Goal: Transaction & Acquisition: Purchase product/service

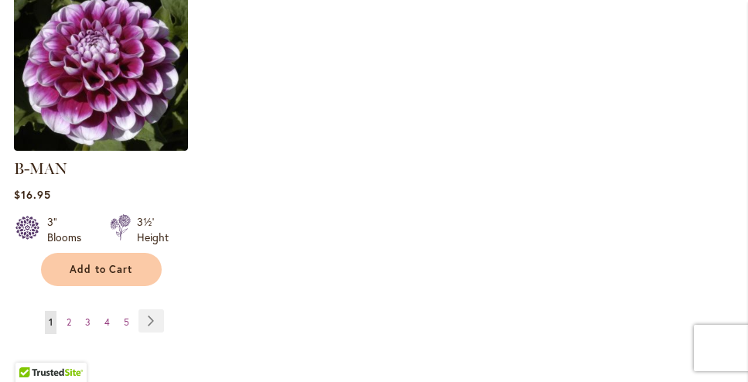
scroll to position [2313, 0]
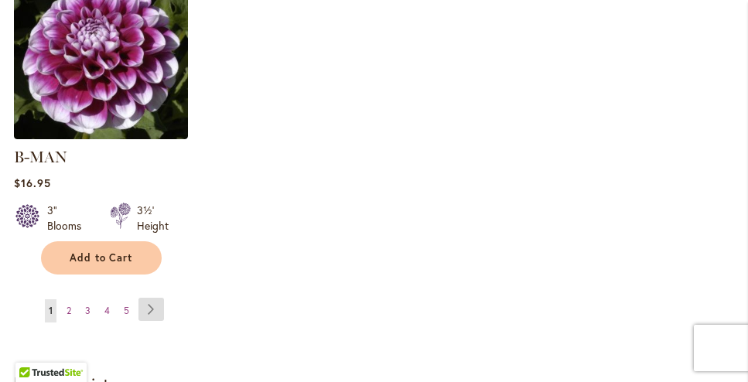
click at [155, 298] on link "Page Next" at bounding box center [151, 309] width 26 height 23
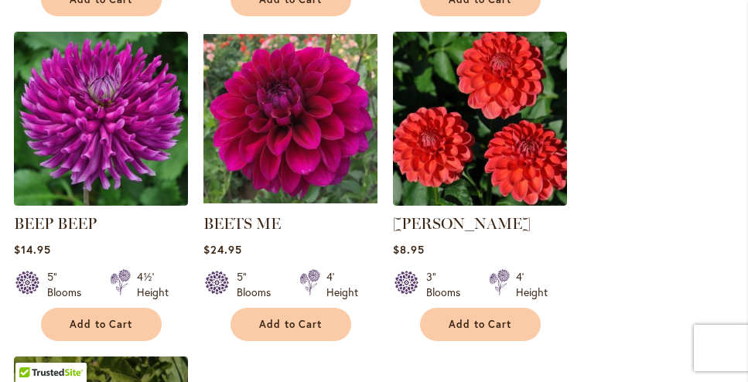
scroll to position [1904, 0]
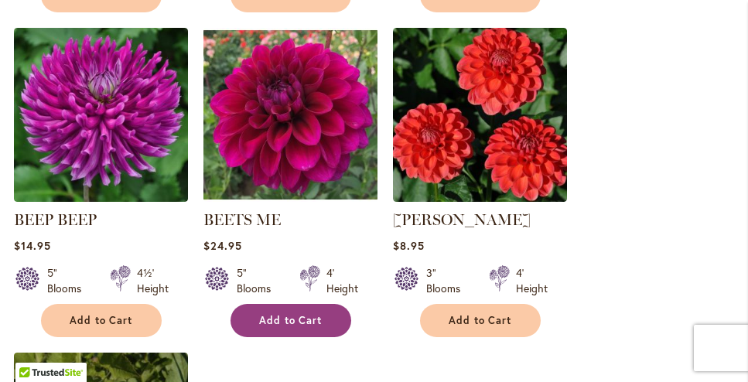
click at [304, 309] on button "Add to Cart" at bounding box center [291, 320] width 121 height 33
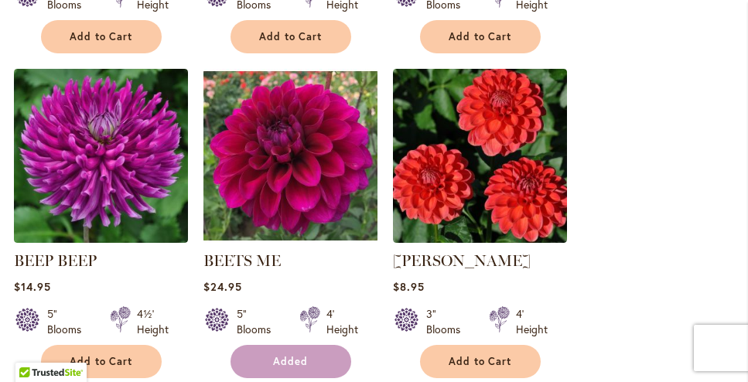
scroll to position [1944, 0]
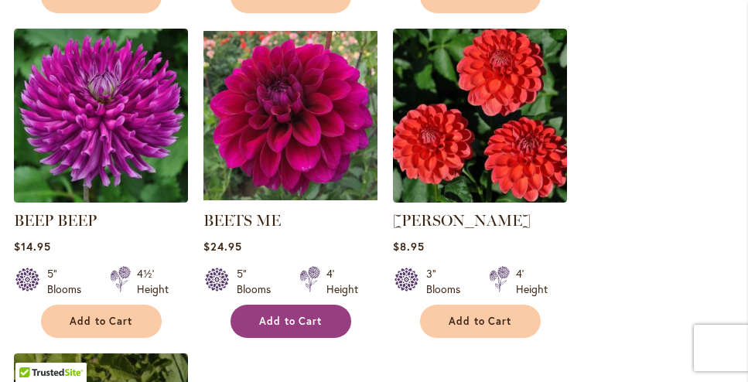
click at [289, 315] on span "Add to Cart" at bounding box center [290, 321] width 63 height 13
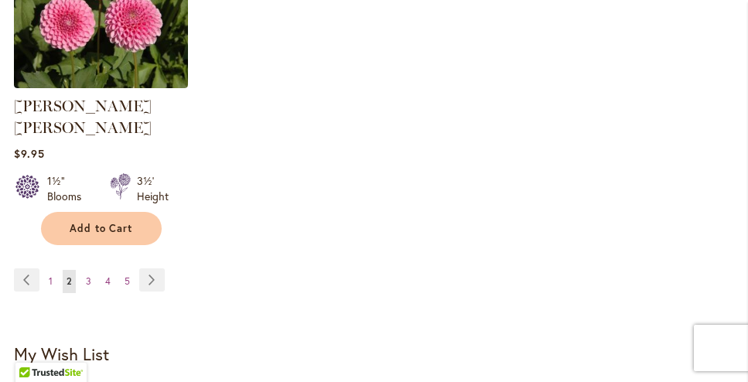
scroll to position [2389, 0]
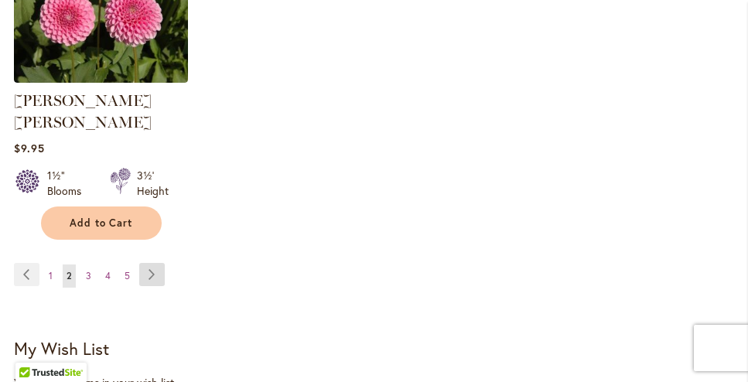
click at [151, 263] on link "Page Next" at bounding box center [152, 274] width 26 height 23
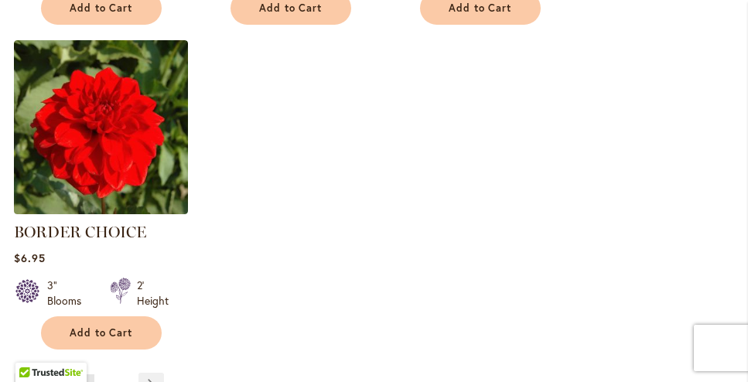
scroll to position [2219, 0]
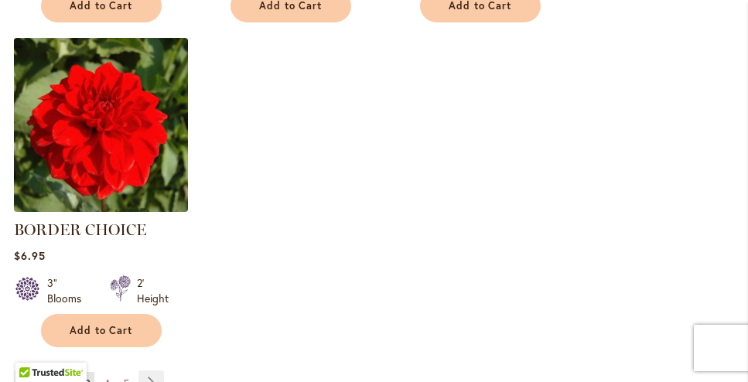
click at [92, 159] on img at bounding box center [100, 124] width 183 height 183
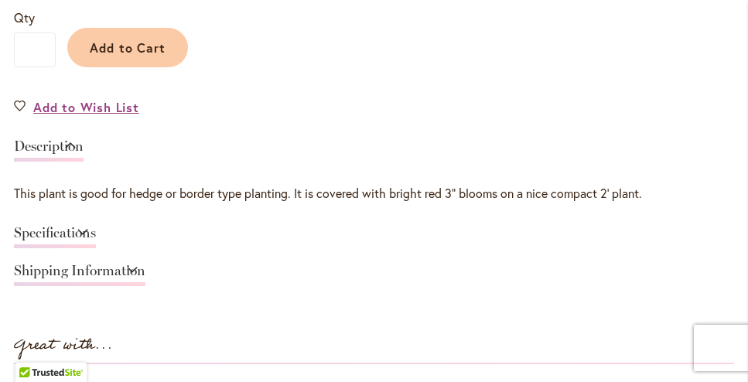
scroll to position [1181, 0]
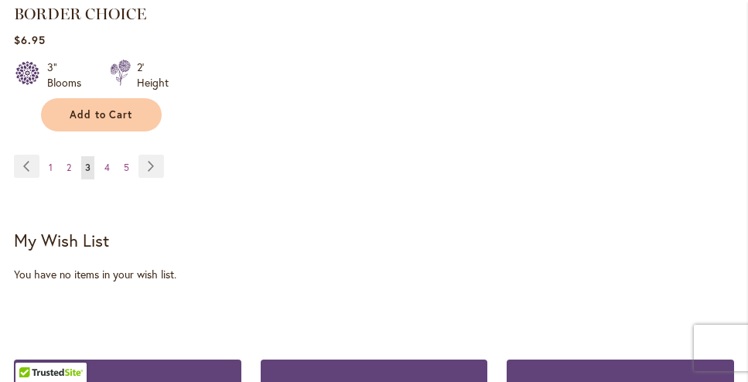
scroll to position [2434, 0]
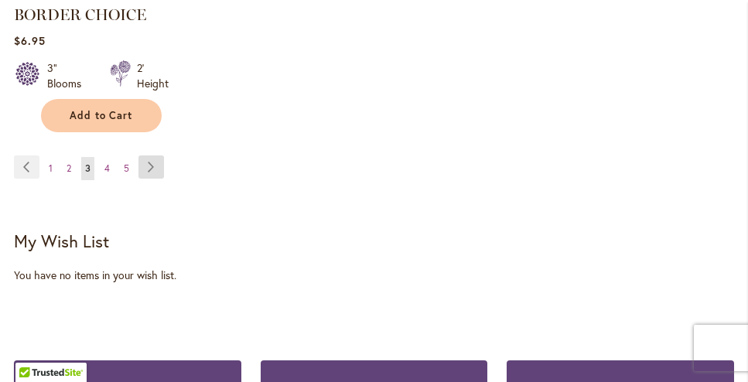
click at [151, 161] on link "Page Next" at bounding box center [151, 166] width 26 height 23
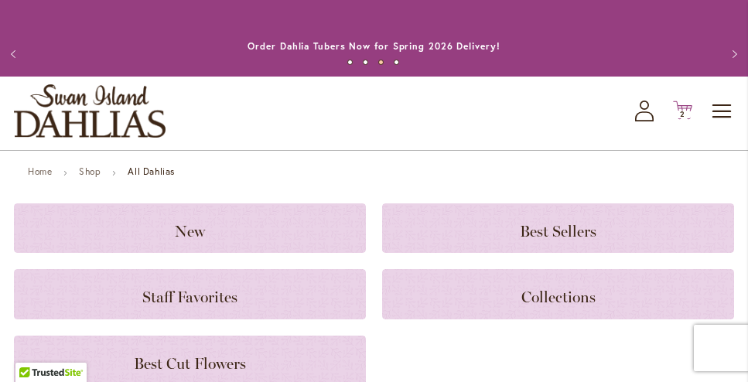
click at [685, 112] on span "2 2 items" at bounding box center [682, 115] width 15 height 8
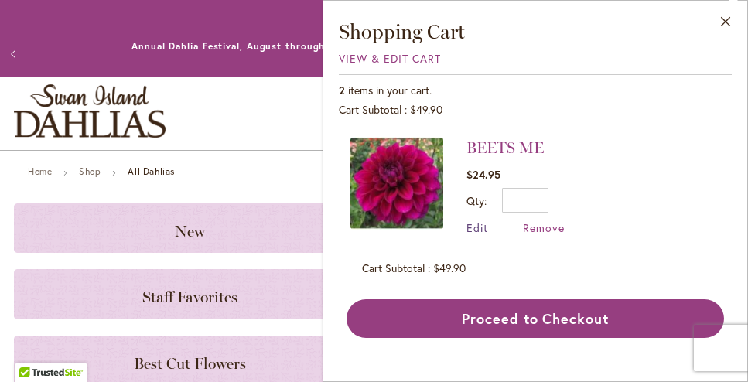
click at [481, 224] on span "Edit" at bounding box center [477, 227] width 22 height 15
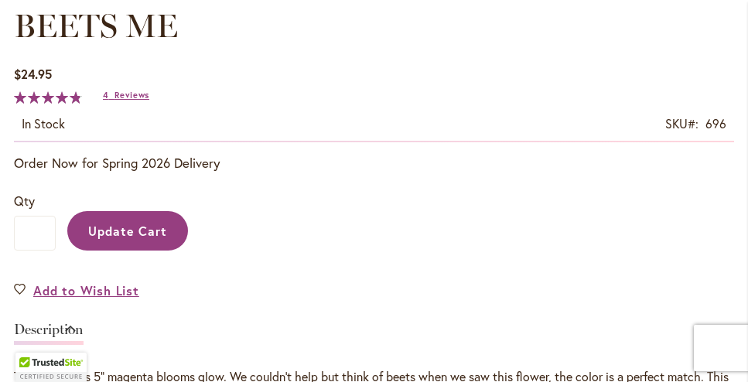
scroll to position [967, 0]
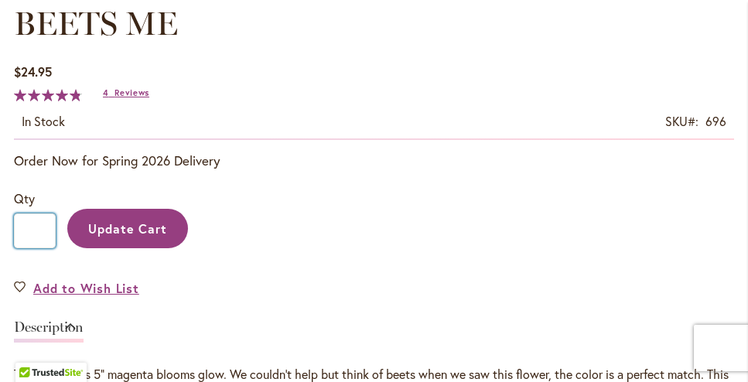
click at [38, 233] on input "*" at bounding box center [35, 231] width 42 height 35
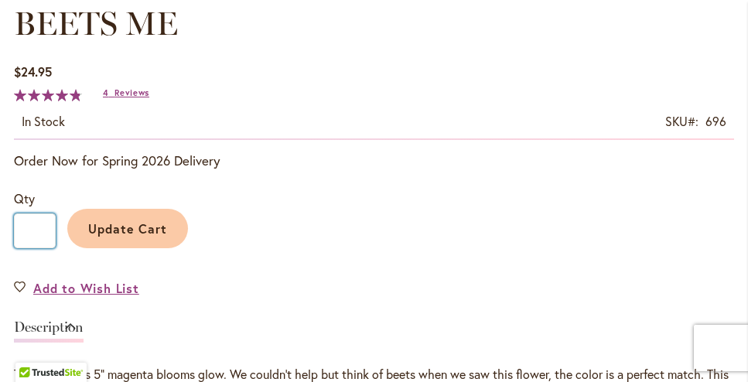
type input "*"
click at [105, 234] on span "Update Cart" at bounding box center [128, 228] width 80 height 16
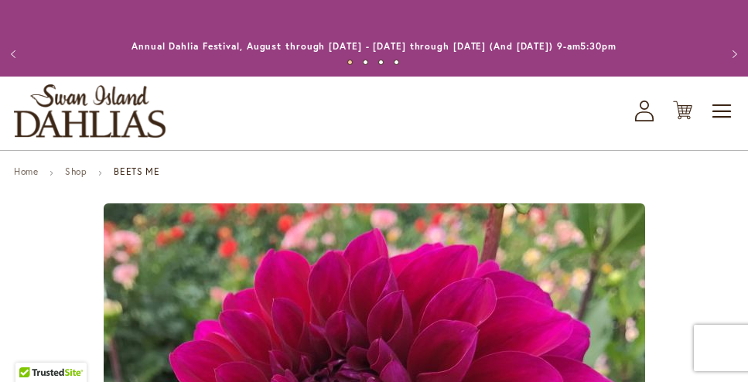
scroll to position [967, 0]
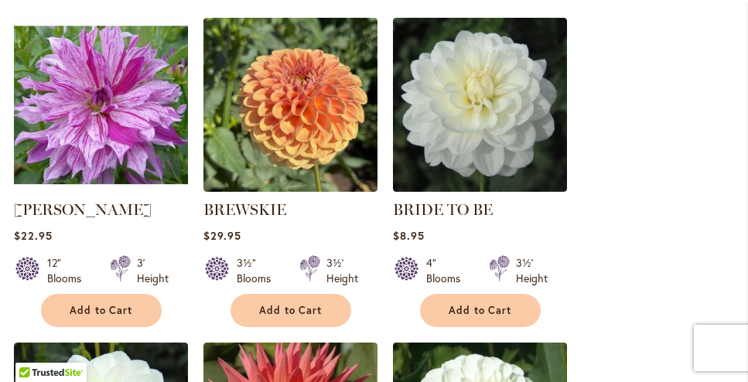
scroll to position [505, 0]
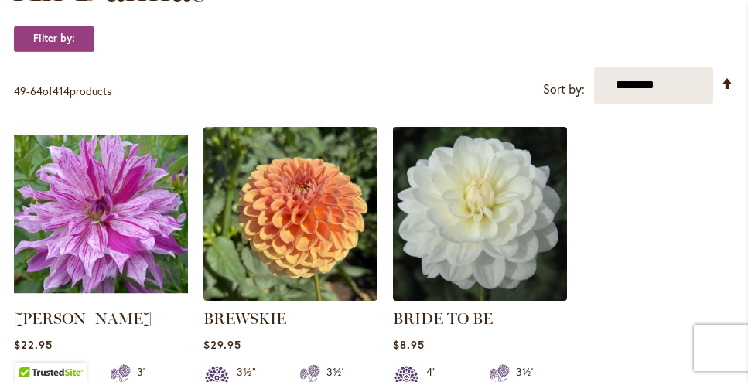
click at [451, 231] on img at bounding box center [479, 213] width 183 height 183
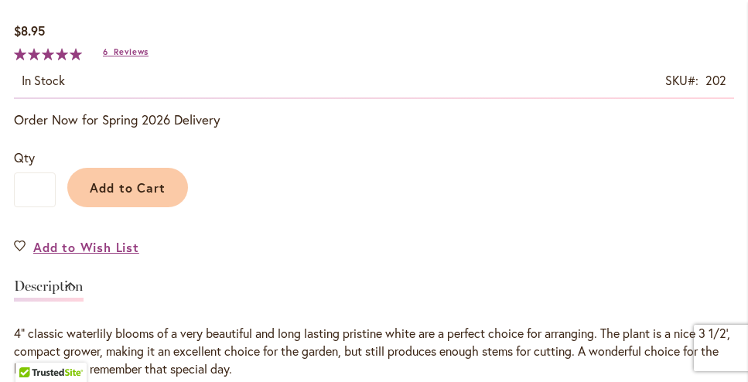
scroll to position [1023, 0]
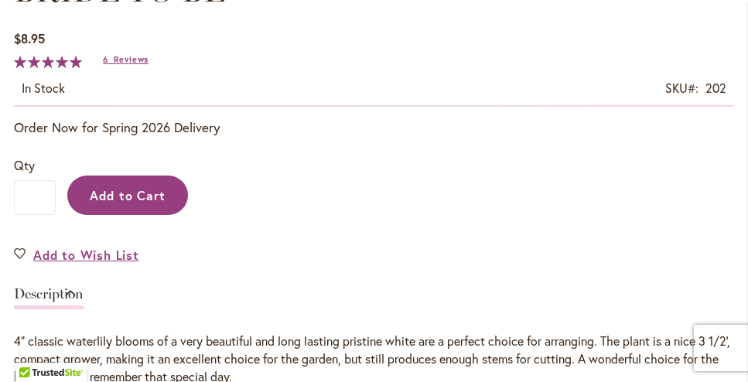
click at [149, 190] on span "Add to Cart" at bounding box center [128, 195] width 77 height 16
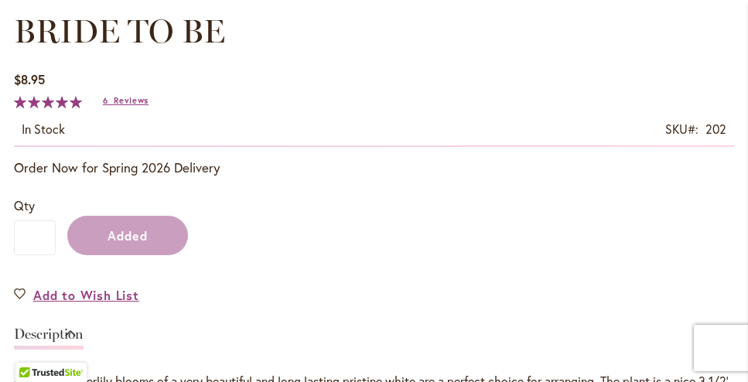
scroll to position [1064, 0]
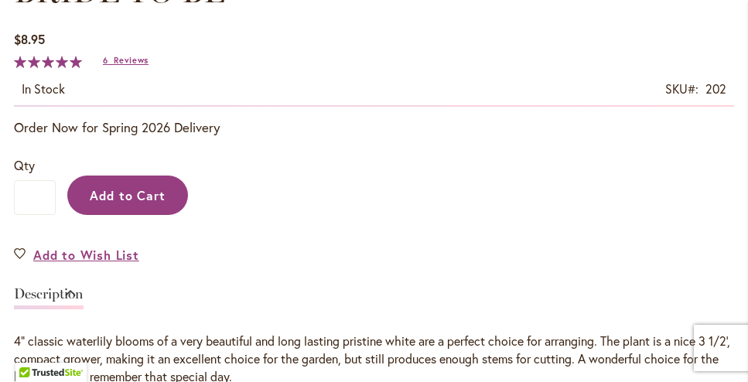
click at [128, 184] on button "Add to Cart" at bounding box center [127, 195] width 121 height 39
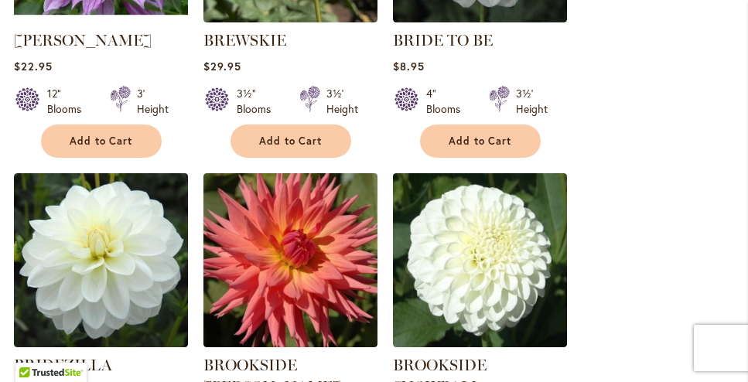
scroll to position [797, 0]
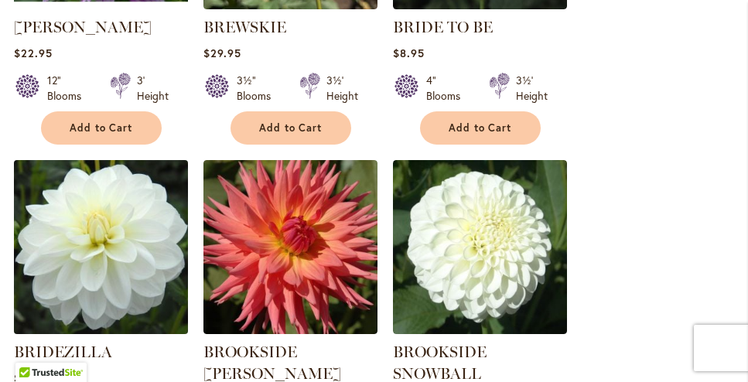
click at [81, 257] on img at bounding box center [100, 246] width 183 height 183
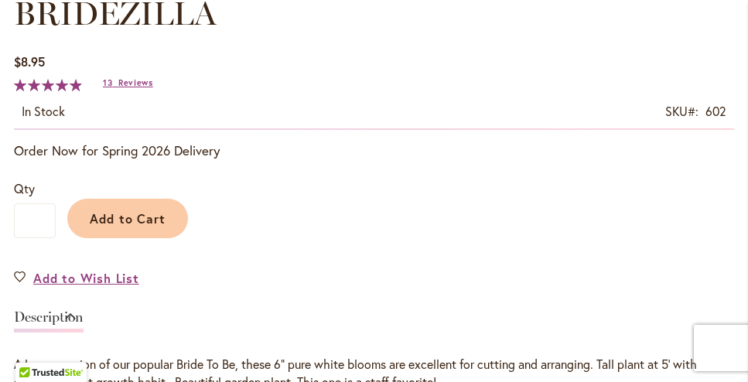
scroll to position [1003, 0]
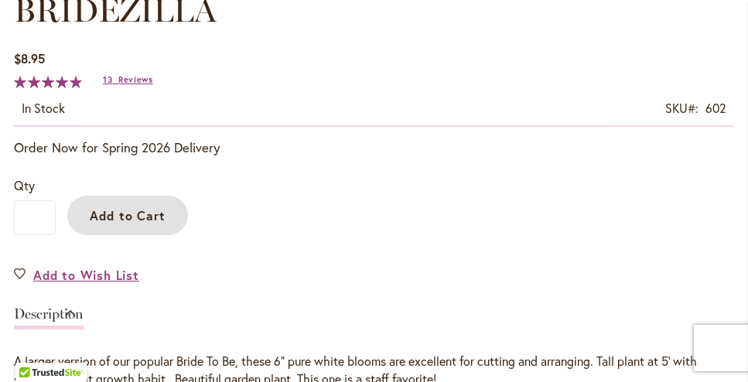
drag, startPoint x: 145, startPoint y: 218, endPoint x: 138, endPoint y: 217, distance: 7.9
click at [142, 217] on span "Add to Cart" at bounding box center [128, 215] width 77 height 16
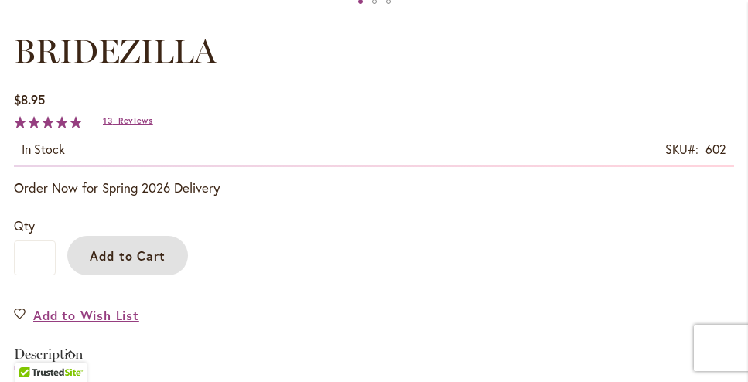
scroll to position [1044, 0]
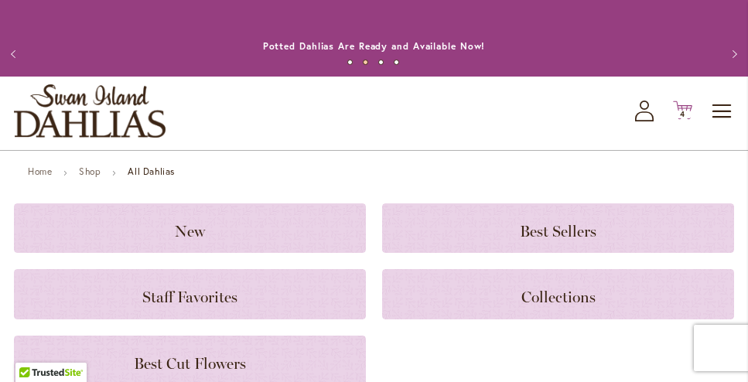
click at [688, 105] on icon "Cart .cls-1 { fill: #231f20; }" at bounding box center [682, 110] width 19 height 19
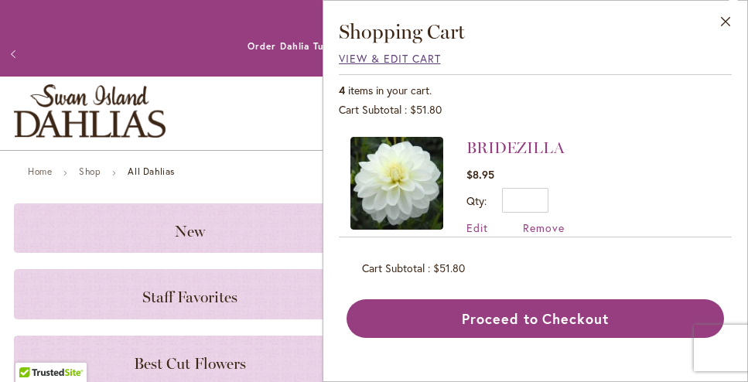
click at [389, 60] on span "View & Edit Cart" at bounding box center [390, 58] width 102 height 15
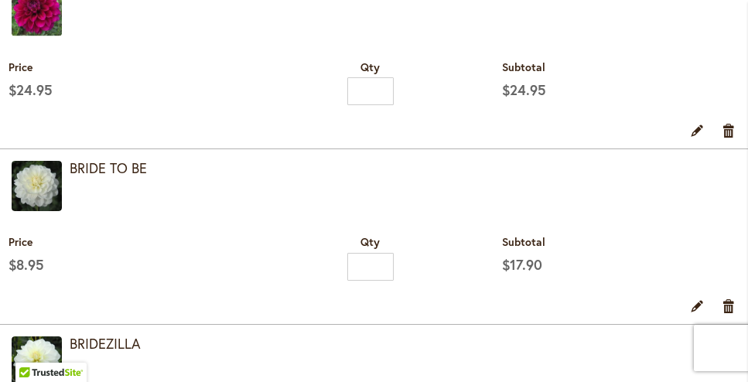
scroll to position [576, 0]
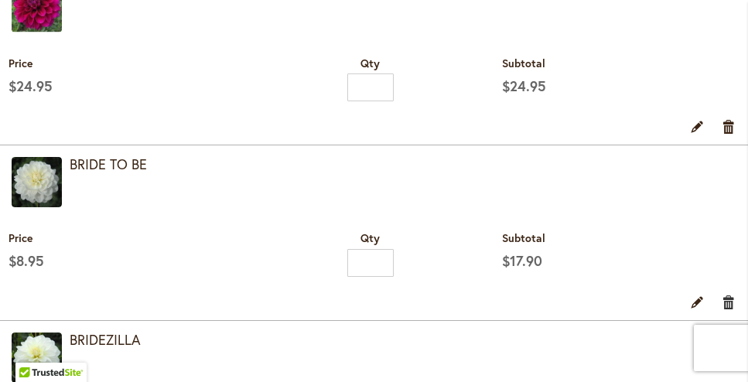
click at [729, 294] on link "Remove item" at bounding box center [729, 301] width 15 height 17
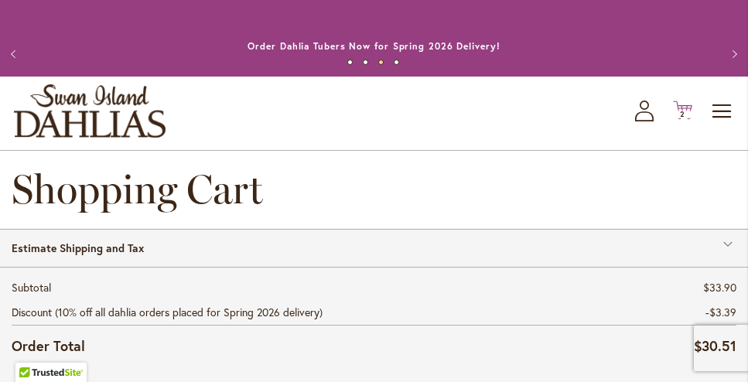
click at [683, 107] on icon "Cart .cls-1 { fill: #231f20; }" at bounding box center [682, 110] width 19 height 19
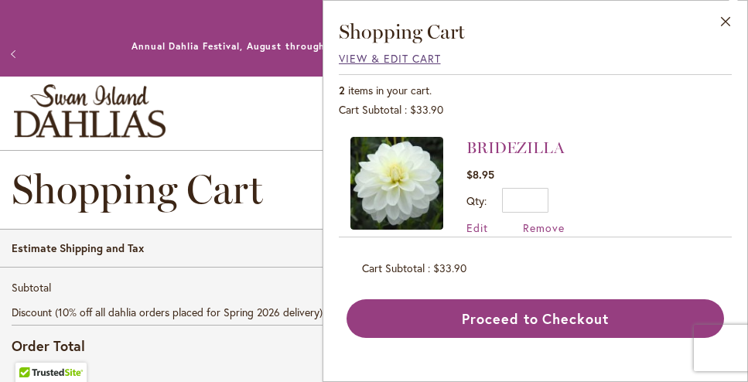
click at [395, 56] on span "View & Edit Cart" at bounding box center [390, 58] width 102 height 15
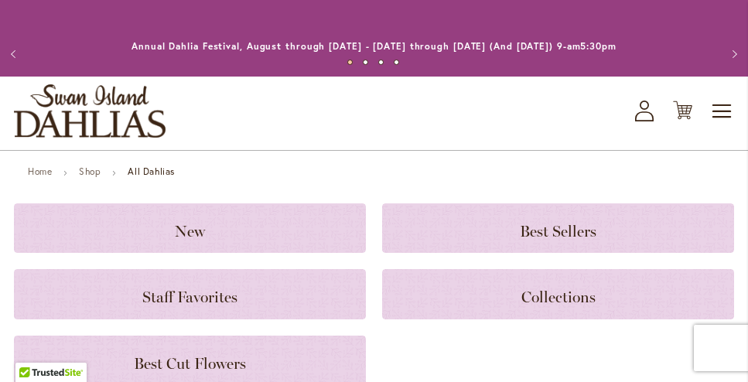
scroll to position [2434, 0]
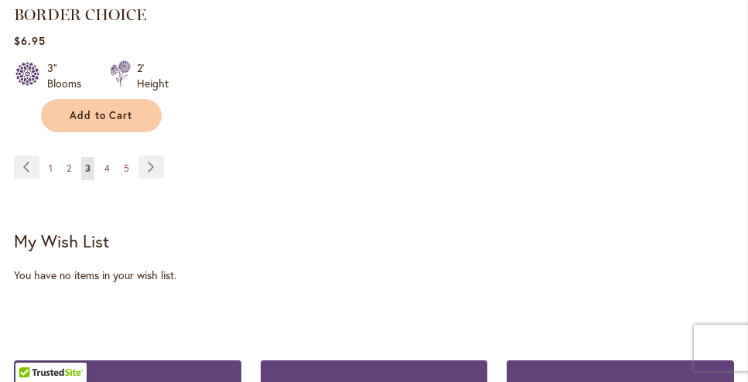
click at [87, 162] on span "3" at bounding box center [87, 168] width 5 height 12
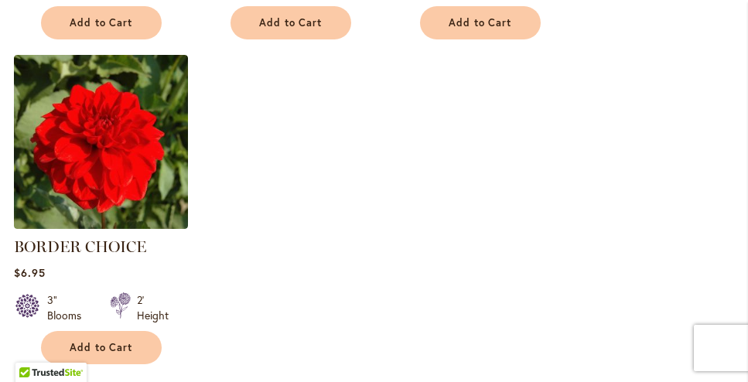
scroll to position [2203, 0]
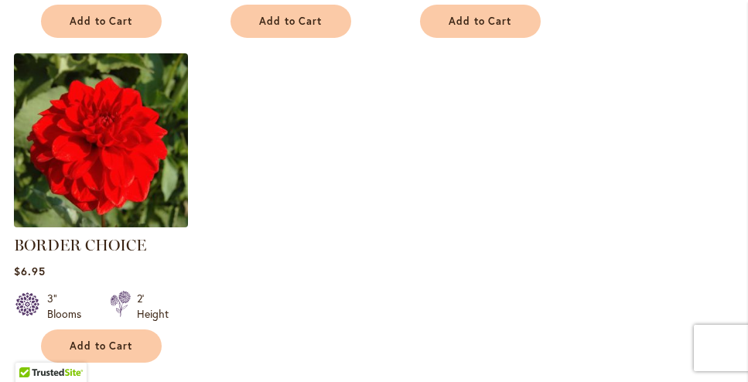
click at [90, 169] on img at bounding box center [100, 140] width 183 height 183
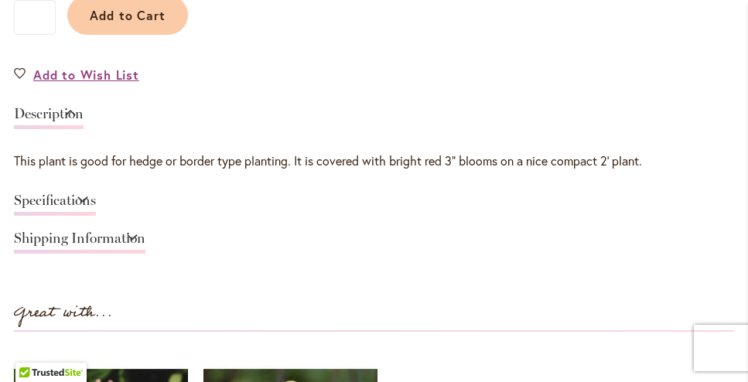
scroll to position [1173, 0]
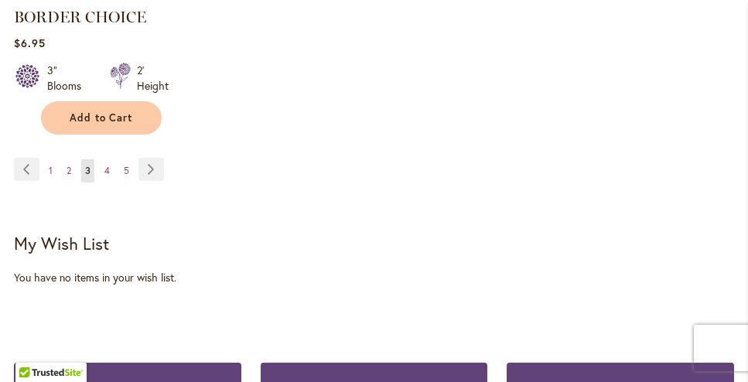
scroll to position [2433, 0]
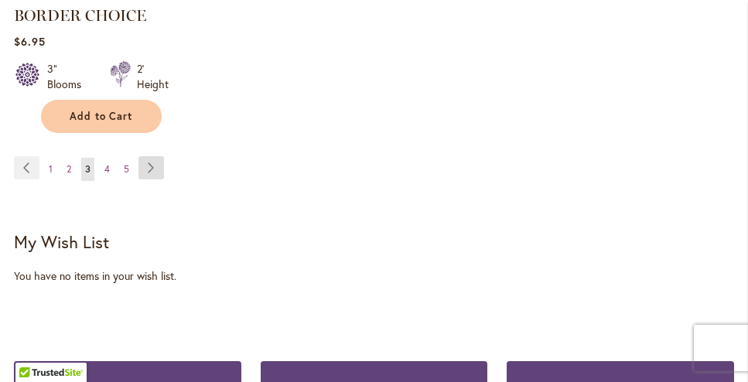
click at [148, 157] on link "Page Next" at bounding box center [151, 167] width 26 height 23
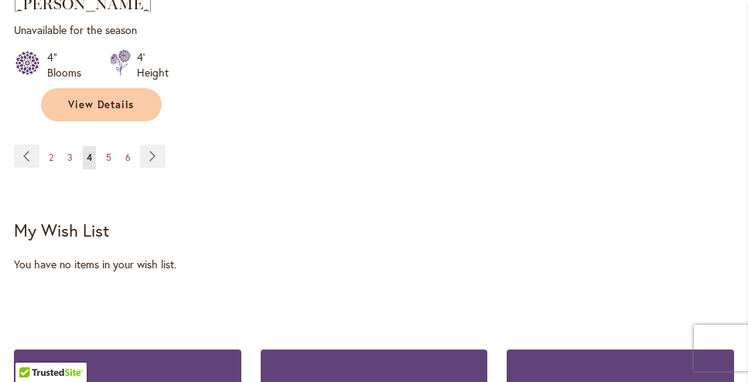
scroll to position [2482, 0]
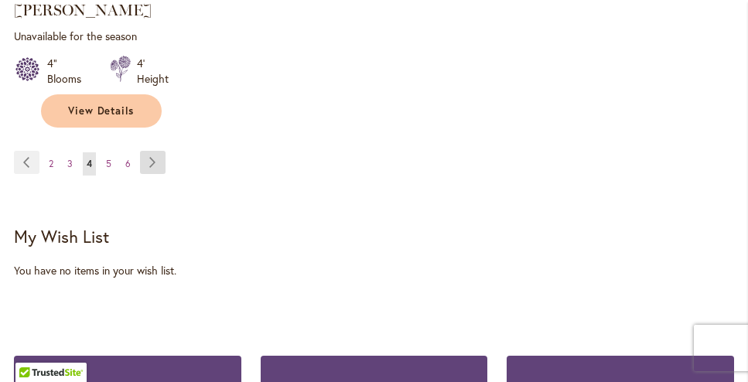
click at [152, 151] on link "Page Next" at bounding box center [153, 162] width 26 height 23
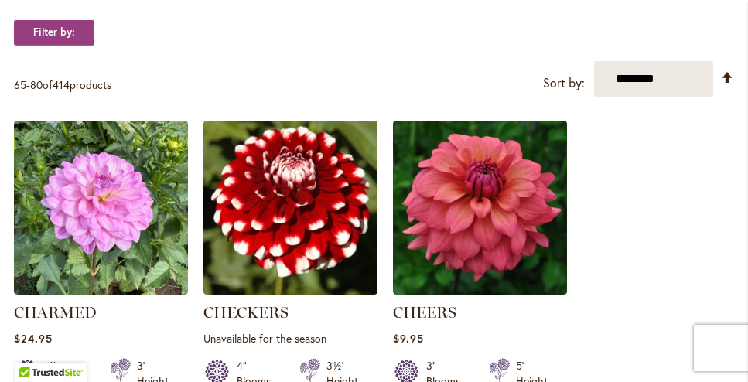
scroll to position [513, 0]
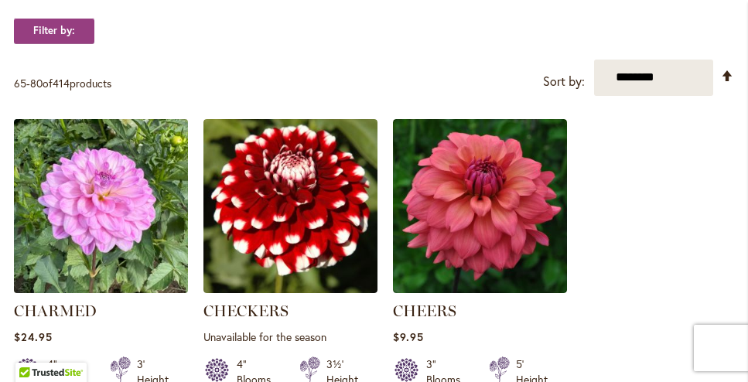
click at [132, 239] on img at bounding box center [100, 205] width 183 height 183
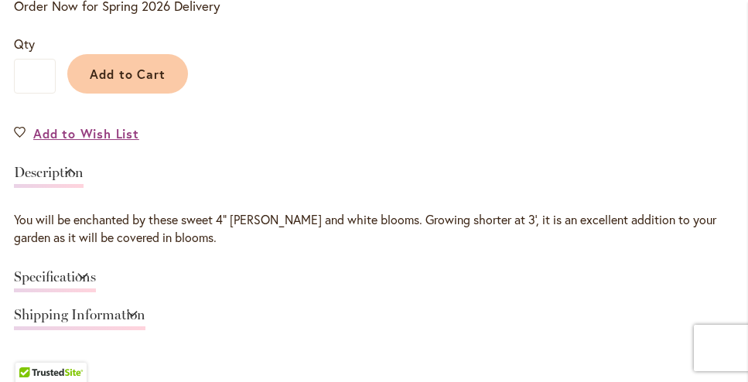
scroll to position [1150, 0]
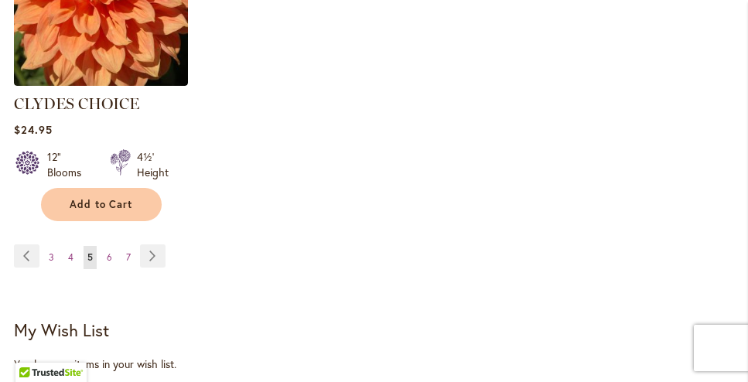
scroll to position [2387, 0]
click at [153, 245] on link "Page Next" at bounding box center [153, 256] width 26 height 23
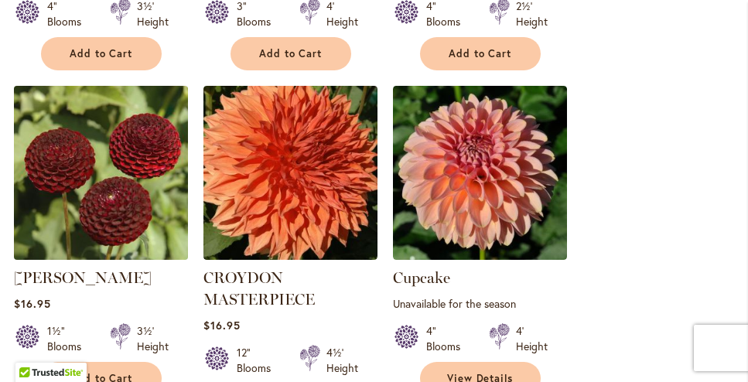
scroll to position [1197, 0]
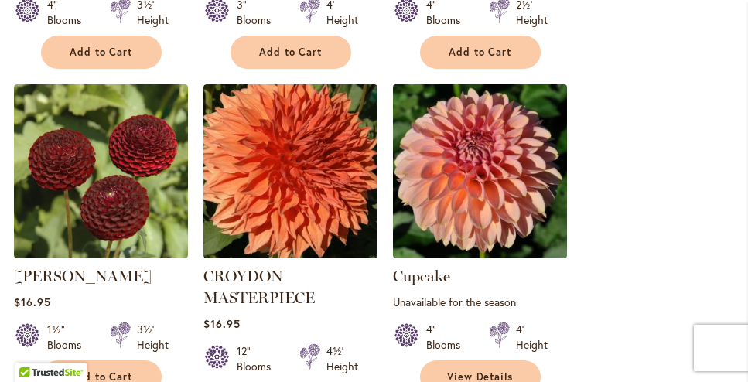
click at [496, 168] on img at bounding box center [479, 171] width 183 height 183
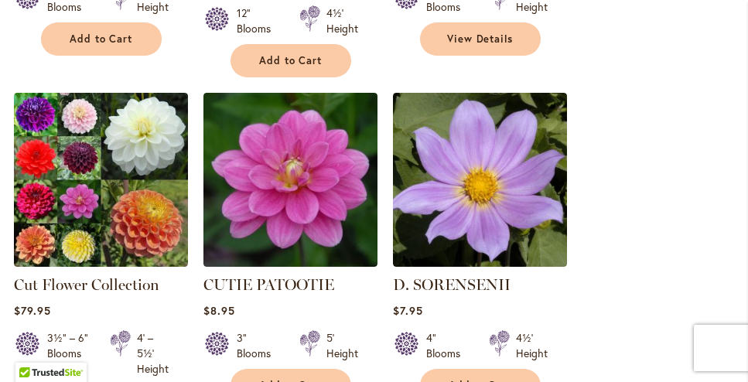
scroll to position [1542, 0]
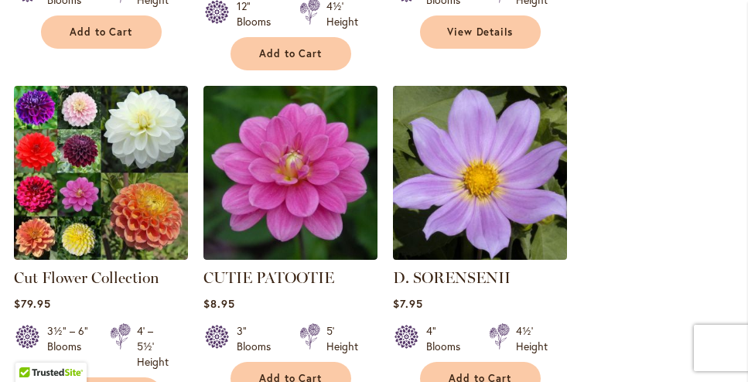
click at [435, 181] on img at bounding box center [479, 172] width 183 height 183
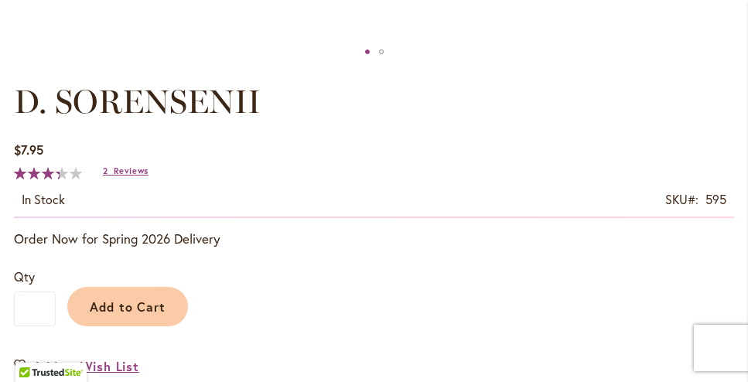
scroll to position [987, 0]
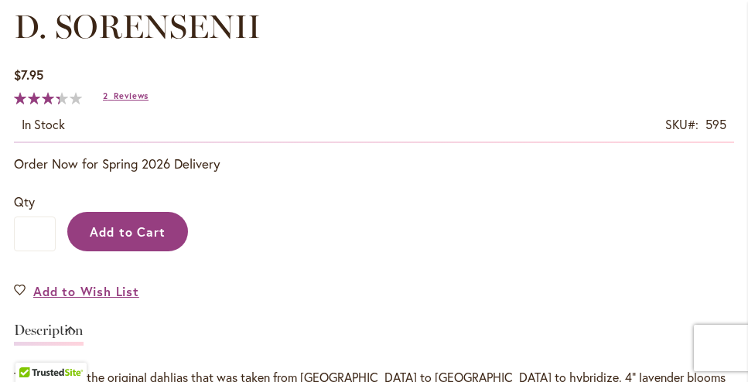
click at [140, 228] on span "Add to Cart" at bounding box center [128, 232] width 77 height 16
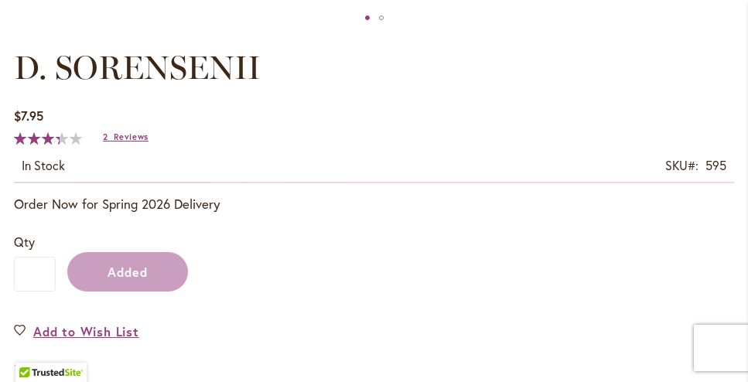
scroll to position [1027, 0]
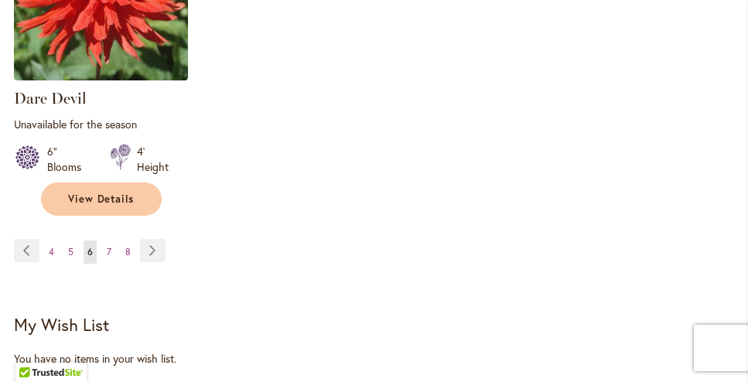
scroll to position [2395, 0]
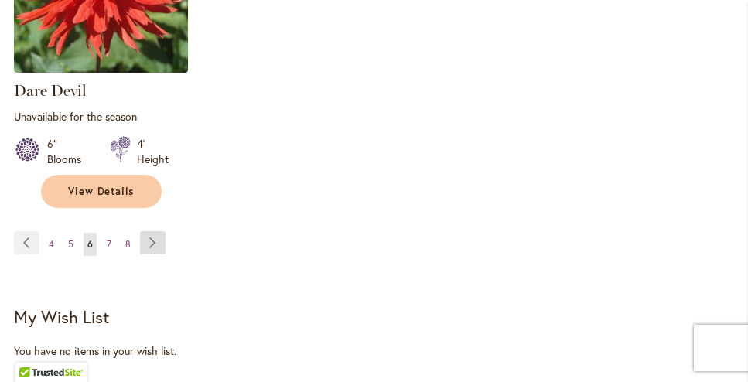
click at [154, 231] on link "Page Next" at bounding box center [153, 242] width 26 height 23
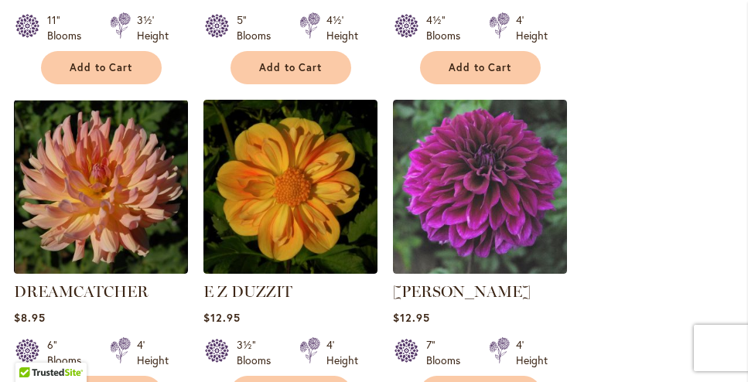
scroll to position [1850, 0]
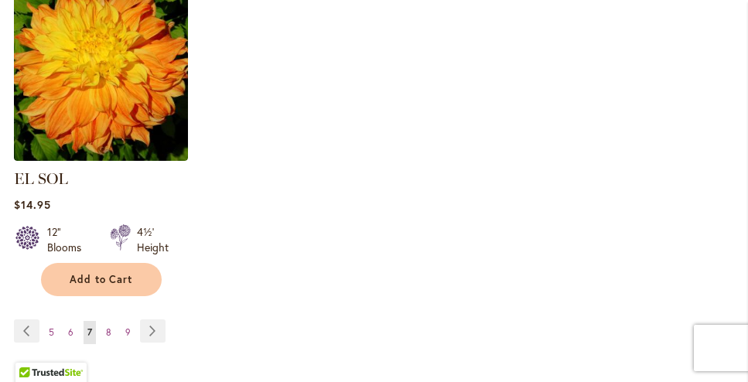
scroll to position [2334, 0]
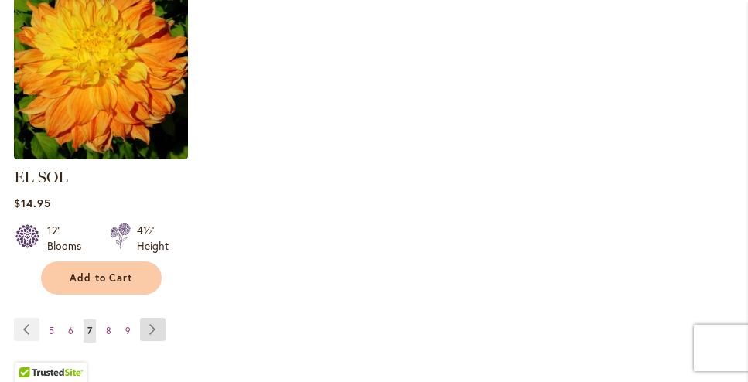
click at [150, 318] on link "Page Next" at bounding box center [153, 329] width 26 height 23
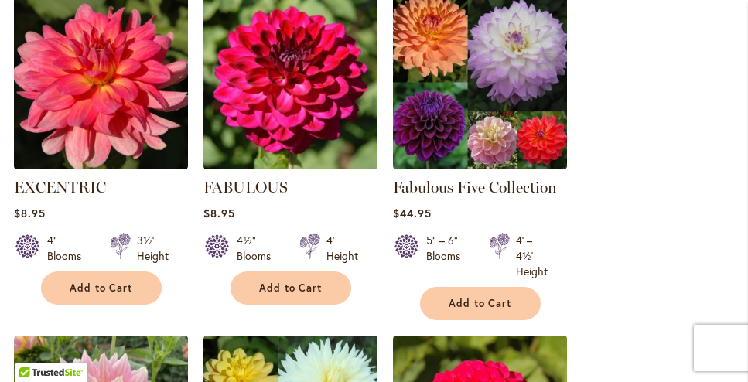
scroll to position [1302, 0]
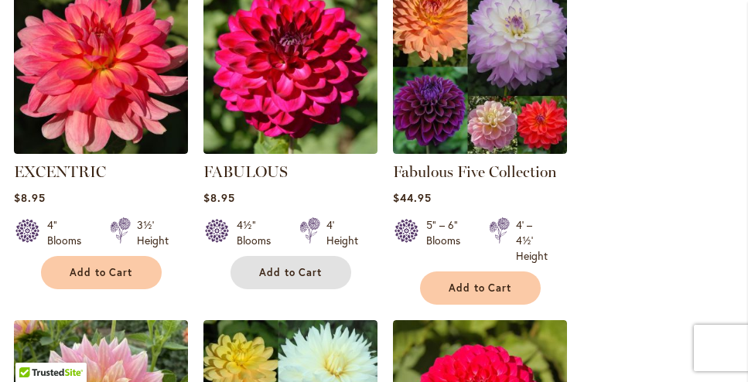
click at [299, 274] on span "Add to Cart" at bounding box center [290, 272] width 63 height 13
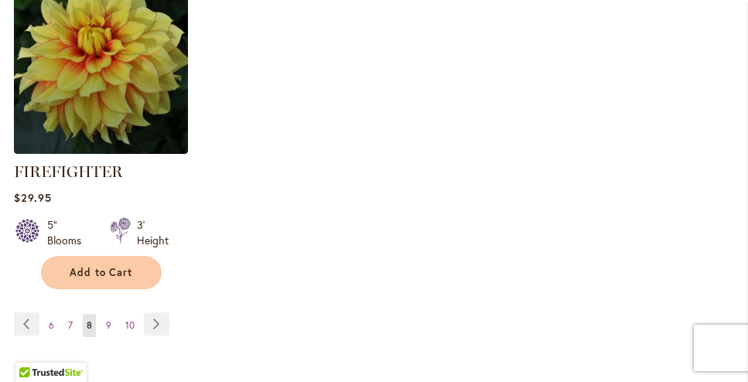
scroll to position [2424, 0]
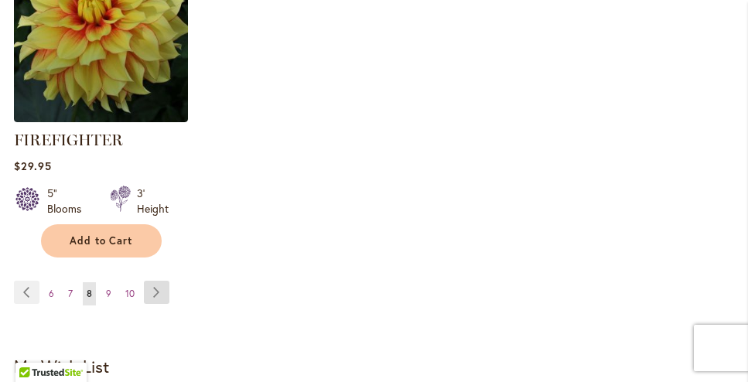
click at [158, 289] on link "Page Next" at bounding box center [157, 292] width 26 height 23
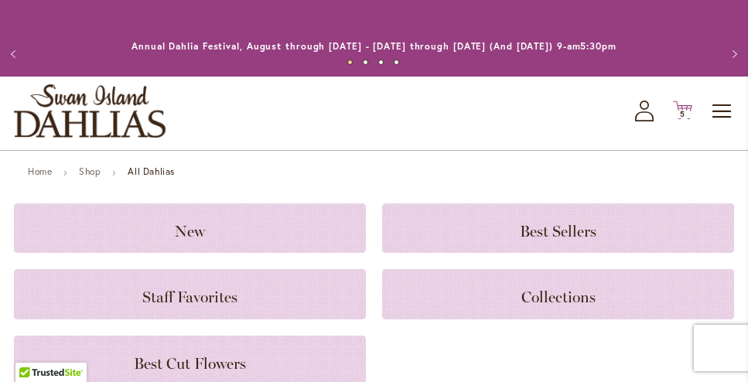
click at [681, 113] on span "5" at bounding box center [682, 114] width 5 height 10
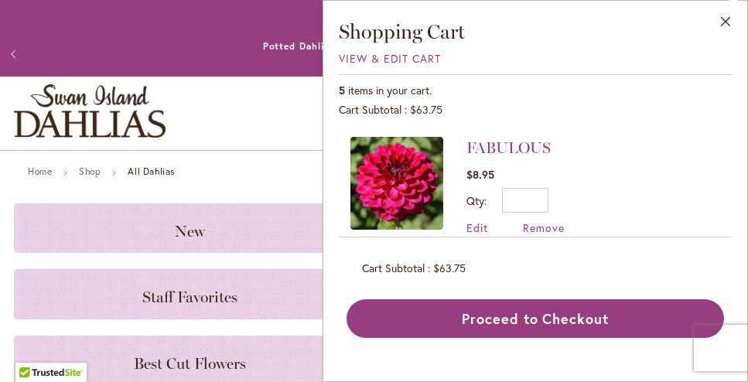
click at [202, 121] on div "Toggle Nav Shop All Shop Dahlia Tubers Collections Fresh Cut Dahlias Gardening …" at bounding box center [374, 113] width 748 height 73
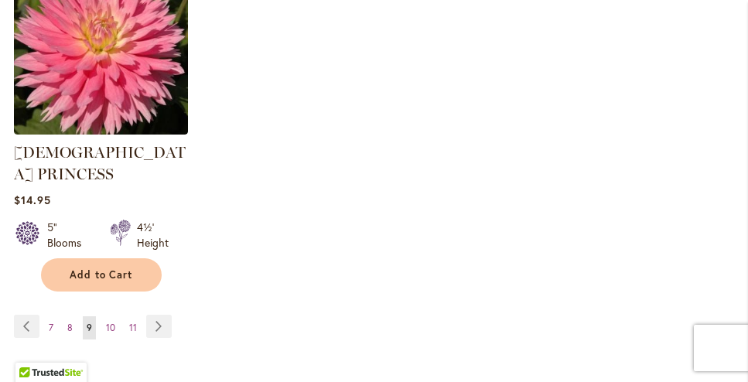
scroll to position [2383, 0]
click at [159, 314] on link "Page Next" at bounding box center [159, 325] width 26 height 23
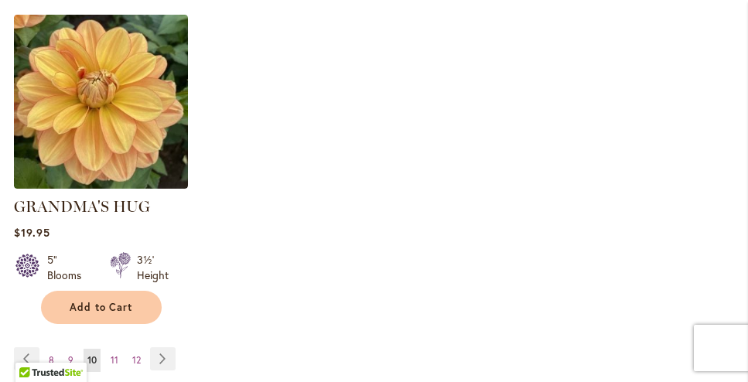
scroll to position [2265, 0]
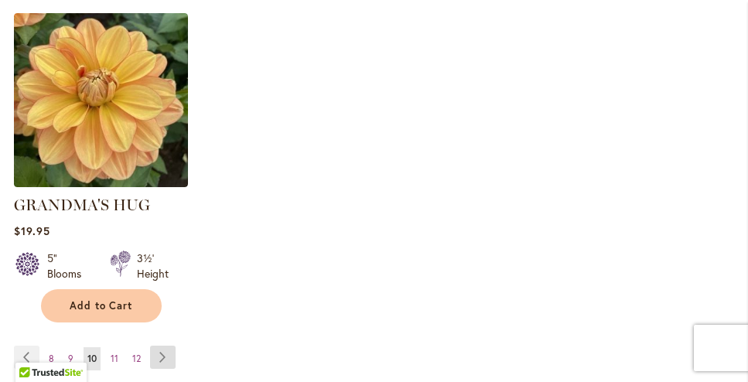
click at [162, 346] on link "Page Next" at bounding box center [163, 357] width 26 height 23
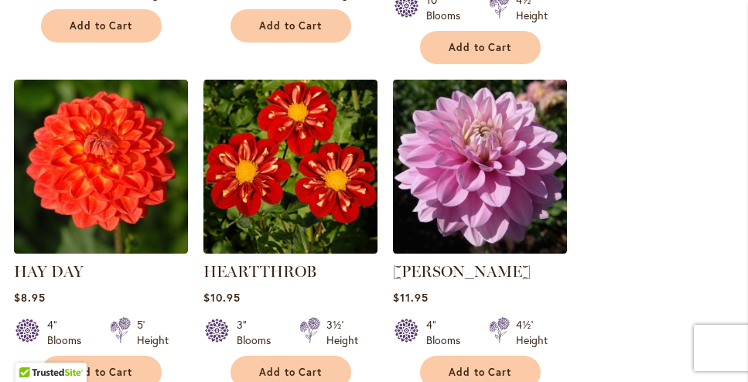
scroll to position [1223, 0]
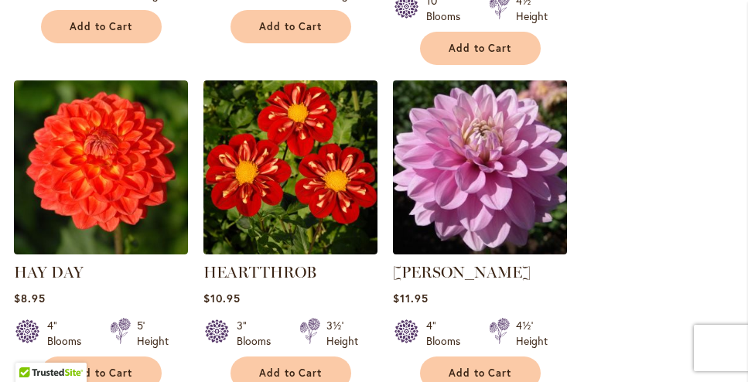
click at [489, 195] on img at bounding box center [479, 167] width 183 height 183
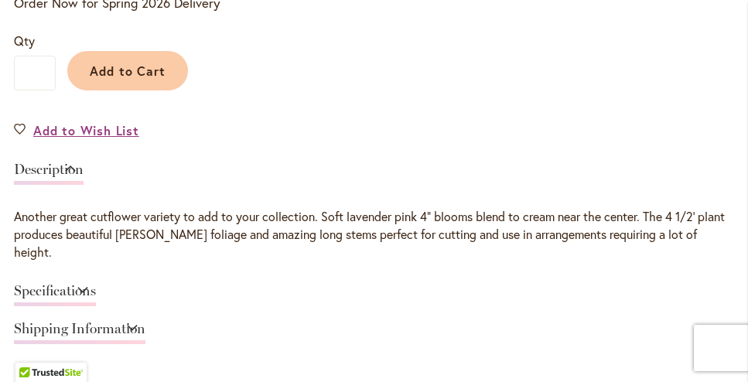
scroll to position [1146, 0]
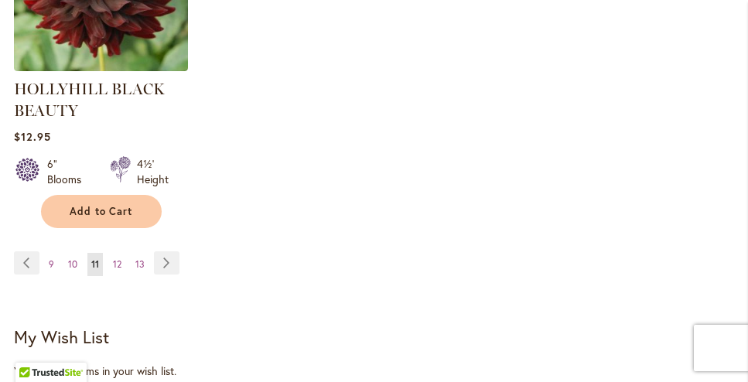
scroll to position [2420, 0]
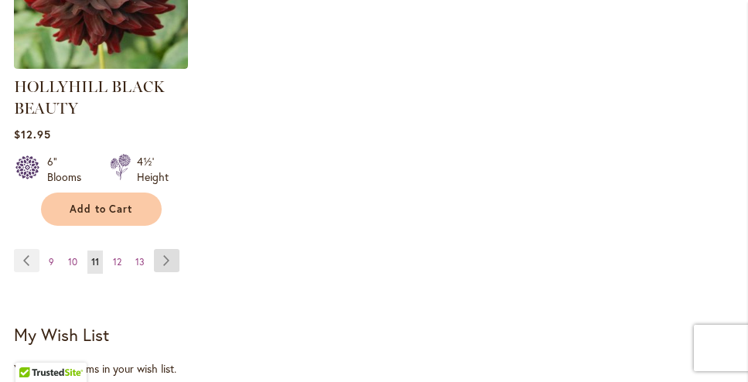
click at [166, 253] on link "Page Next" at bounding box center [167, 260] width 26 height 23
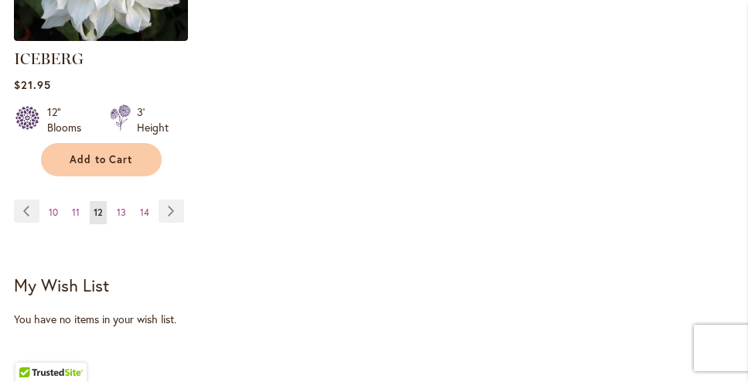
scroll to position [2412, 0]
click at [170, 199] on link "Page Next" at bounding box center [172, 210] width 26 height 23
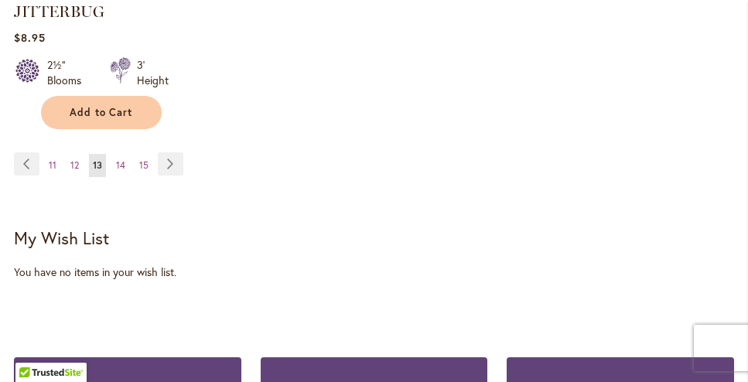
scroll to position [2491, 0]
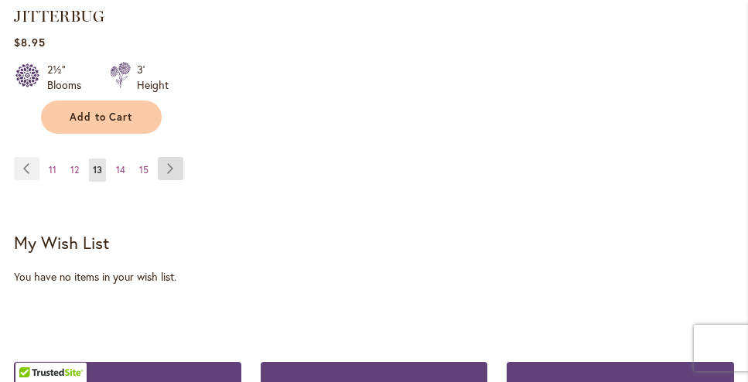
click at [175, 157] on link "Page Next" at bounding box center [171, 168] width 26 height 23
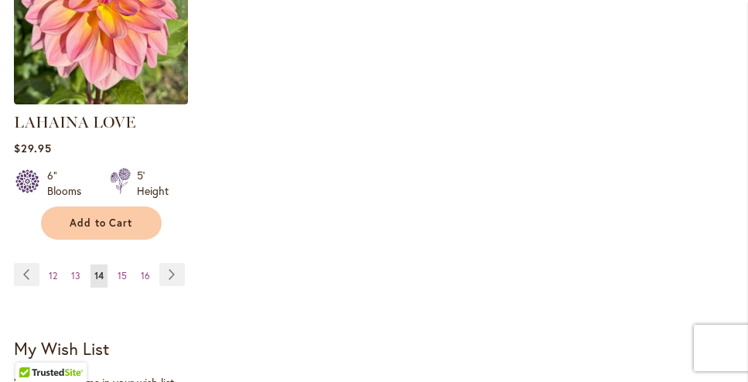
scroll to position [2360, 0]
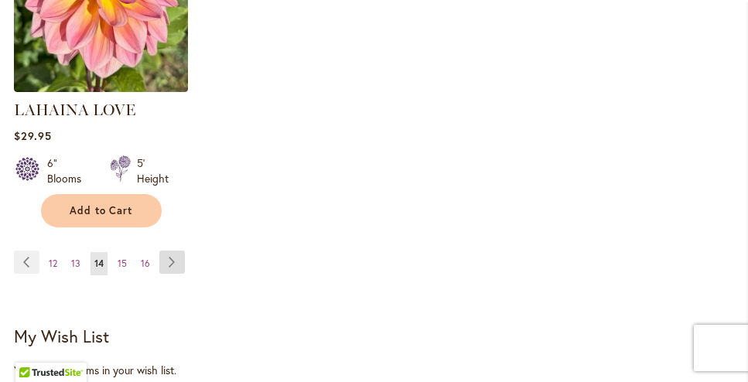
click at [174, 251] on link "Page Next" at bounding box center [172, 262] width 26 height 23
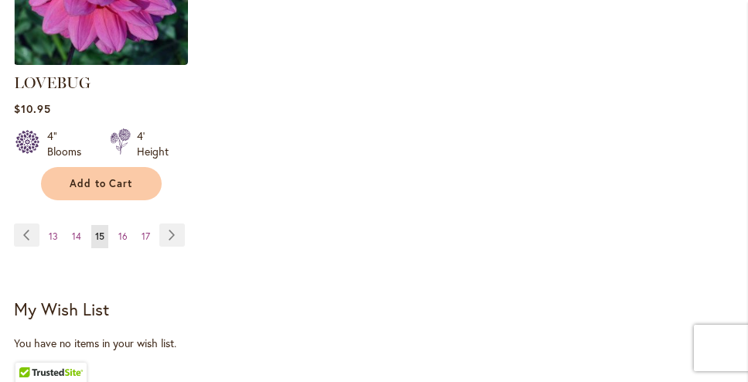
scroll to position [2405, 0]
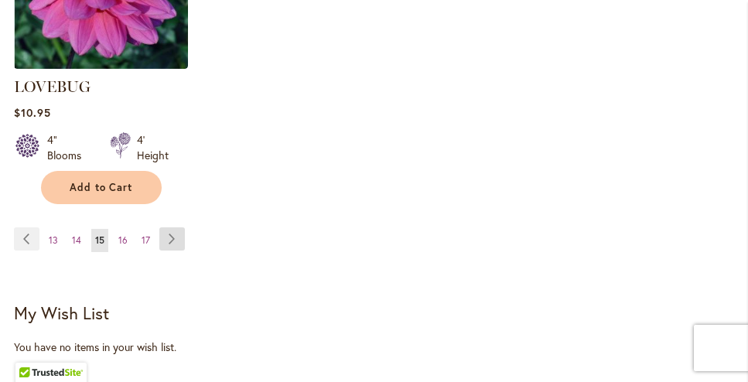
click at [173, 227] on link "Page Next" at bounding box center [172, 238] width 26 height 23
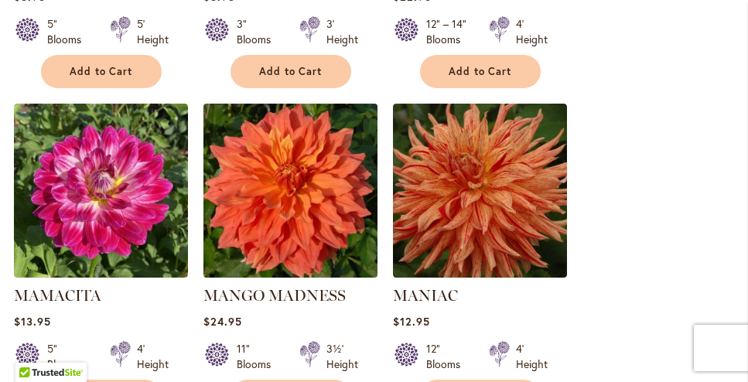
scroll to position [1517, 0]
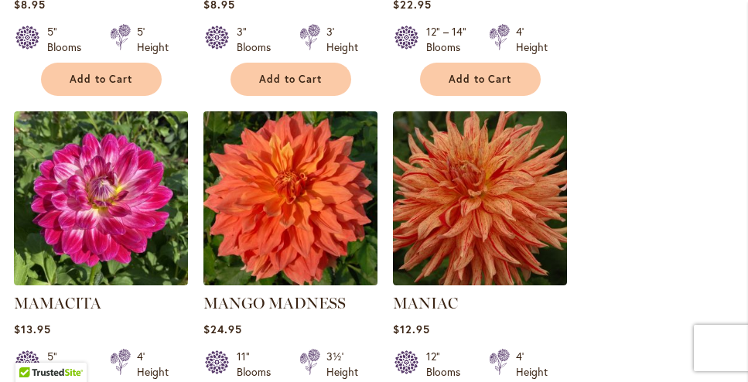
click at [296, 208] on img at bounding box center [290, 198] width 183 height 183
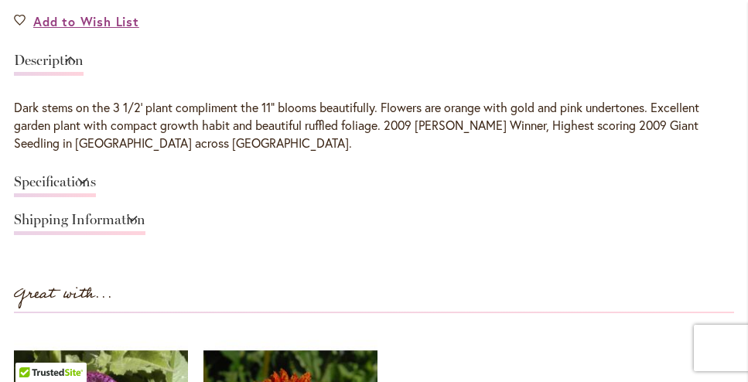
scroll to position [1255, 0]
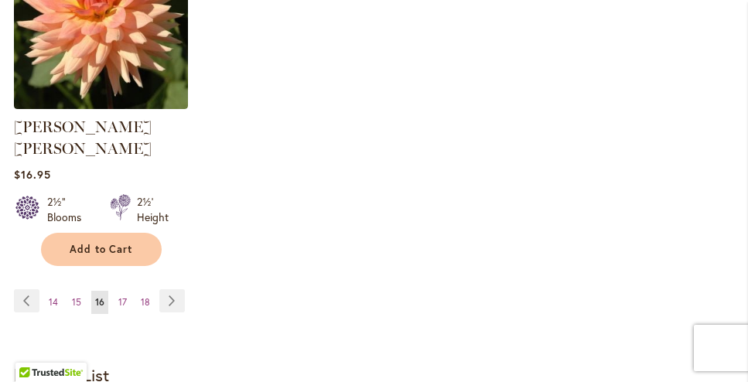
scroll to position [2375, 0]
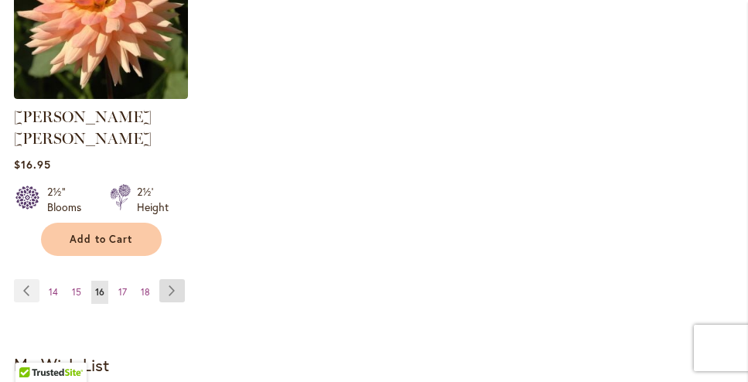
click at [176, 279] on link "Page Next" at bounding box center [172, 290] width 26 height 23
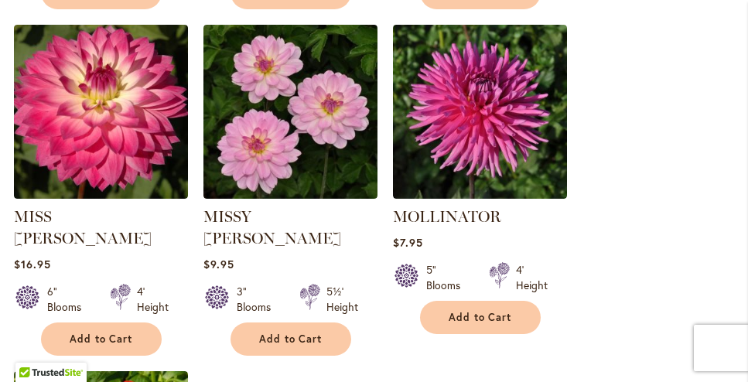
scroll to position [1904, 0]
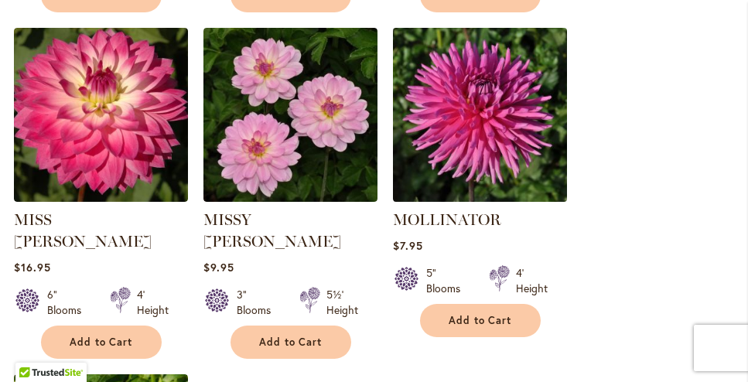
click at [490, 131] on img at bounding box center [479, 114] width 183 height 183
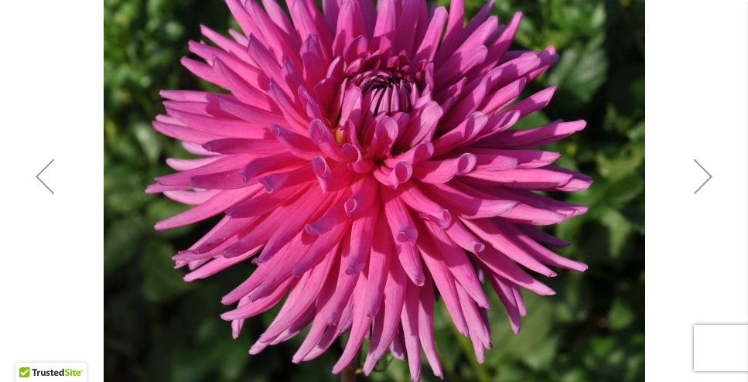
scroll to position [400, 0]
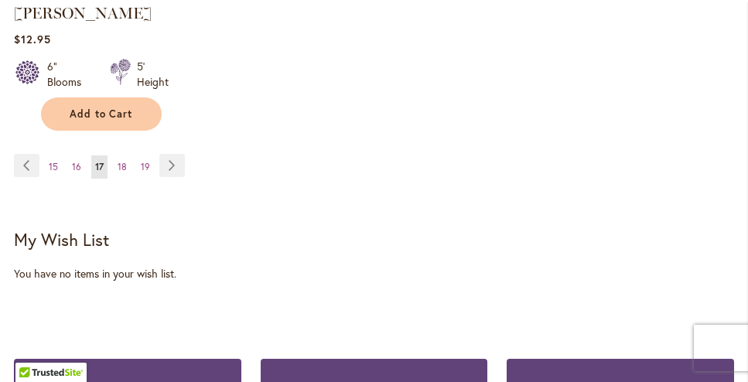
scroll to position [2476, 0]
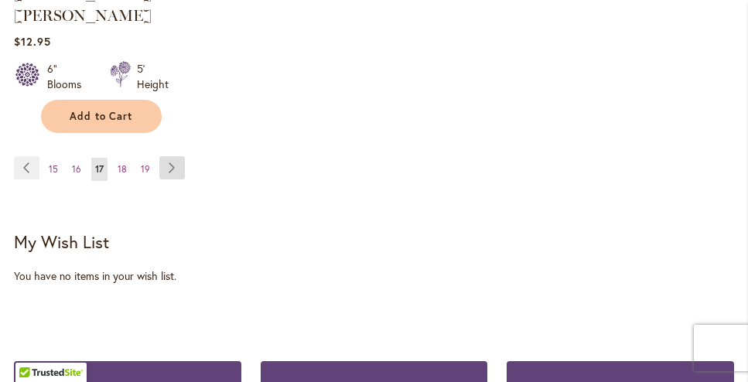
click at [176, 156] on link "Page Next" at bounding box center [172, 167] width 26 height 23
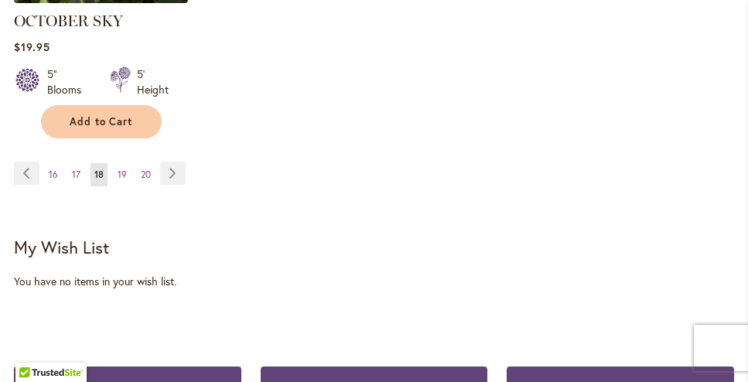
scroll to position [2437, 0]
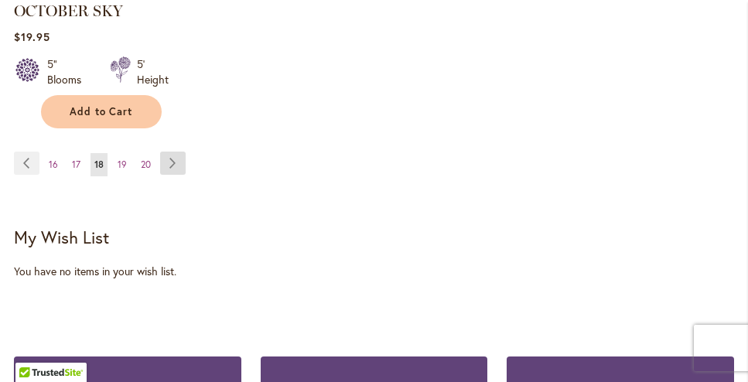
click at [169, 157] on link "Page Next" at bounding box center [173, 163] width 26 height 23
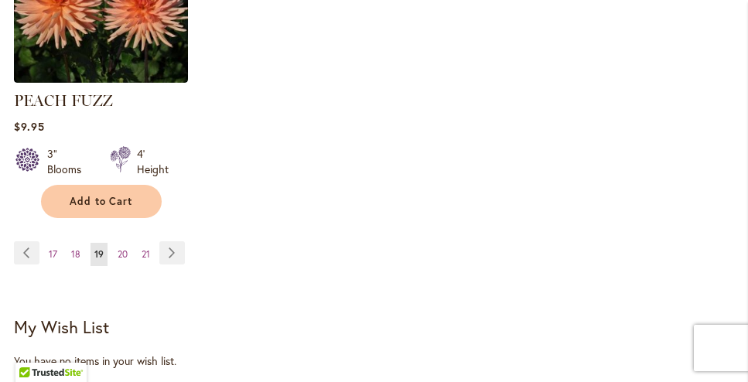
scroll to position [2393, 0]
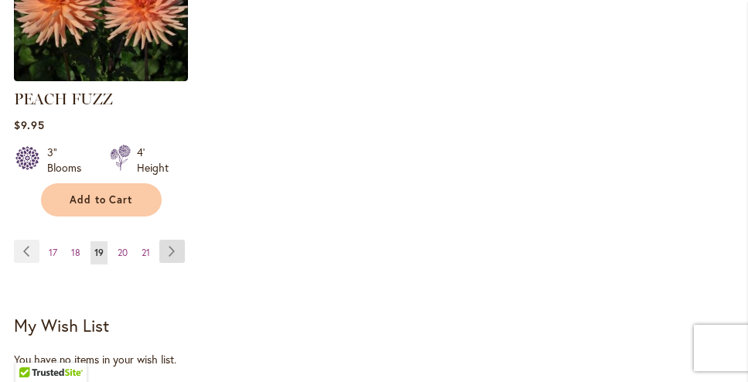
click at [168, 240] on link "Page Next" at bounding box center [172, 251] width 26 height 23
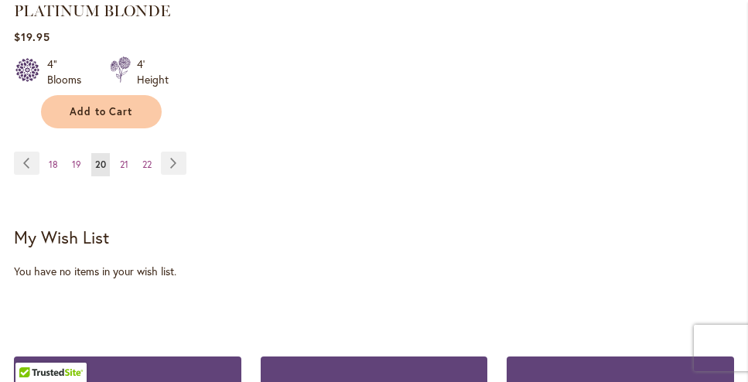
scroll to position [2482, 0]
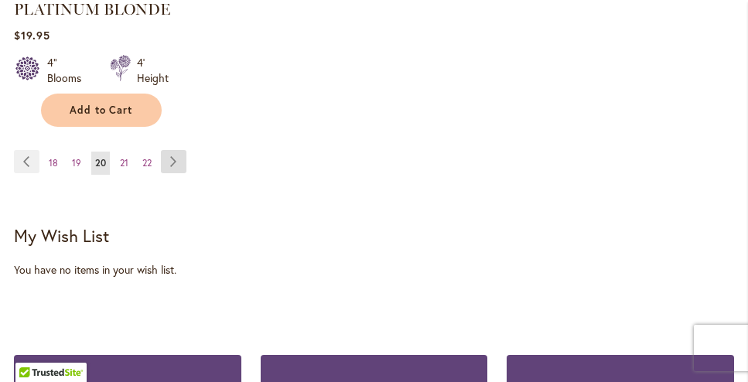
click at [169, 150] on link "Page Next" at bounding box center [174, 161] width 26 height 23
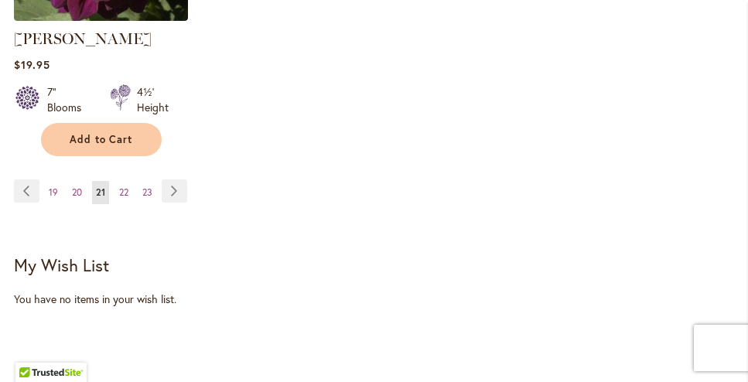
scroll to position [2432, 0]
click at [176, 183] on link "Page Next" at bounding box center [175, 190] width 26 height 23
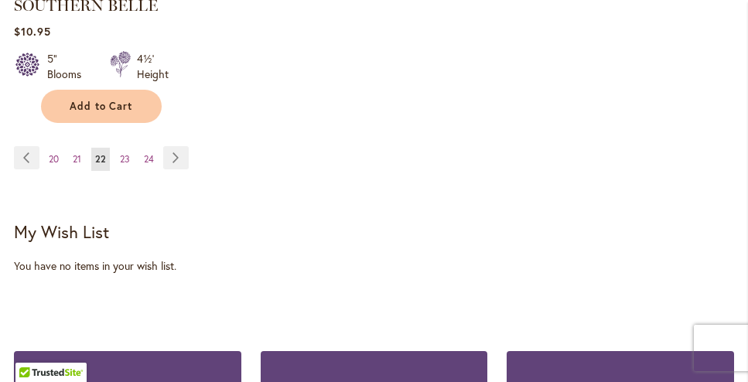
scroll to position [2466, 0]
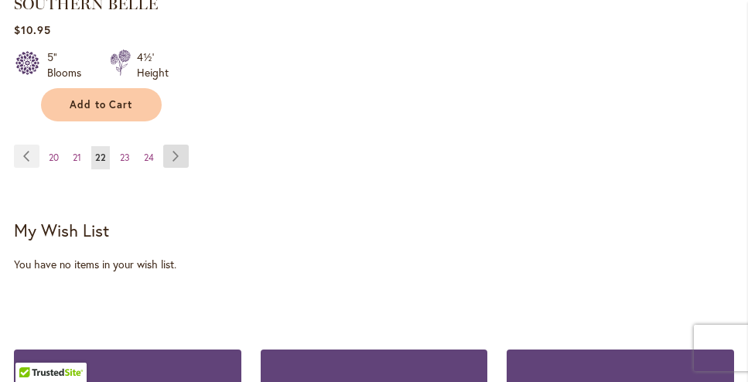
click at [173, 145] on link "Page Next" at bounding box center [176, 156] width 26 height 23
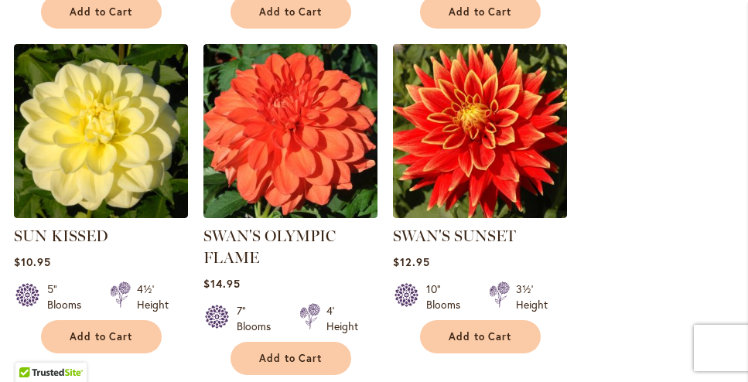
scroll to position [1566, 0]
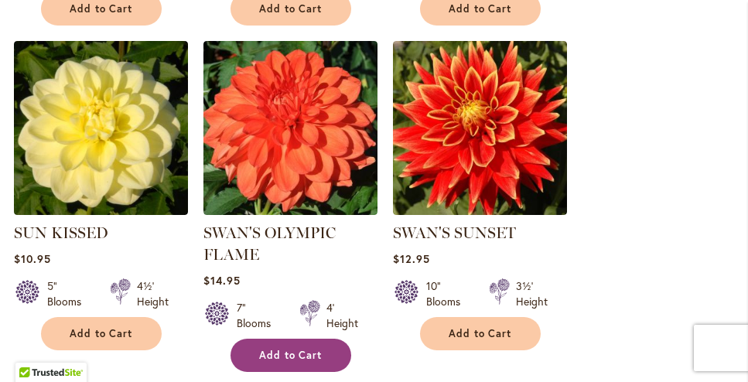
click at [295, 349] on span "Add to Cart" at bounding box center [290, 355] width 63 height 13
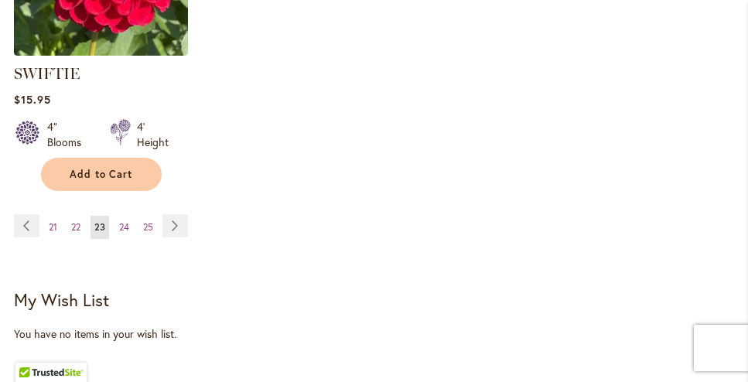
scroll to position [2439, 0]
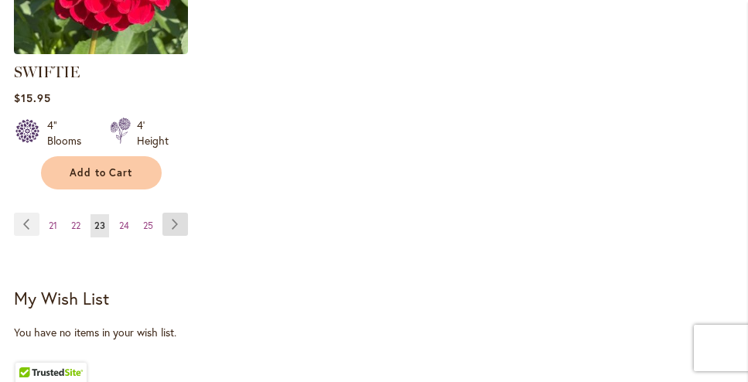
click at [174, 213] on link "Page Next" at bounding box center [175, 224] width 26 height 23
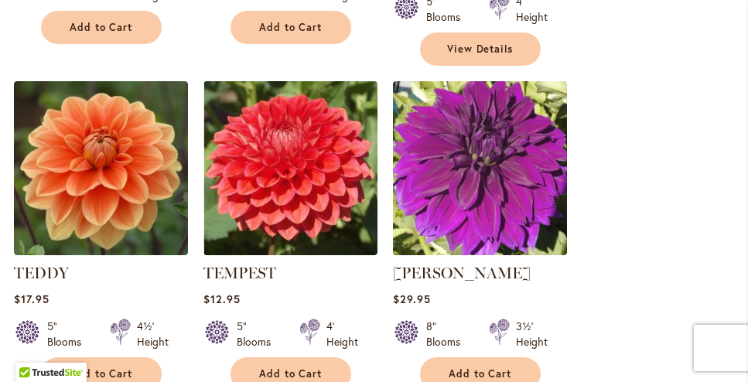
scroll to position [1225, 0]
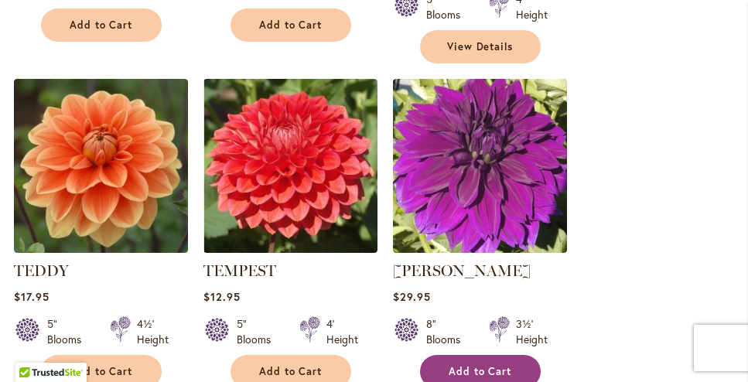
click at [492, 365] on span "Add to Cart" at bounding box center [480, 371] width 63 height 13
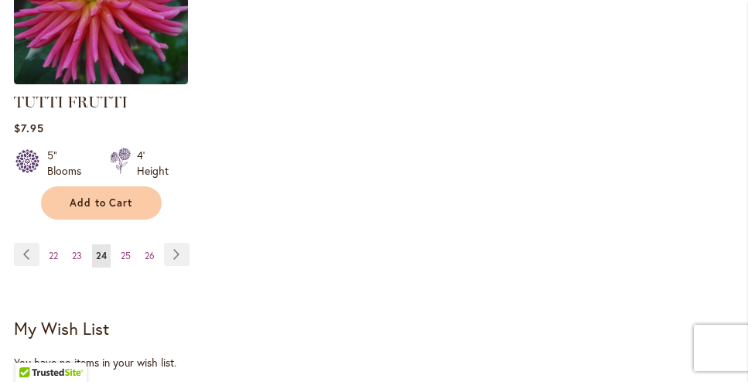
scroll to position [2420, 0]
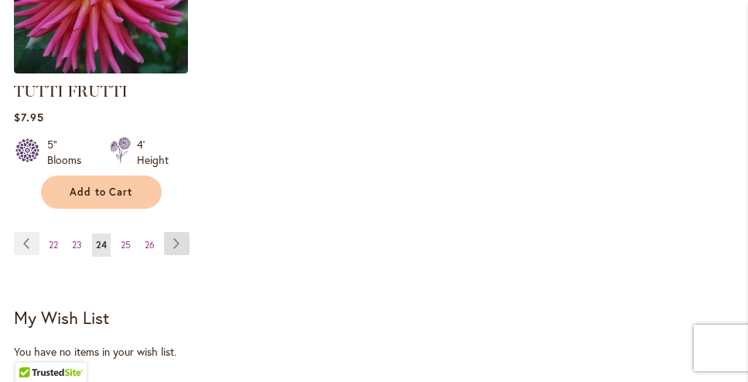
click at [177, 232] on link "Page Next" at bounding box center [177, 243] width 26 height 23
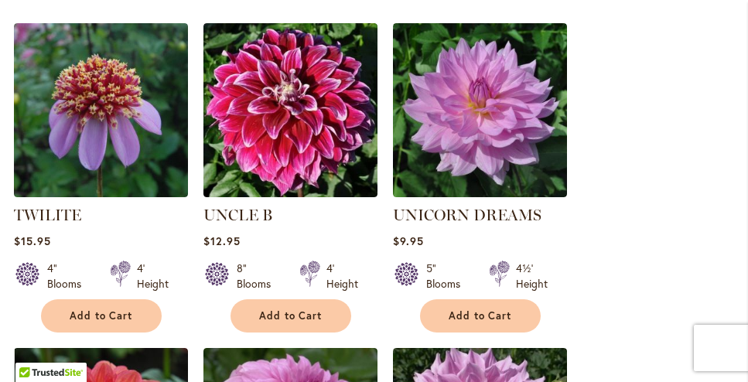
scroll to position [608, 0]
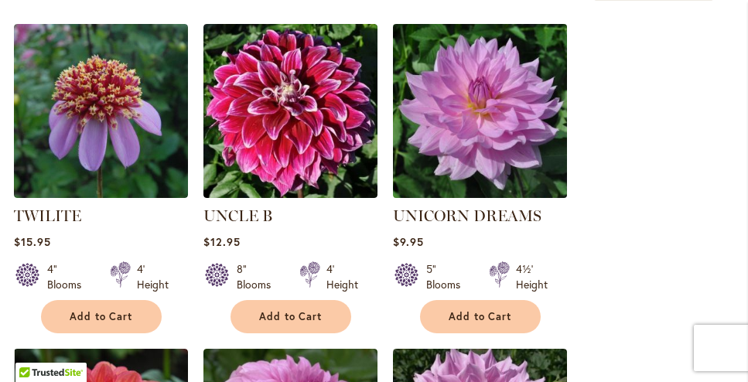
click at [503, 138] on img at bounding box center [479, 110] width 183 height 183
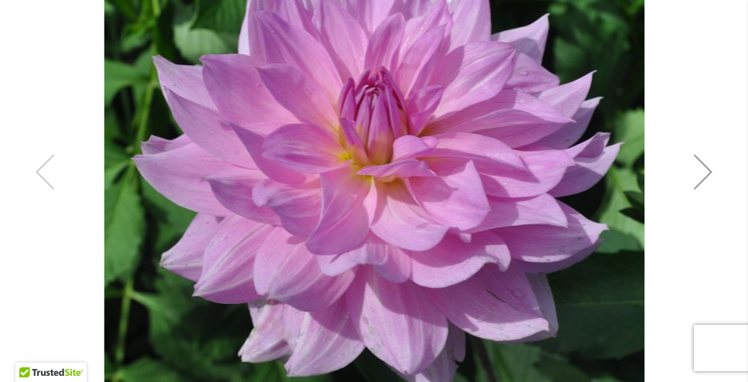
scroll to position [403, 0]
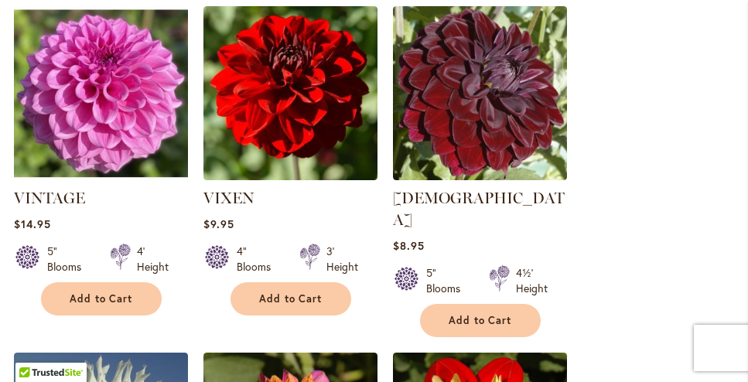
scroll to position [1280, 0]
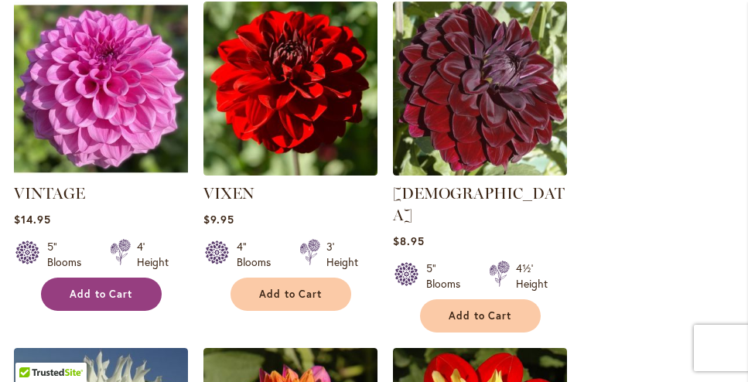
click at [123, 288] on span "Add to Cart" at bounding box center [101, 294] width 63 height 13
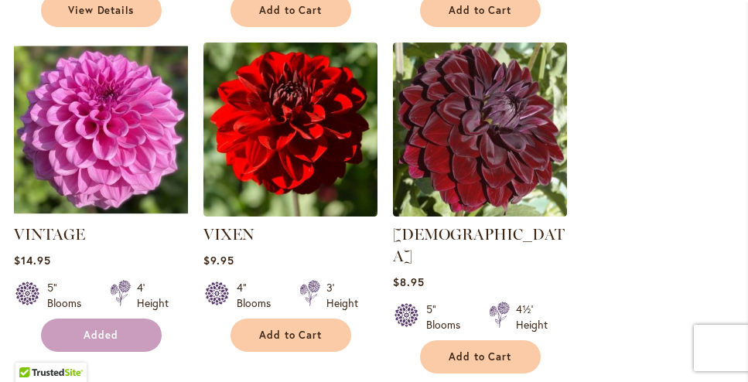
scroll to position [1320, 0]
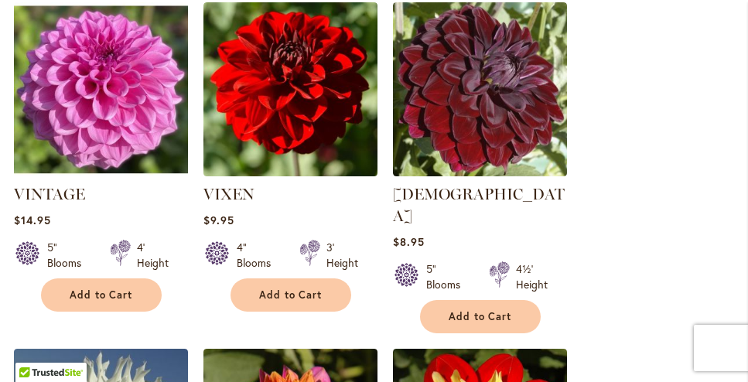
click at [295, 270] on div "VIXEN Rating: 82% 6 Reviews $9.95 4" Blooms 3' Height Add to Cart" at bounding box center [290, 247] width 174 height 128
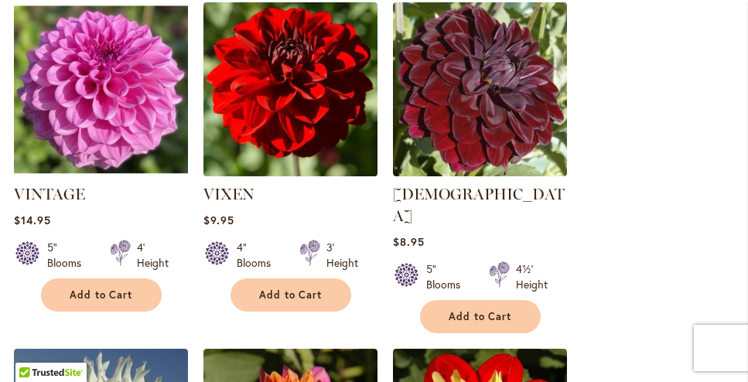
click at [289, 76] on img at bounding box center [290, 89] width 183 height 183
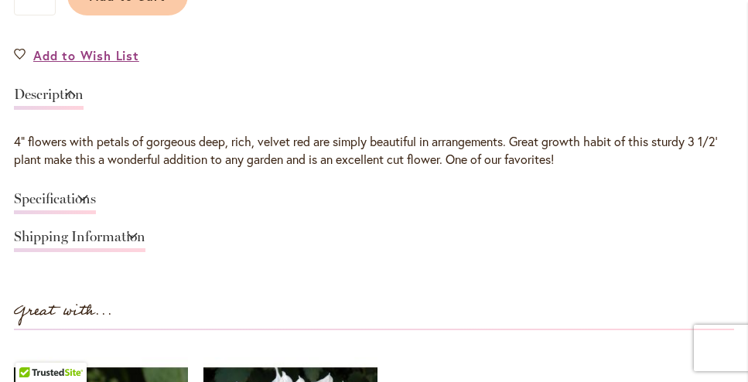
scroll to position [1225, 0]
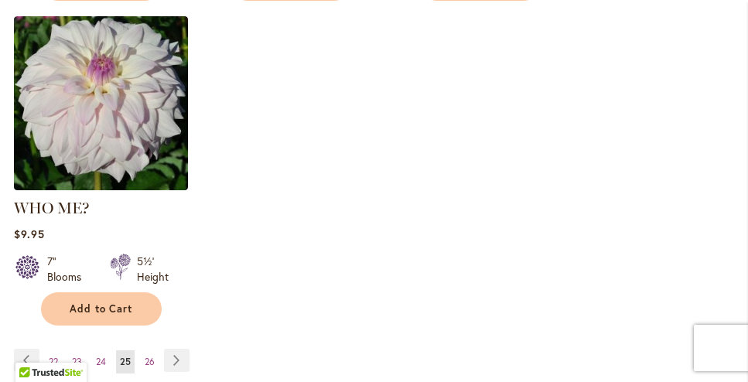
scroll to position [2263, 0]
click at [178, 348] on link "Page Next" at bounding box center [177, 359] width 26 height 23
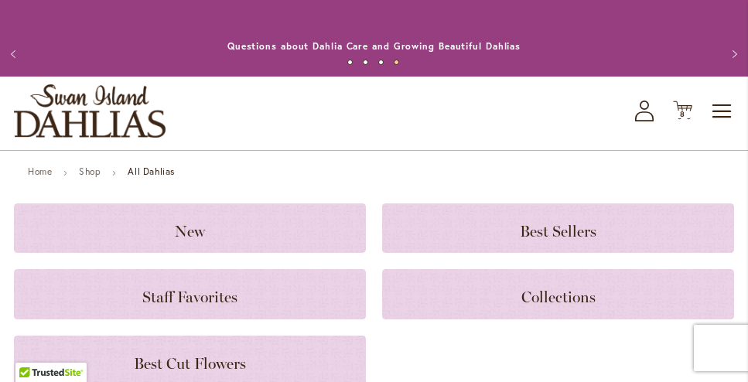
click at [643, 114] on icon "My Account" at bounding box center [644, 111] width 19 height 21
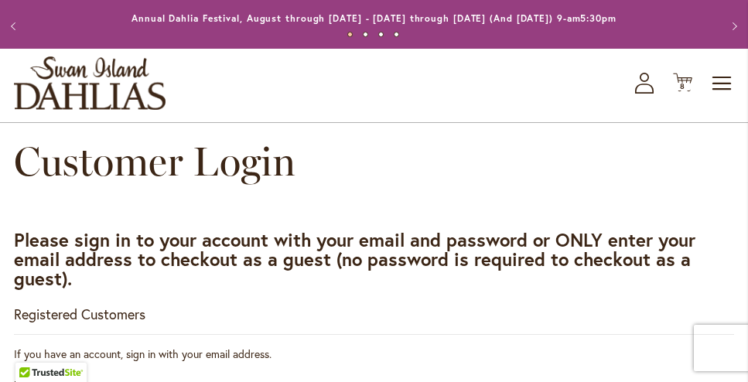
scroll to position [29, 0]
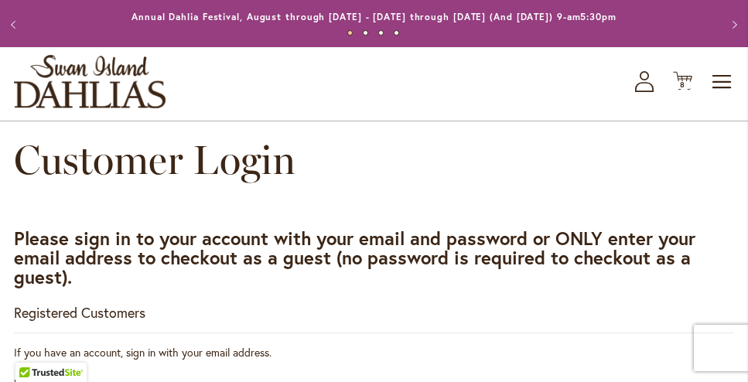
click at [15, 19] on button "Previous" at bounding box center [15, 24] width 31 height 31
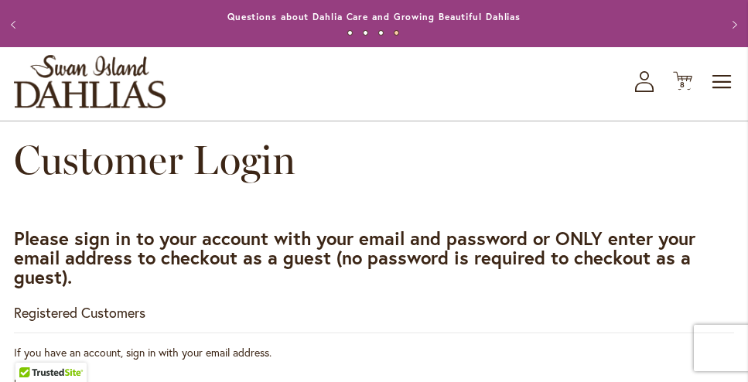
click at [15, 19] on button "Previous" at bounding box center [15, 24] width 31 height 31
click at [684, 74] on icon "Cart .cls-1 { fill: #231f20; }" at bounding box center [682, 80] width 19 height 19
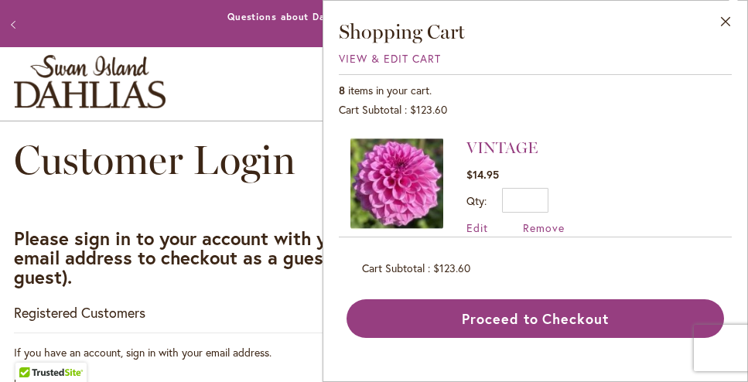
click at [389, 51] on div "View & Edit Cart" at bounding box center [535, 58] width 393 height 15
click at [384, 63] on span "View & Edit Cart" at bounding box center [390, 58] width 102 height 15
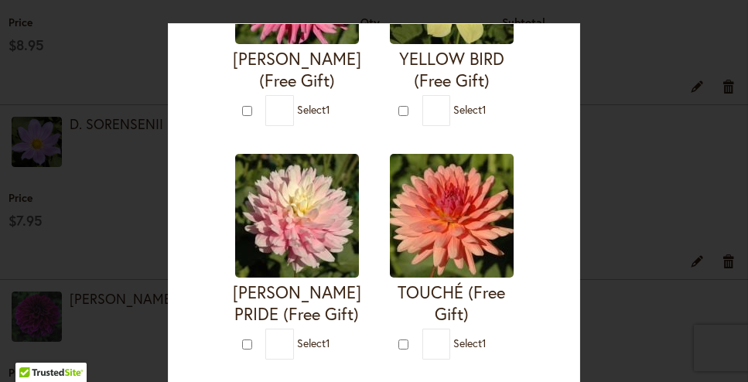
scroll to position [1393, 0]
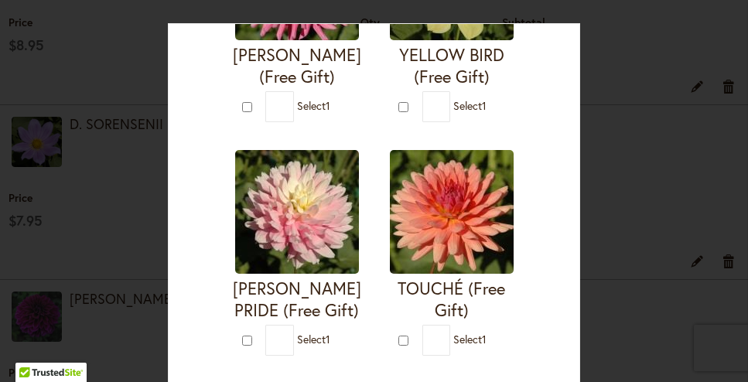
click at [447, 200] on img at bounding box center [452, 212] width 124 height 124
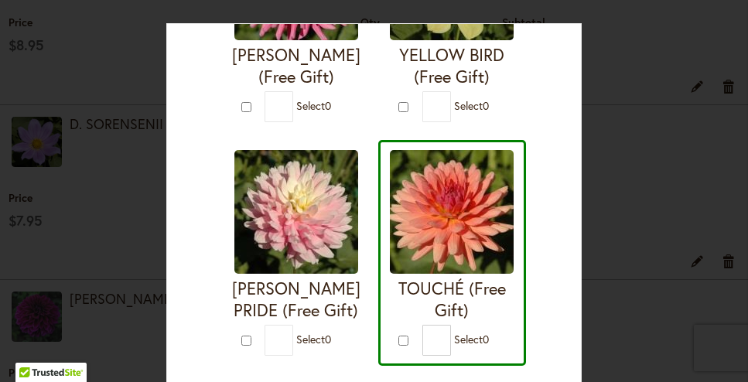
click at [447, 200] on img at bounding box center [452, 212] width 124 height 124
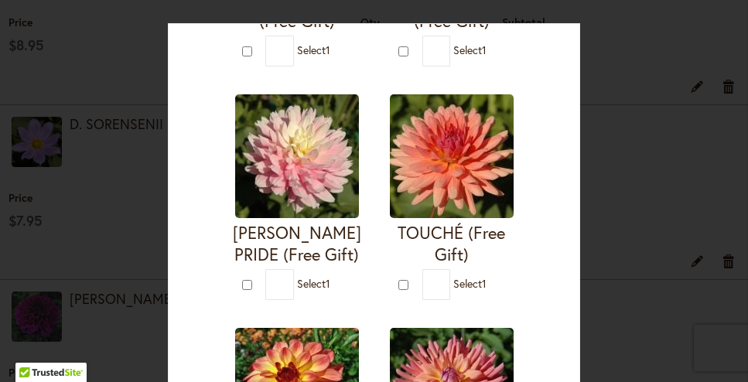
scroll to position [1450, 0]
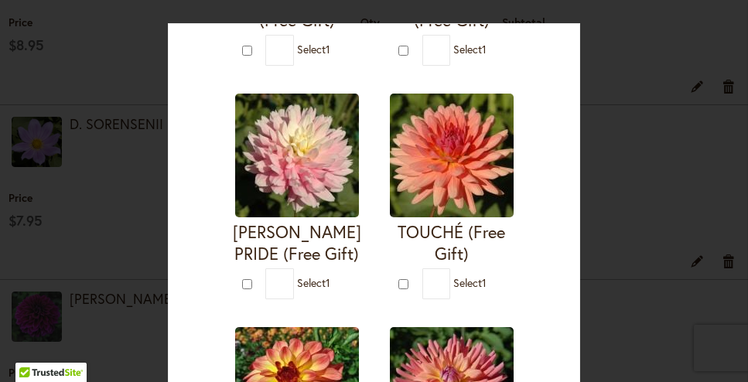
click at [457, 175] on img at bounding box center [452, 156] width 124 height 124
type input "*"
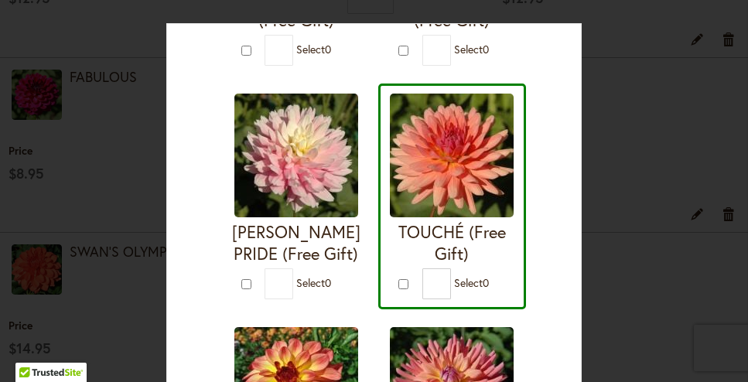
scroll to position [1259, 0]
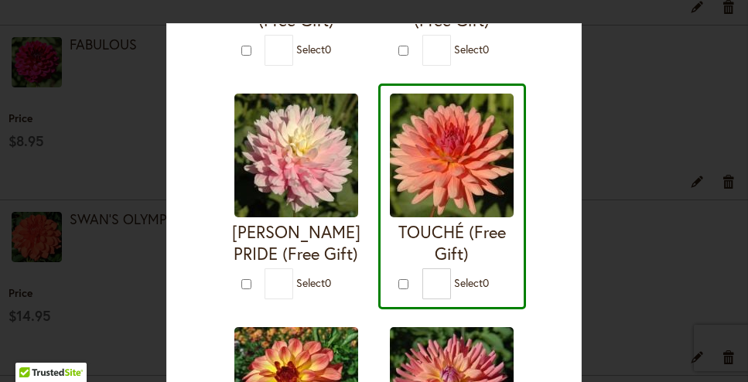
click at [615, 162] on div "Your Order Qualifies for Bonus Dahlias ( Select 0 ) Add to Cart I'M A HOTTIE (F…" at bounding box center [374, 191] width 748 height 382
click at [617, 162] on div "Your Order Qualifies for Bonus Dahlias ( Select 0 ) Add to Cart I'M A HOTTIE (F…" at bounding box center [374, 191] width 748 height 382
click at [106, 86] on div "Your Order Qualifies for Bonus Dahlias ( Select 0 ) Add to Cart I'M A HOTTIE (F…" at bounding box center [374, 191] width 748 height 382
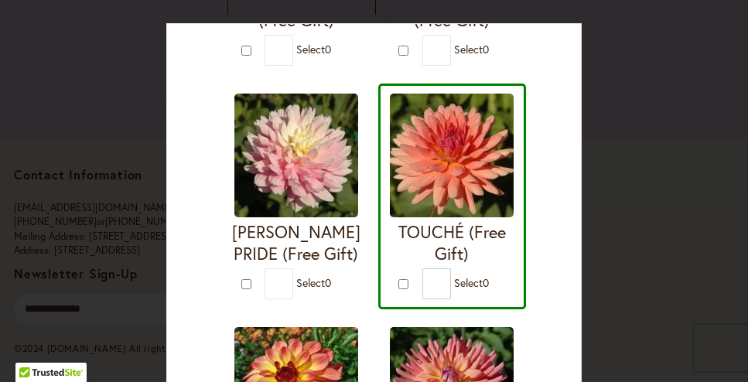
scroll to position [1889, 0]
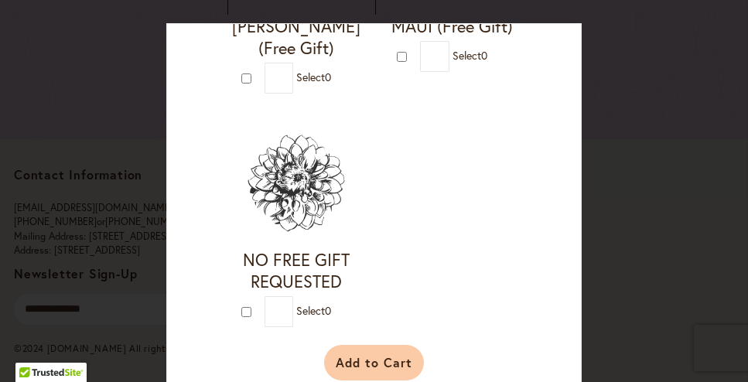
click at [378, 345] on button "Add to Cart" at bounding box center [374, 363] width 100 height 36
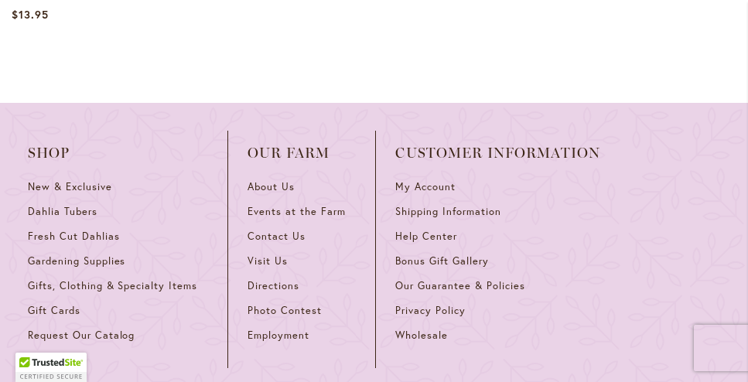
scroll to position [3062, 0]
click at [73, 205] on span "Dahlia Tubers" at bounding box center [63, 211] width 70 height 13
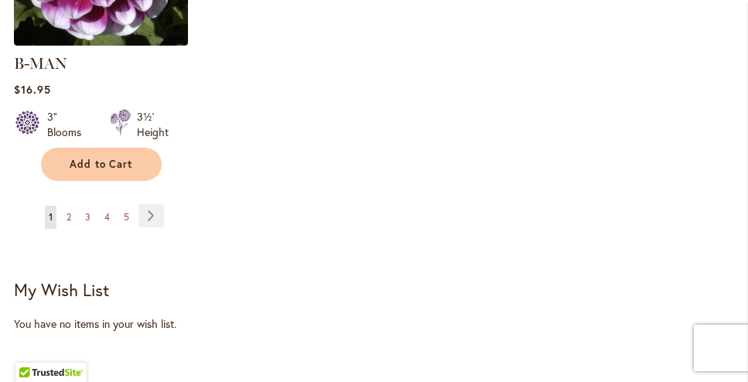
scroll to position [2410, 0]
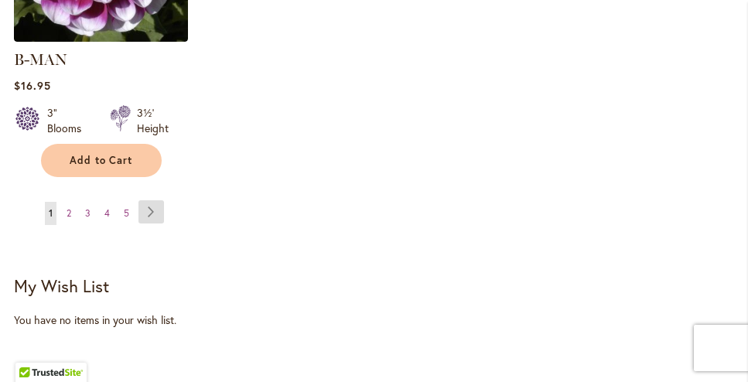
click at [160, 200] on link "Page Next" at bounding box center [151, 211] width 26 height 23
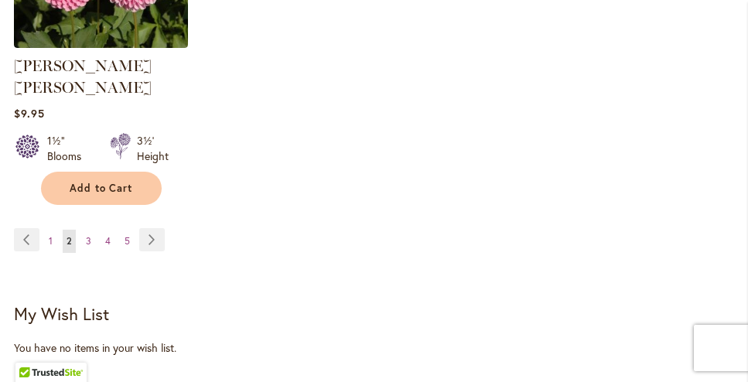
scroll to position [2384, 0]
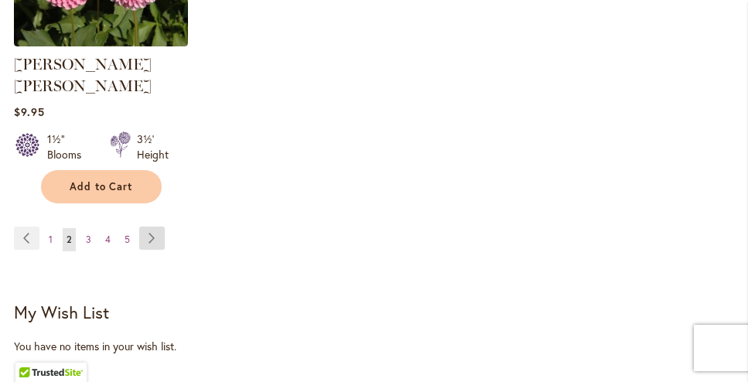
click at [152, 227] on link "Page Next" at bounding box center [152, 238] width 26 height 23
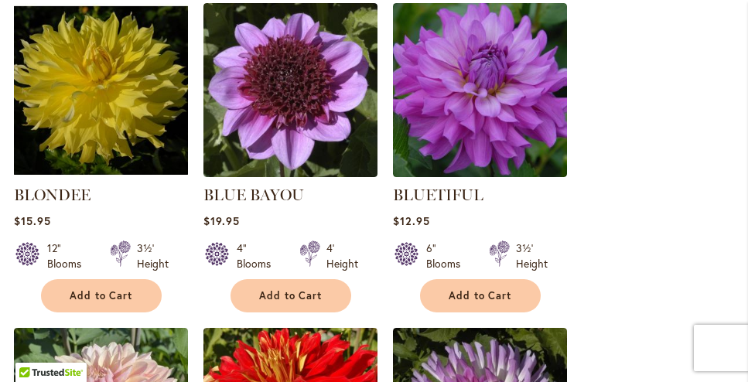
scroll to position [1272, 0]
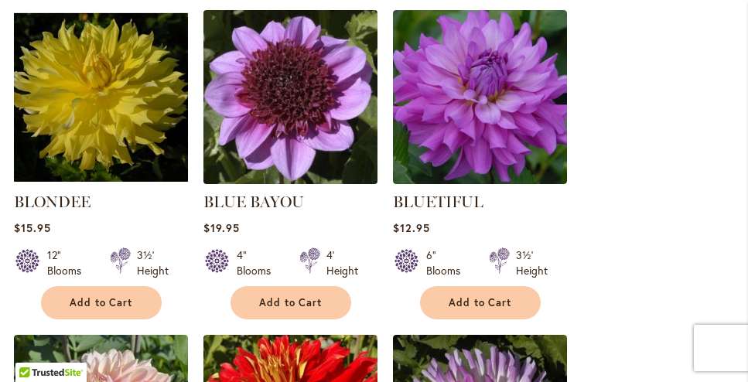
click at [309, 71] on img at bounding box center [290, 96] width 183 height 183
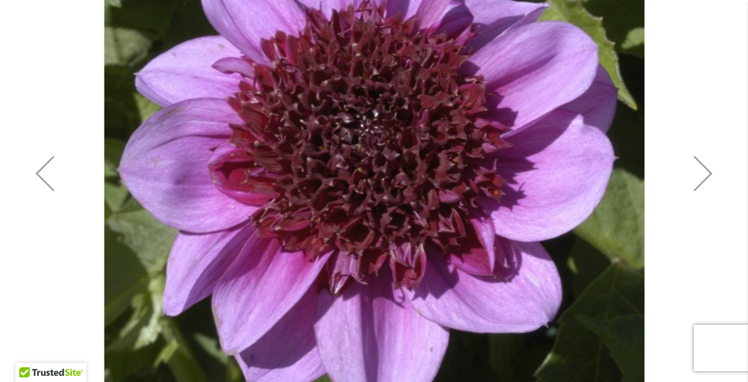
scroll to position [405, 0]
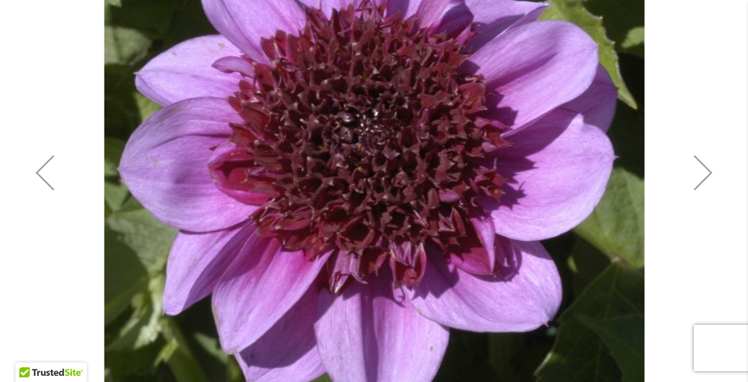
click at [698, 156] on div "Next" at bounding box center [703, 173] width 62 height 62
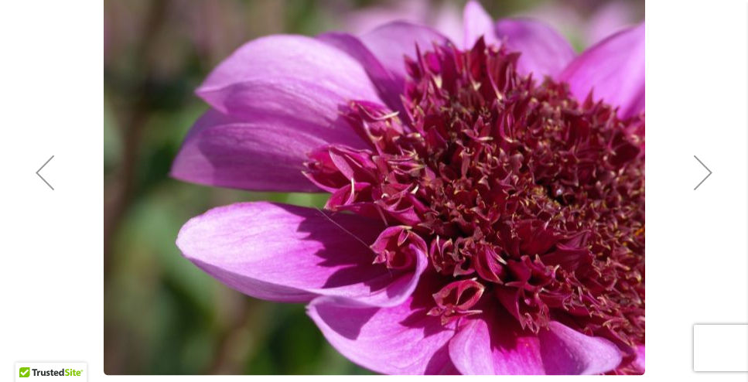
click at [709, 175] on div "Next" at bounding box center [703, 173] width 62 height 62
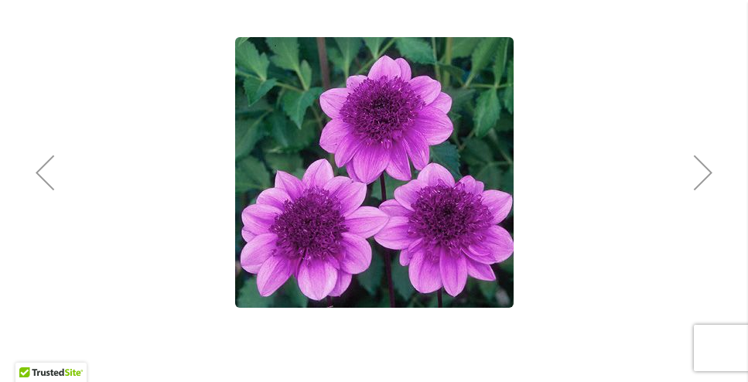
click at [709, 175] on div "Next" at bounding box center [703, 173] width 62 height 62
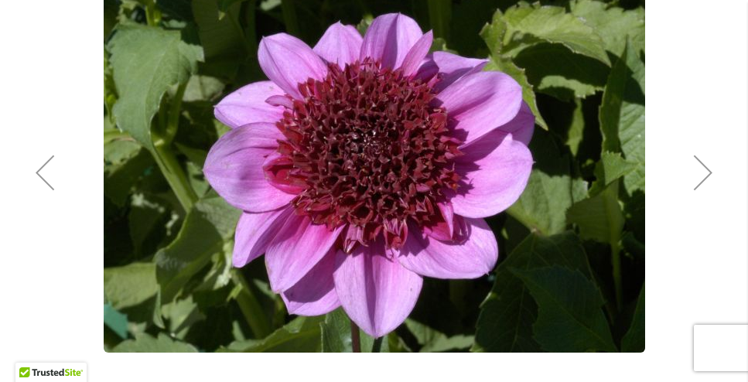
click at [709, 175] on div "Next" at bounding box center [703, 173] width 62 height 62
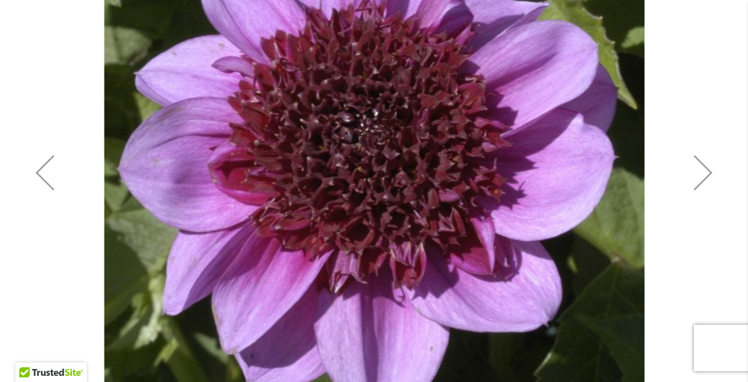
click at [709, 175] on div "Next" at bounding box center [703, 173] width 62 height 62
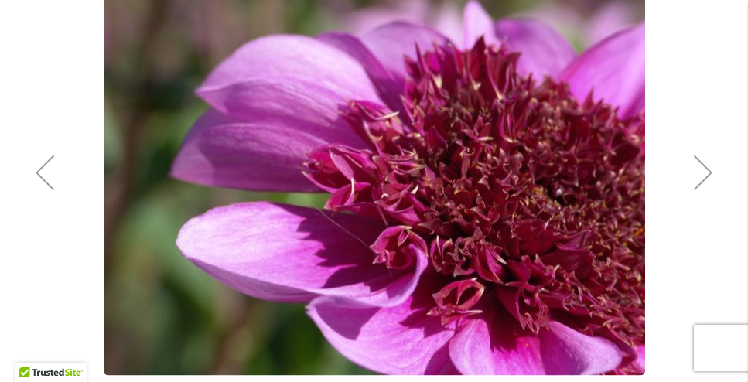
click at [29, 72] on button "Previous" at bounding box center [45, 172] width 62 height 749
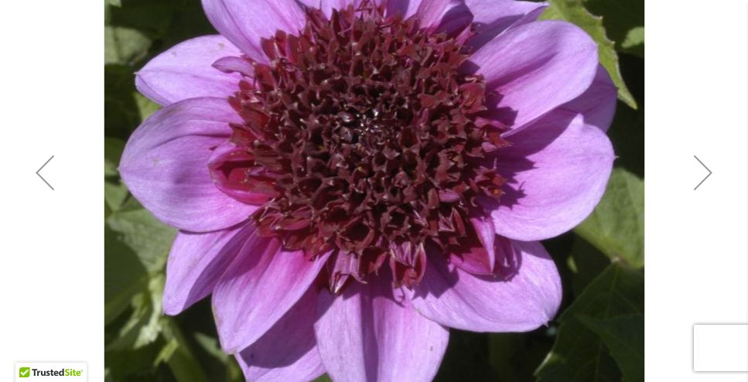
click at [47, 25] on button "Previous" at bounding box center [45, 172] width 62 height 749
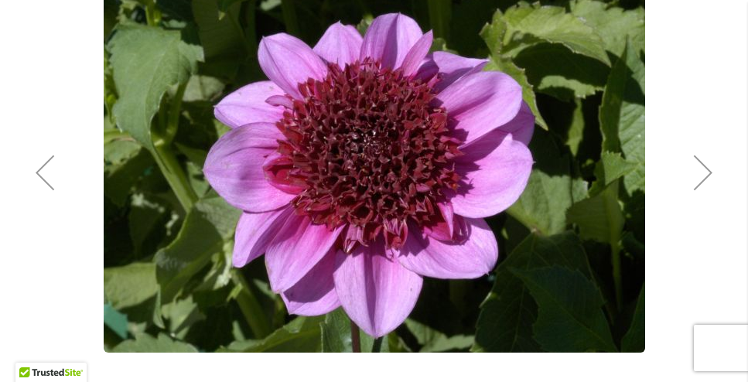
click at [47, 25] on button "Previous" at bounding box center [45, 172] width 62 height 749
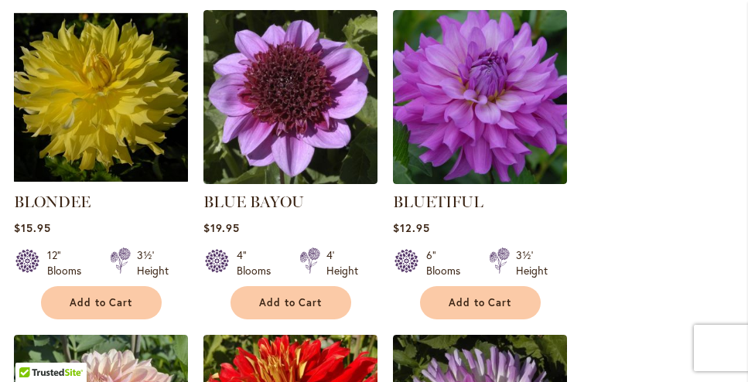
scroll to position [1272, 0]
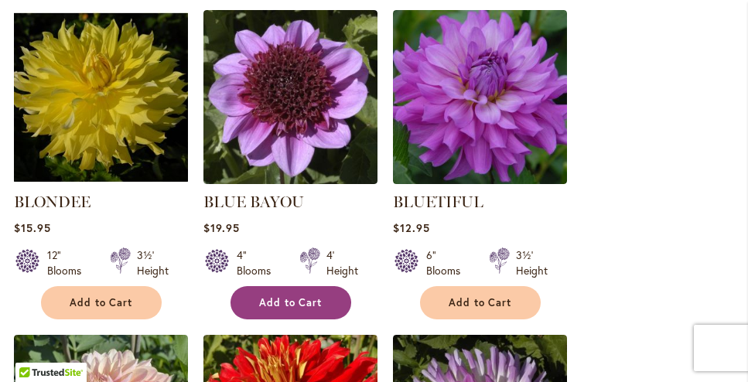
click at [294, 290] on button "Add to Cart" at bounding box center [291, 302] width 121 height 33
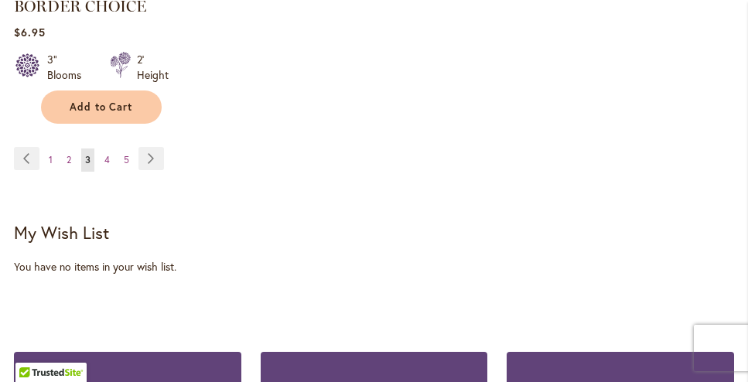
scroll to position [2523, 0]
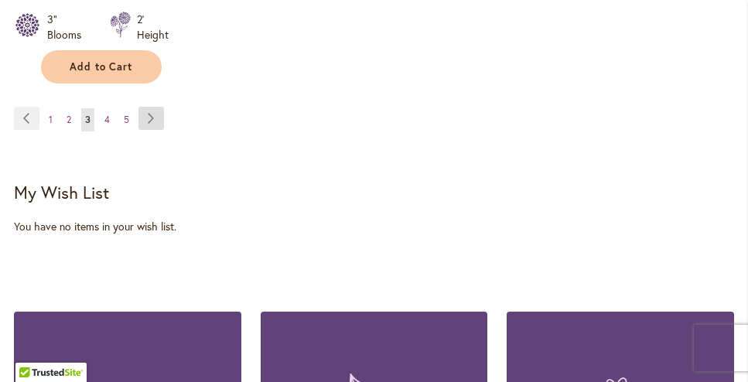
click at [152, 108] on link "Page Next" at bounding box center [151, 118] width 26 height 23
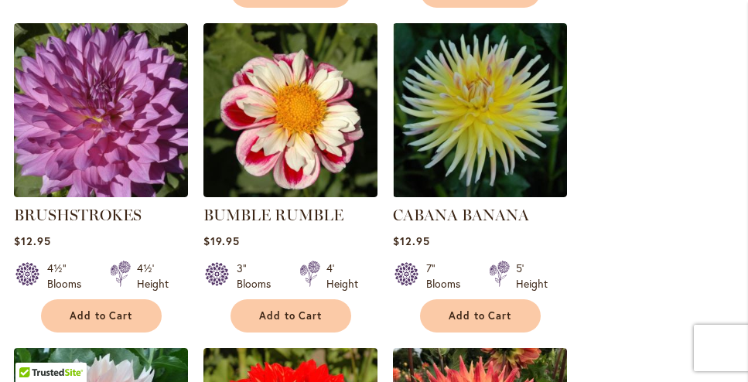
scroll to position [1297, 0]
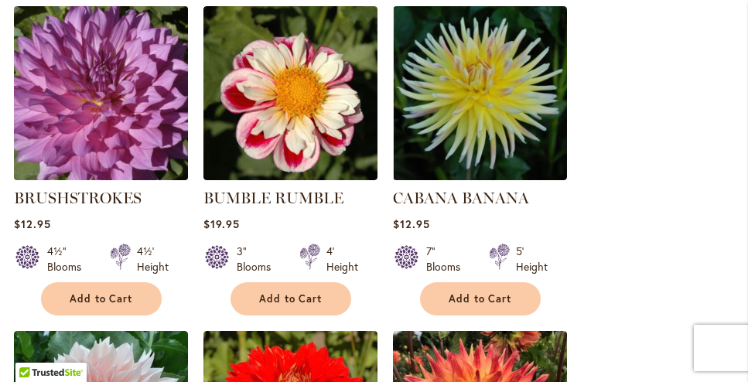
click at [106, 117] on img at bounding box center [100, 93] width 183 height 183
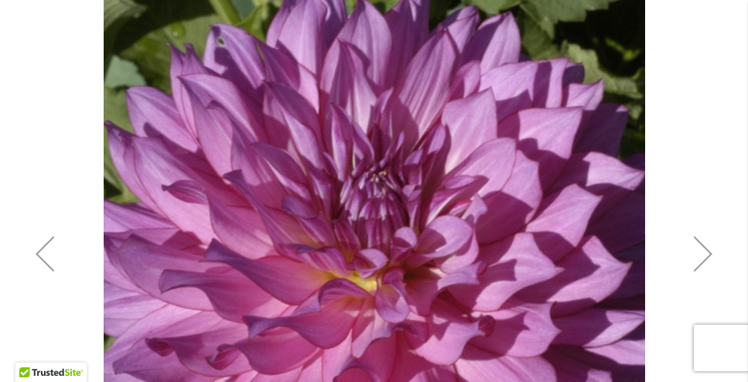
scroll to position [333, 0]
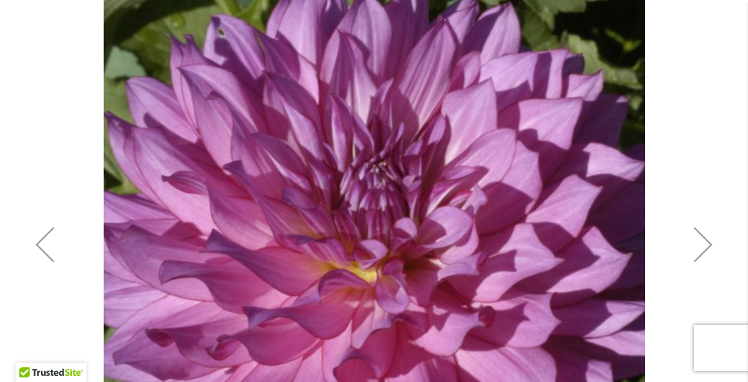
click at [721, 245] on div "Next" at bounding box center [703, 245] width 62 height 62
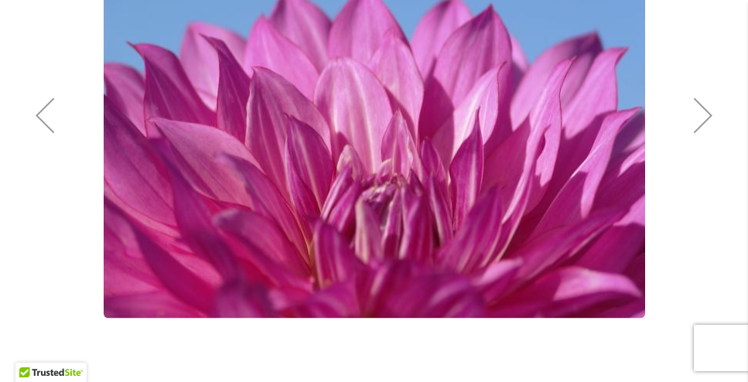
scroll to position [467, 0]
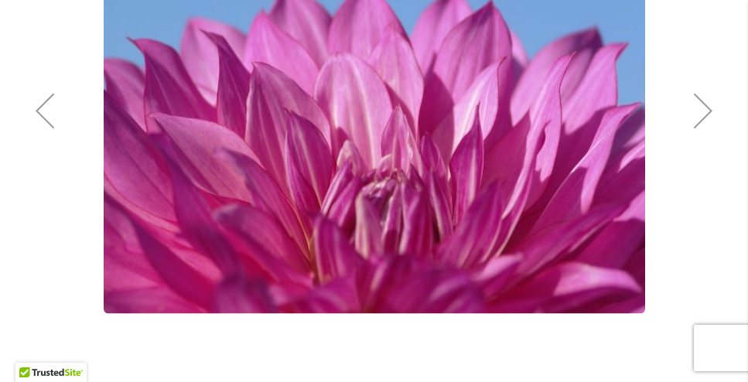
click at [709, 106] on div "Next" at bounding box center [703, 111] width 62 height 62
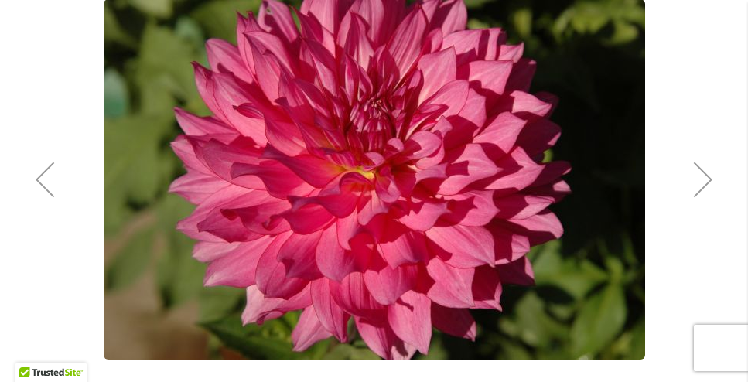
scroll to position [399, 0]
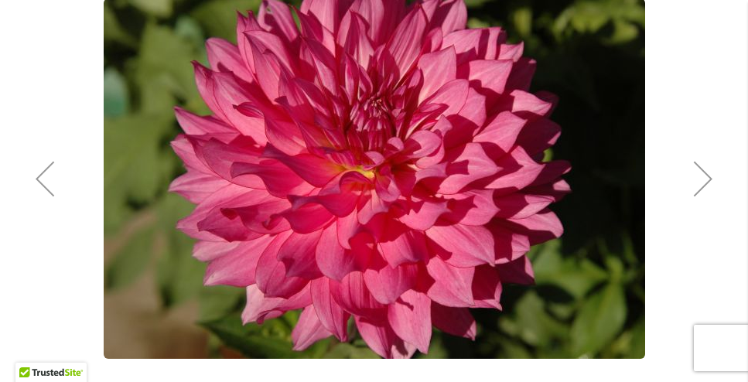
click at [707, 177] on div "Next" at bounding box center [703, 179] width 62 height 62
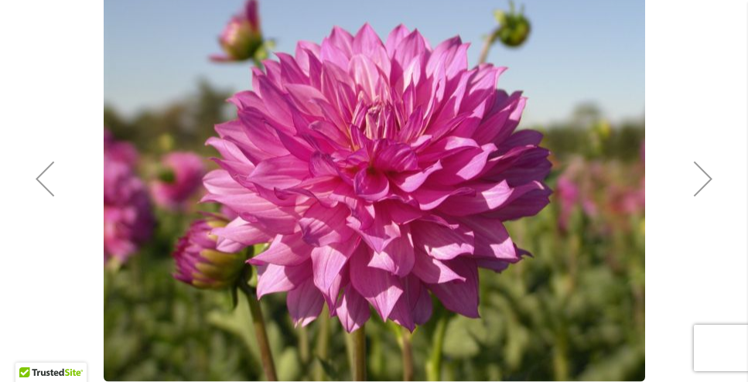
click at [706, 177] on div "Next" at bounding box center [703, 179] width 62 height 62
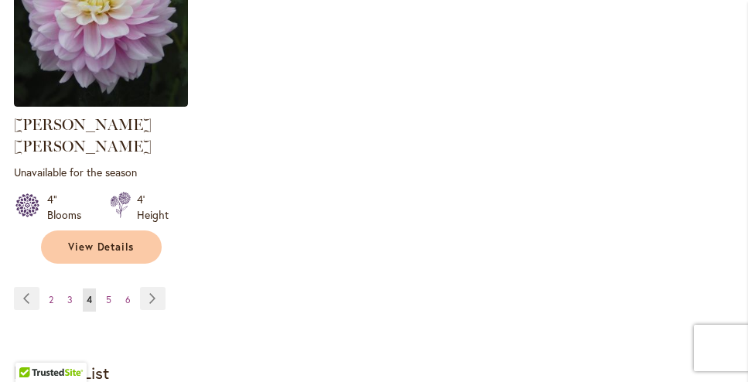
scroll to position [2294, 0]
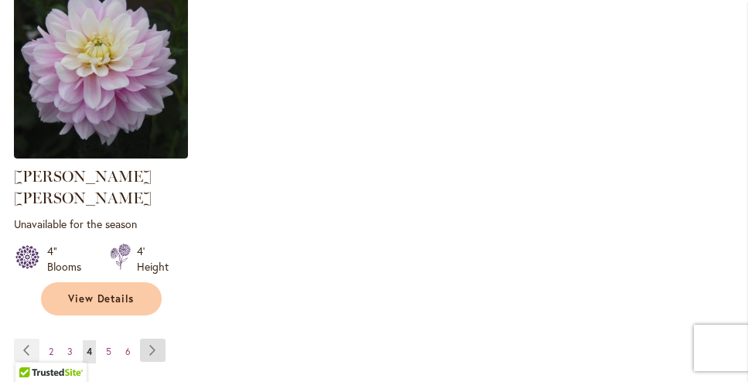
click at [152, 339] on link "Page Next" at bounding box center [153, 350] width 26 height 23
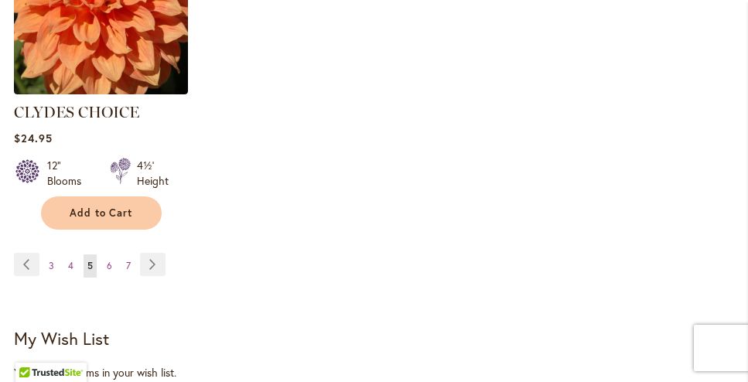
scroll to position [2378, 0]
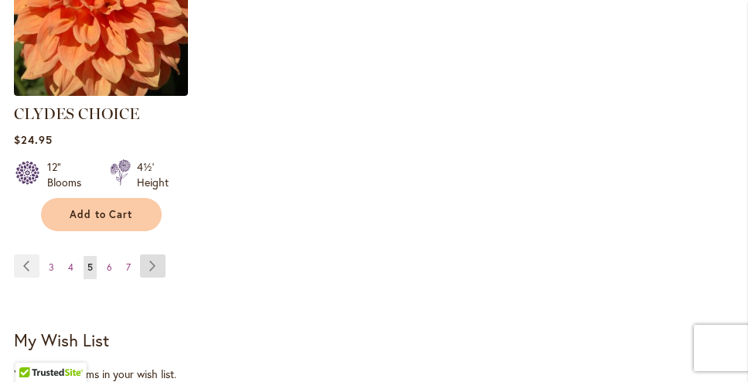
click at [155, 254] on link "Page Next" at bounding box center [153, 265] width 26 height 23
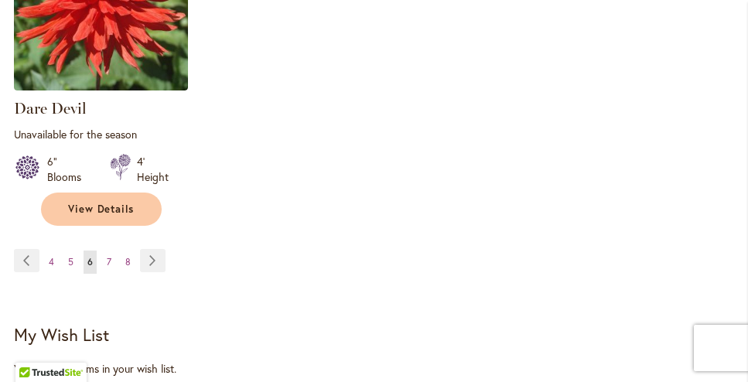
scroll to position [2384, 0]
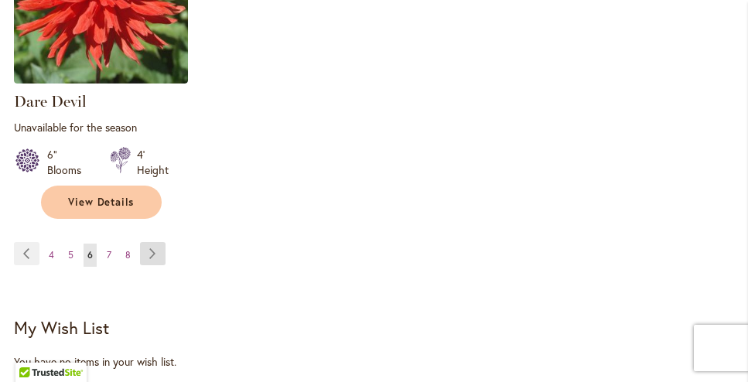
click at [152, 244] on link "Page Next" at bounding box center [153, 253] width 26 height 23
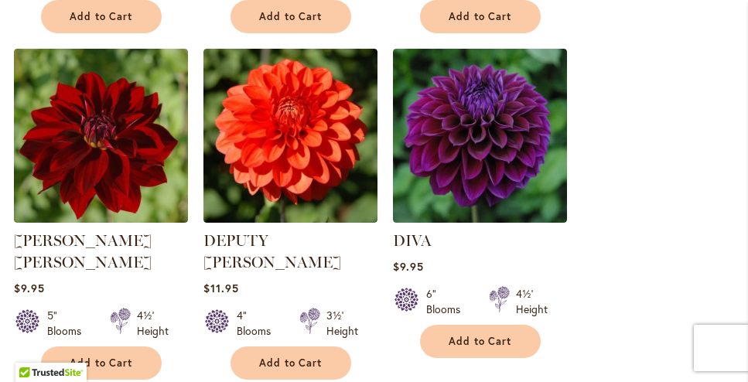
scroll to position [922, 0]
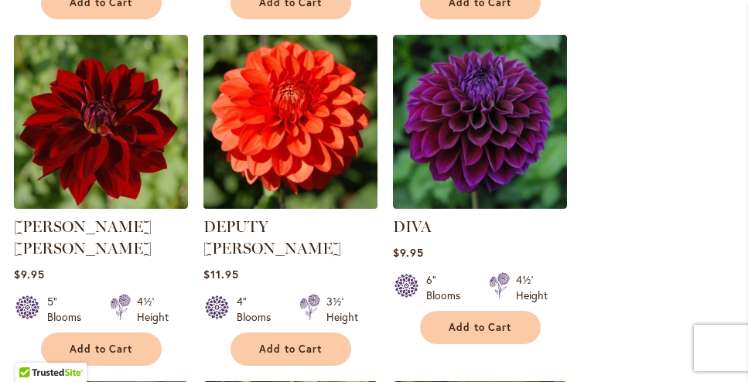
click at [277, 137] on img at bounding box center [290, 121] width 183 height 183
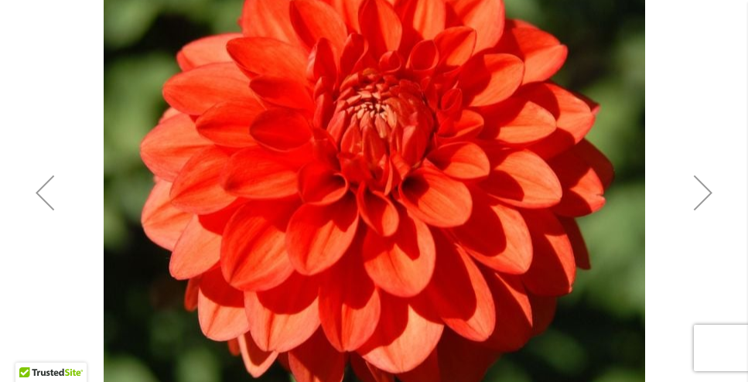
scroll to position [386, 0]
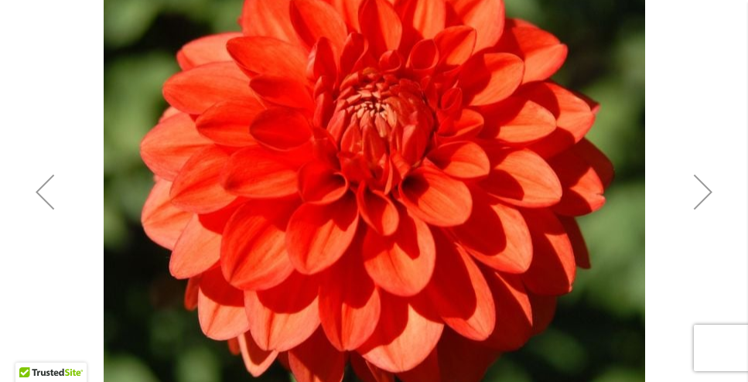
click at [703, 195] on div "Next" at bounding box center [703, 192] width 62 height 62
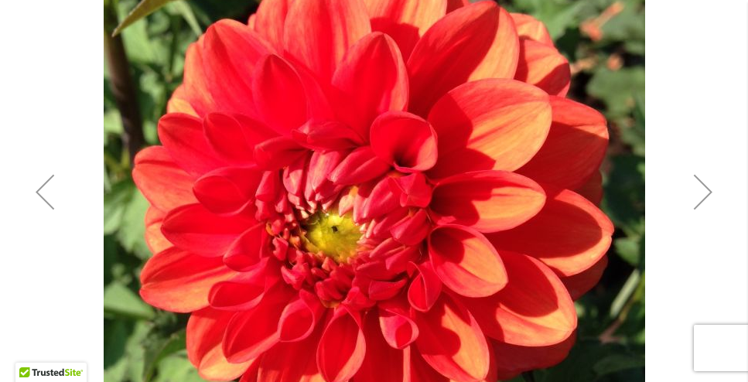
click at [703, 195] on div "Next" at bounding box center [703, 192] width 62 height 62
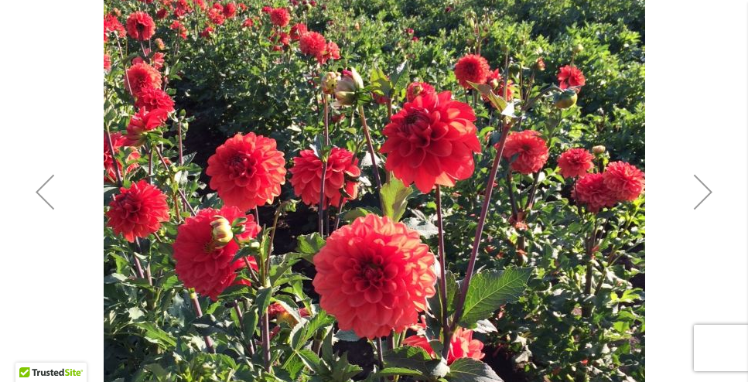
click at [702, 194] on div "Next" at bounding box center [703, 192] width 62 height 62
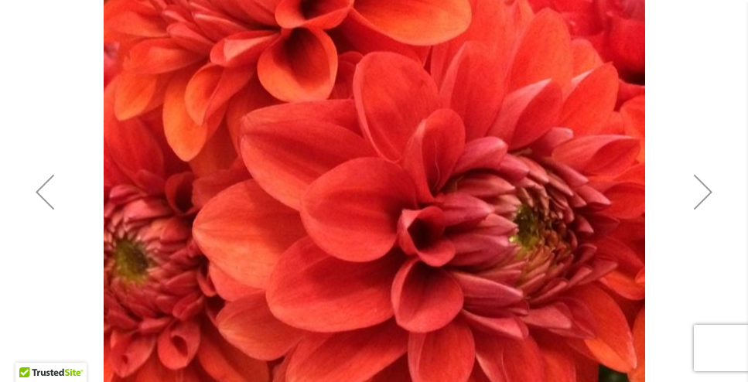
click at [702, 194] on div "Next" at bounding box center [703, 192] width 62 height 62
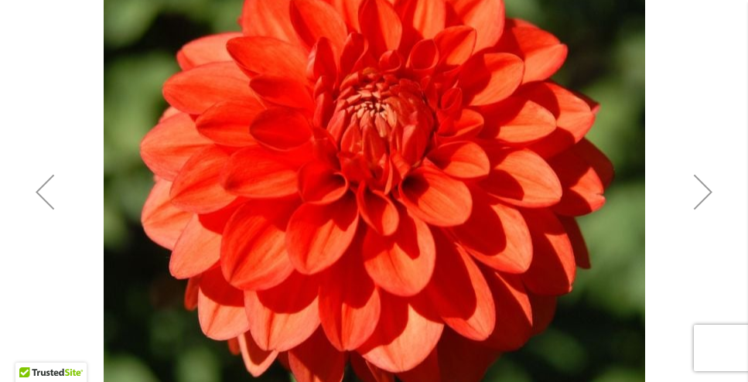
click at [702, 194] on div "Next" at bounding box center [703, 192] width 62 height 62
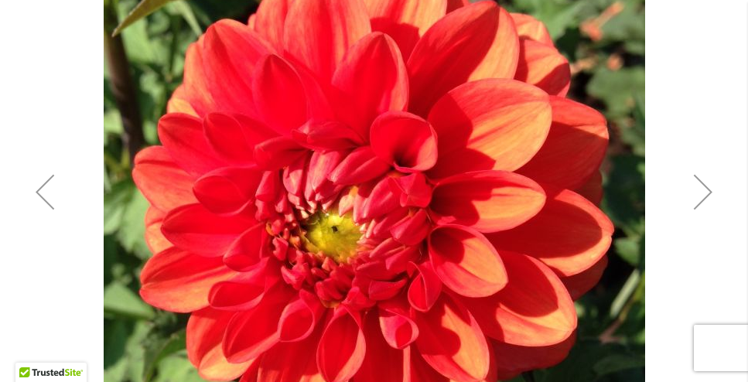
click at [46, 24] on button "Previous" at bounding box center [45, 191] width 62 height 749
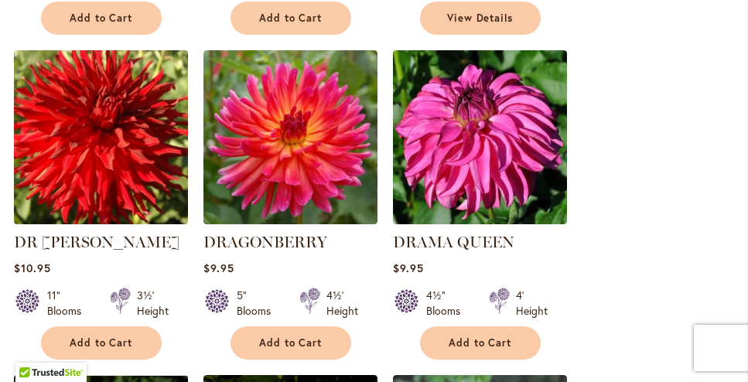
scroll to position [1563, 0]
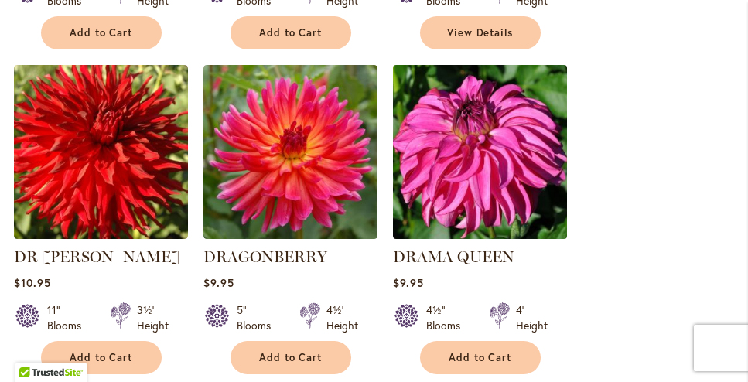
click at [487, 156] on img at bounding box center [479, 151] width 183 height 183
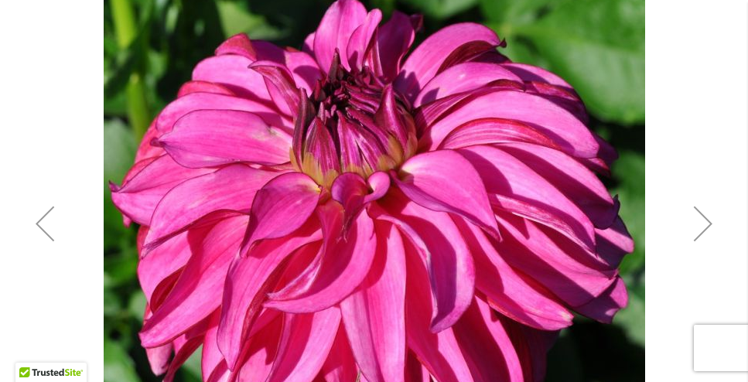
scroll to position [356, 0]
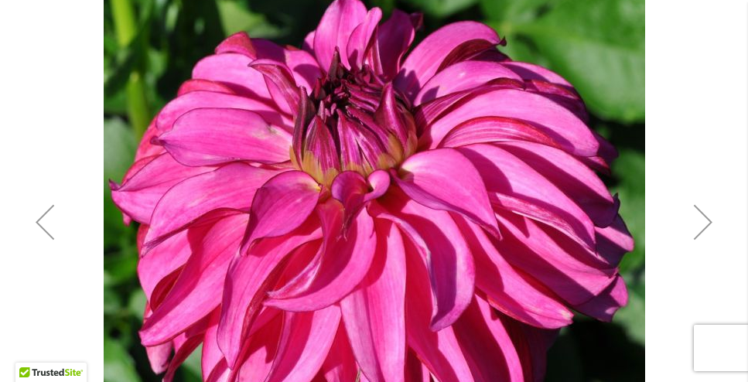
click at [706, 210] on div "Next" at bounding box center [703, 222] width 62 height 62
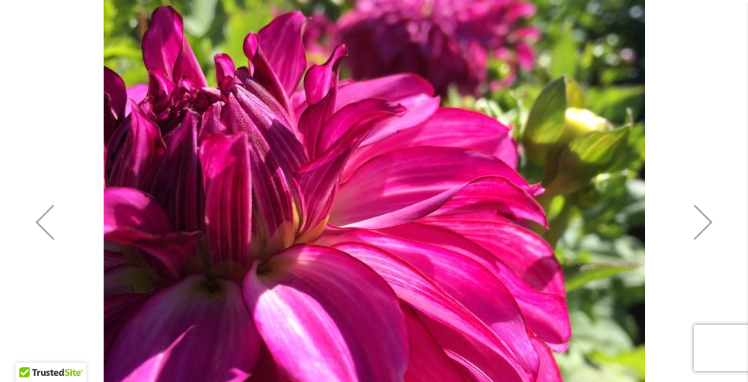
click at [706, 210] on div "Next" at bounding box center [703, 222] width 62 height 62
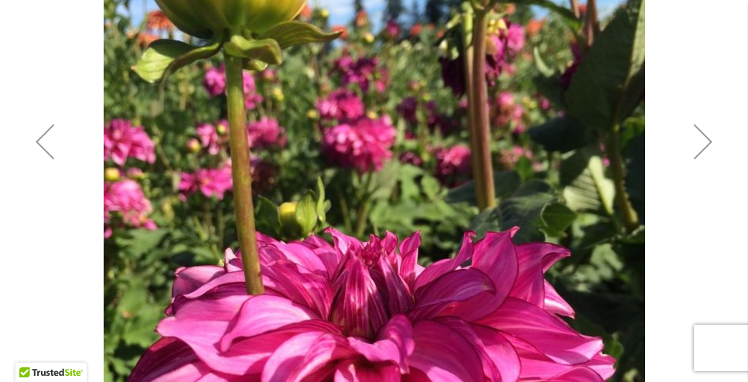
scroll to position [429, 0]
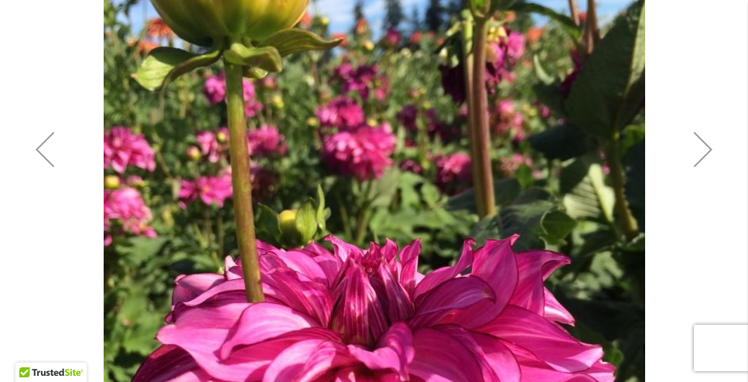
click at [702, 143] on div "Next" at bounding box center [703, 149] width 62 height 62
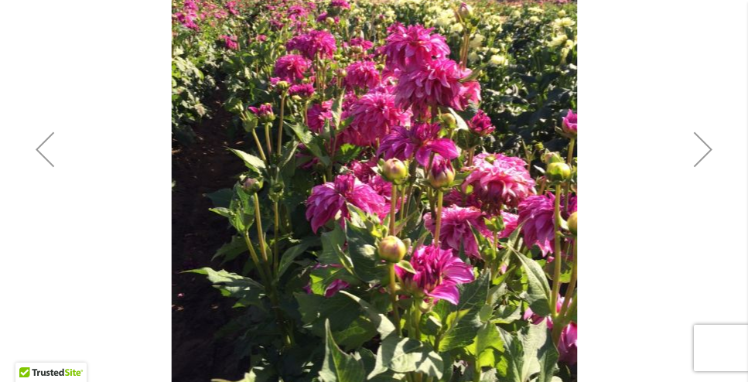
click at [702, 143] on div "Next" at bounding box center [703, 149] width 62 height 62
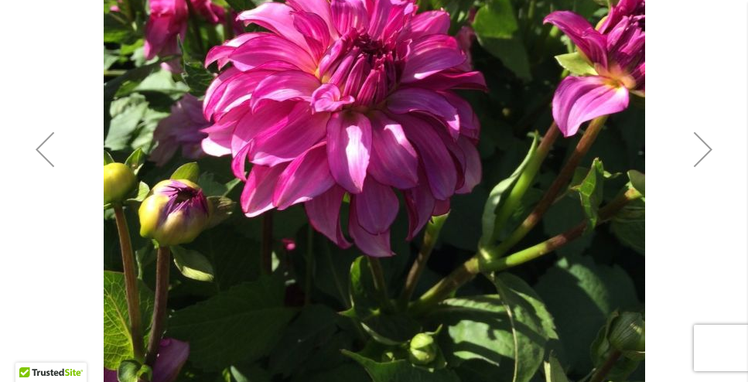
click at [702, 143] on div "Next" at bounding box center [703, 149] width 62 height 62
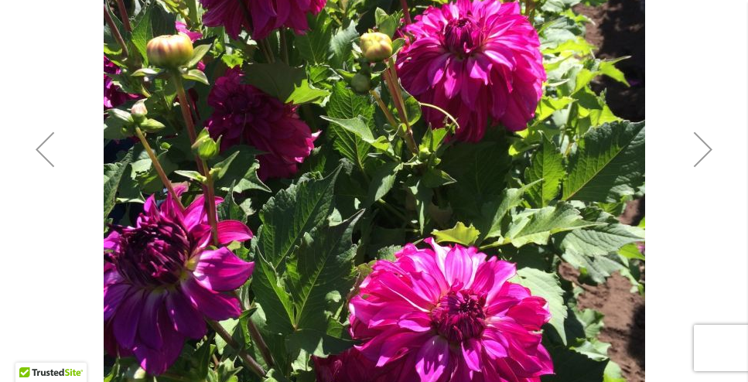
click at [702, 143] on div "Next" at bounding box center [703, 149] width 62 height 62
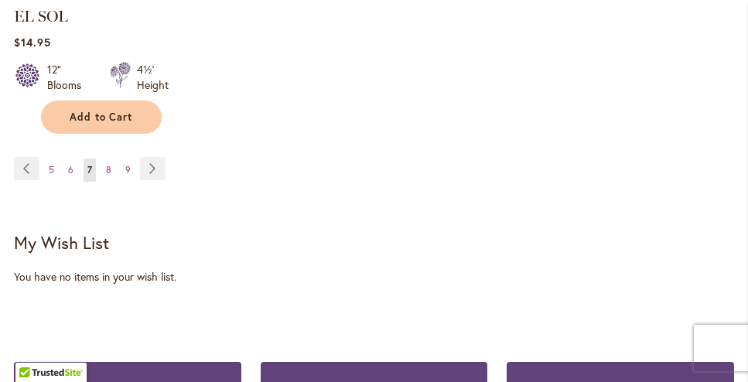
scroll to position [2449, 0]
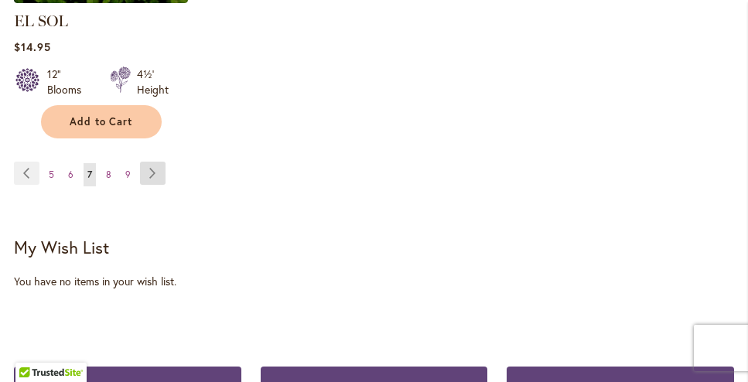
click at [152, 162] on link "Page Next" at bounding box center [153, 173] width 26 height 23
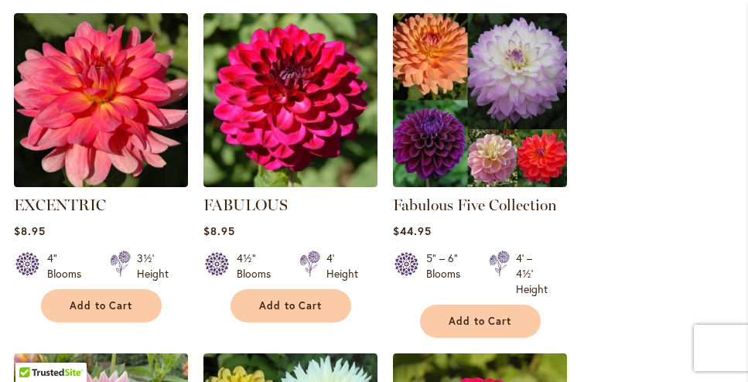
scroll to position [1270, 0]
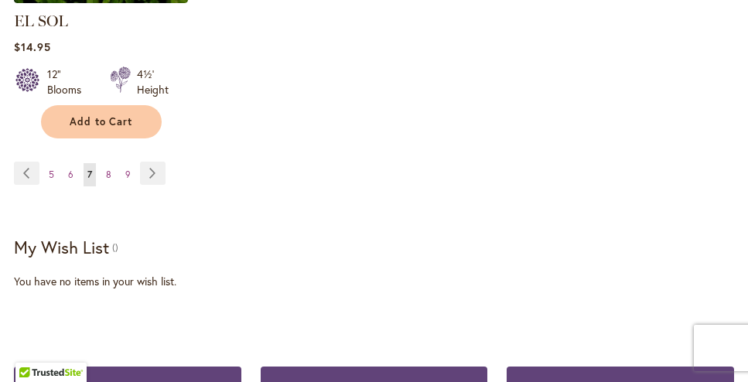
scroll to position [2449, 0]
click at [72, 169] on span "6" at bounding box center [70, 175] width 5 height 12
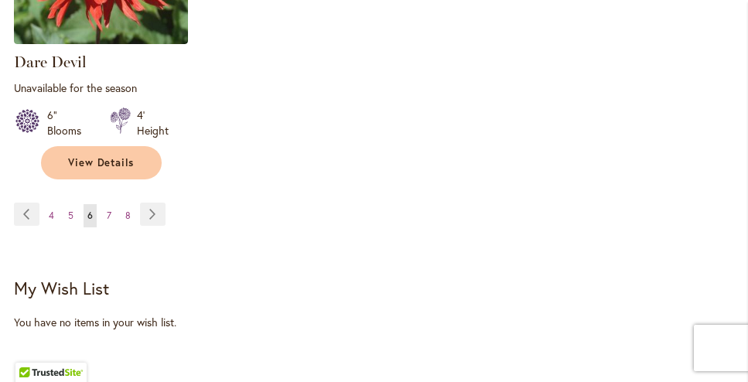
scroll to position [2438, 0]
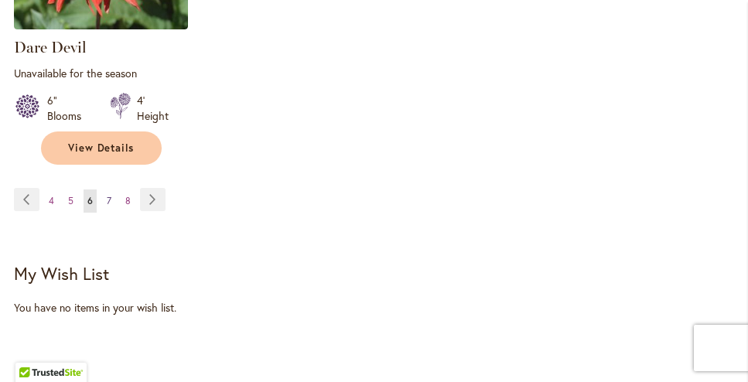
click at [111, 190] on link "Page 7" at bounding box center [109, 201] width 12 height 23
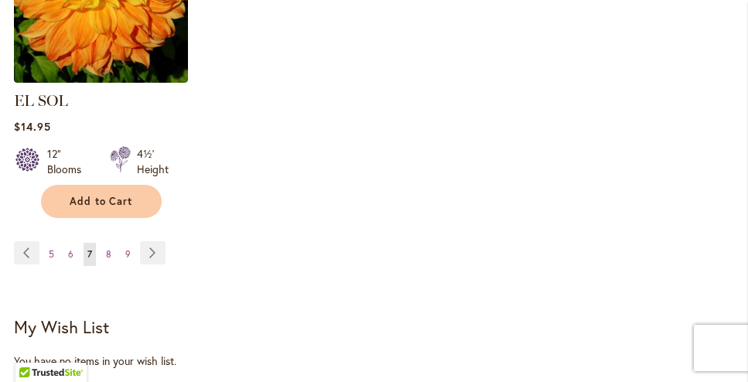
scroll to position [2370, 0]
click at [155, 241] on link "Page Next" at bounding box center [153, 252] width 26 height 23
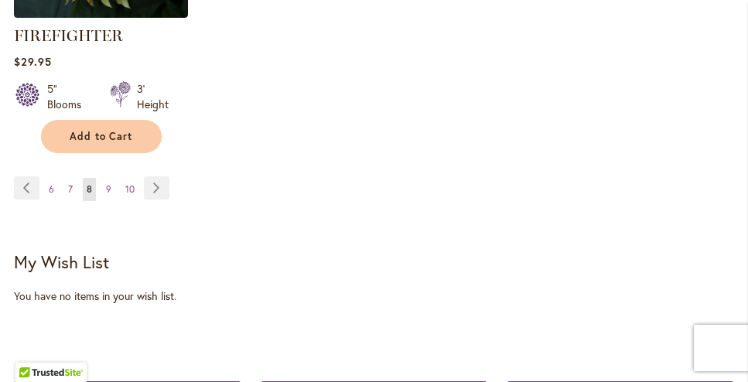
scroll to position [2489, 0]
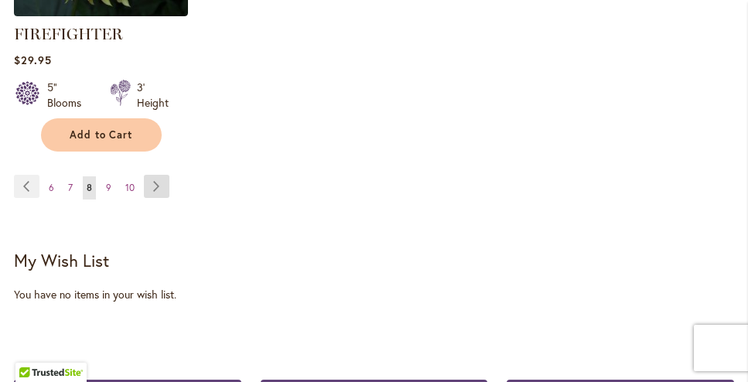
click at [158, 175] on link "Page Next" at bounding box center [157, 186] width 26 height 23
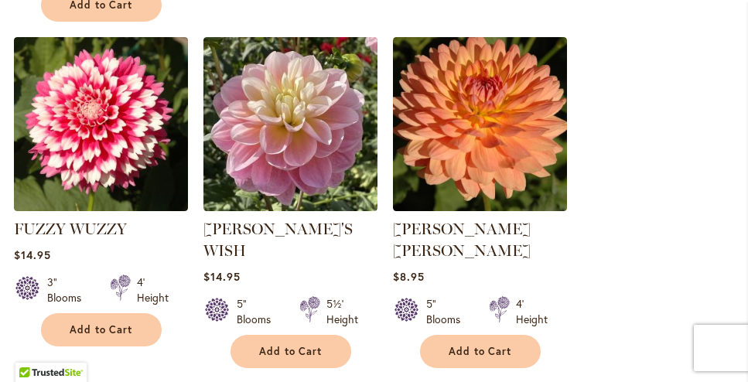
scroll to position [1616, 0]
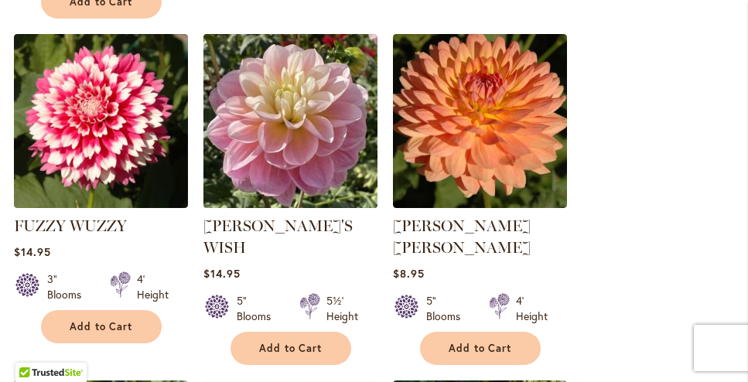
click at [309, 105] on img at bounding box center [290, 120] width 183 height 183
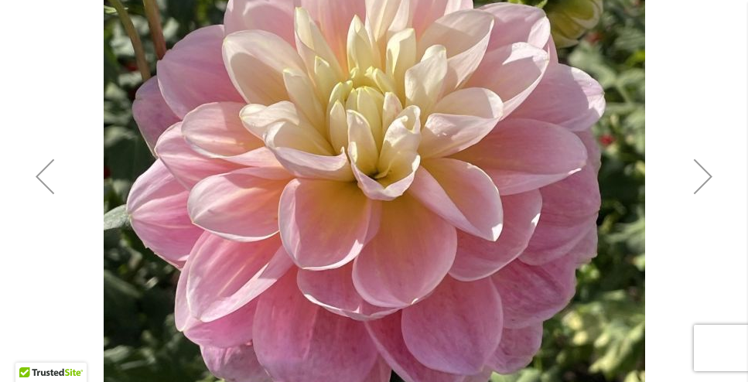
scroll to position [406, 0]
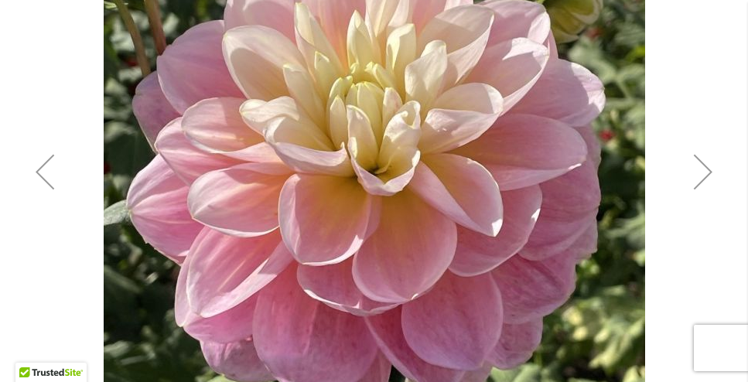
click at [712, 159] on div "Next" at bounding box center [703, 172] width 62 height 62
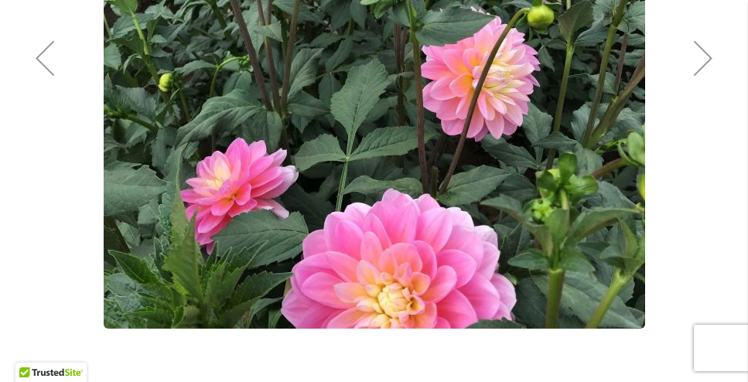
scroll to position [506, 0]
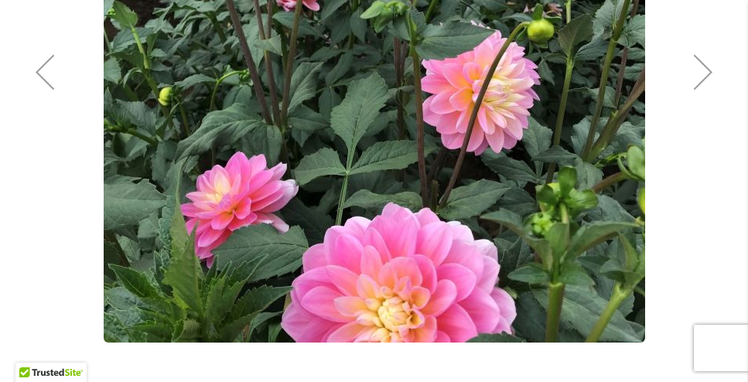
click at [703, 61] on div "Next" at bounding box center [703, 72] width 62 height 62
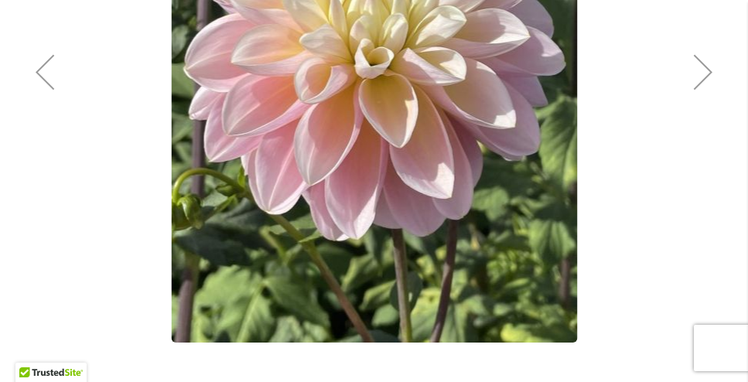
click at [703, 61] on div "Next" at bounding box center [703, 72] width 62 height 62
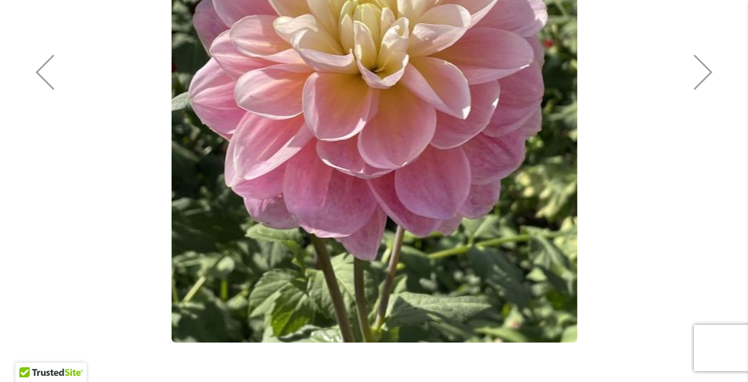
click at [703, 61] on div "Next" at bounding box center [703, 72] width 62 height 62
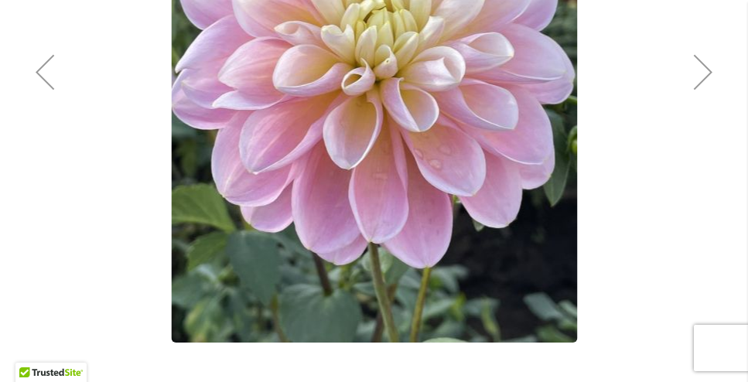
click at [703, 61] on div "Next" at bounding box center [703, 72] width 62 height 62
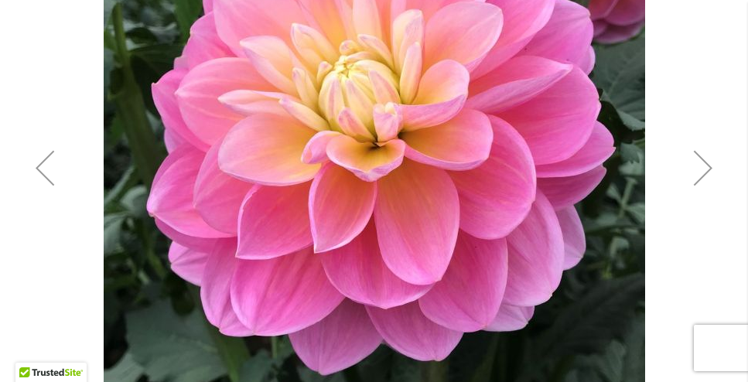
scroll to position [392, 0]
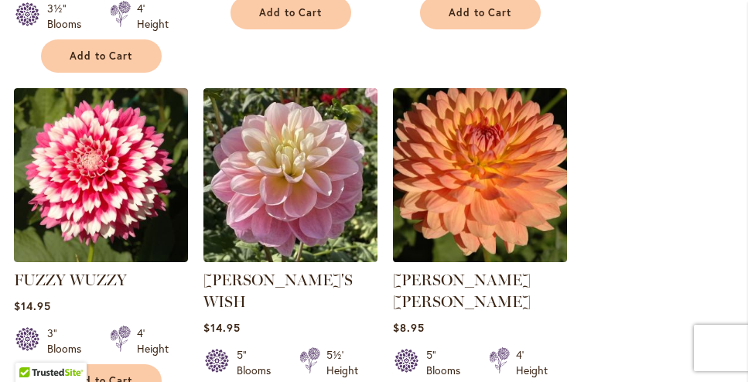
scroll to position [1560, 0]
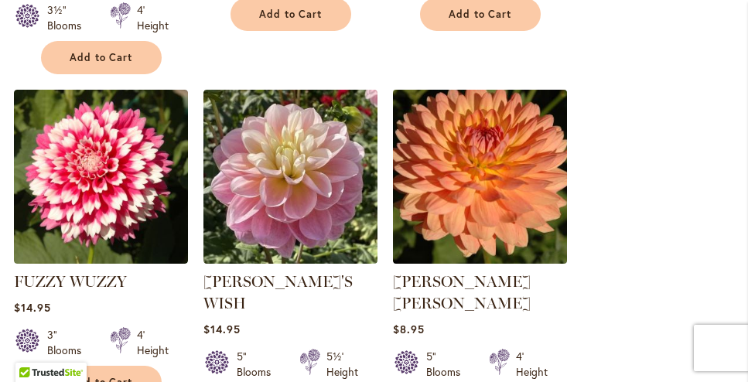
click at [475, 123] on img at bounding box center [479, 176] width 183 height 183
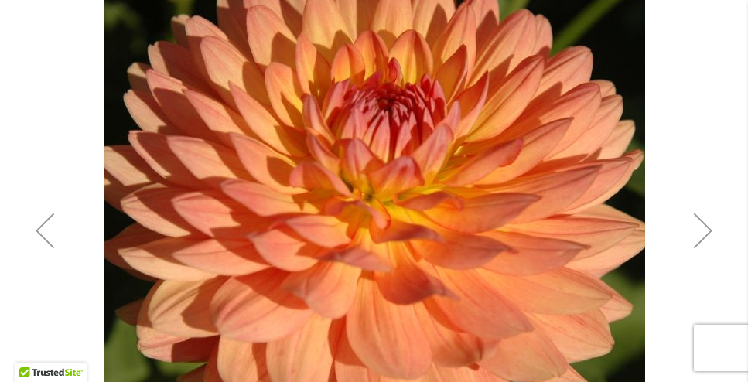
scroll to position [349, 0]
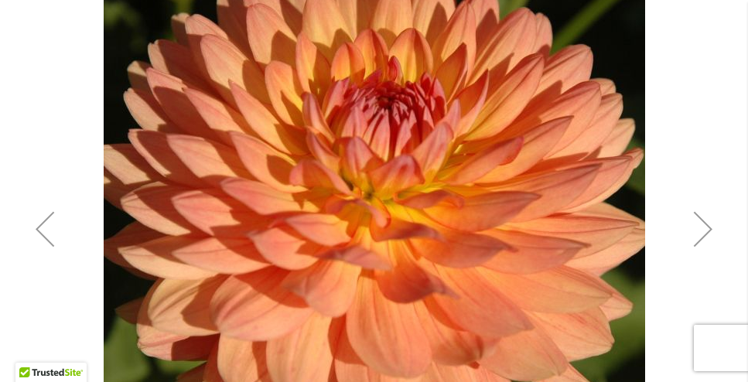
click at [710, 226] on div "Next" at bounding box center [703, 229] width 62 height 62
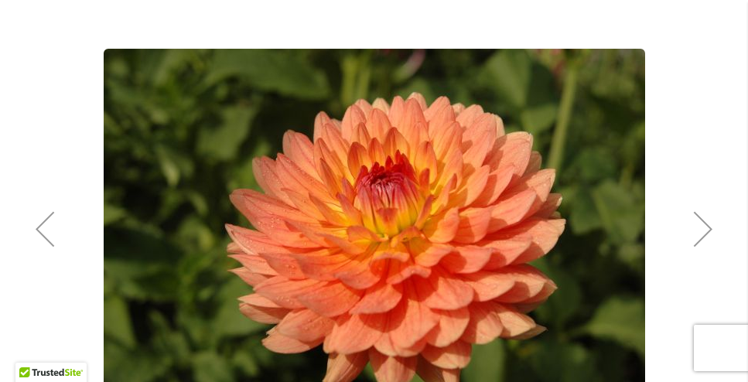
click at [710, 226] on div "Next" at bounding box center [703, 229] width 62 height 62
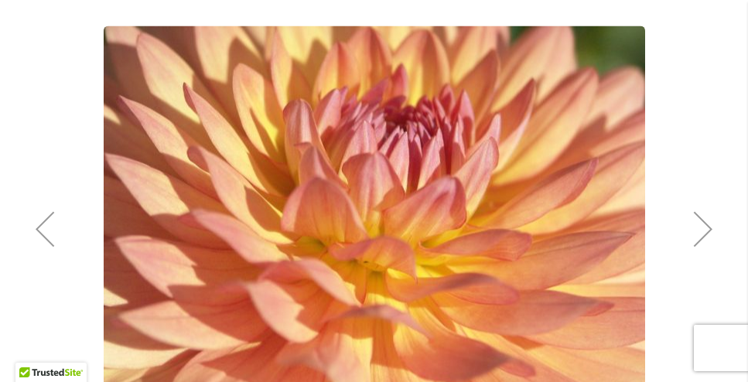
click at [710, 226] on div "Next" at bounding box center [703, 229] width 62 height 62
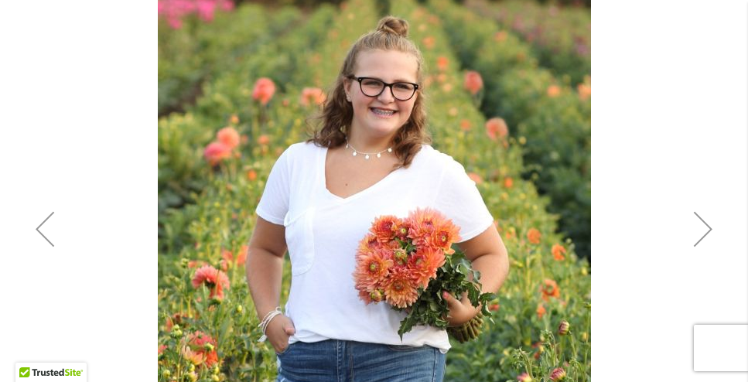
click at [711, 226] on div "Next" at bounding box center [703, 229] width 62 height 62
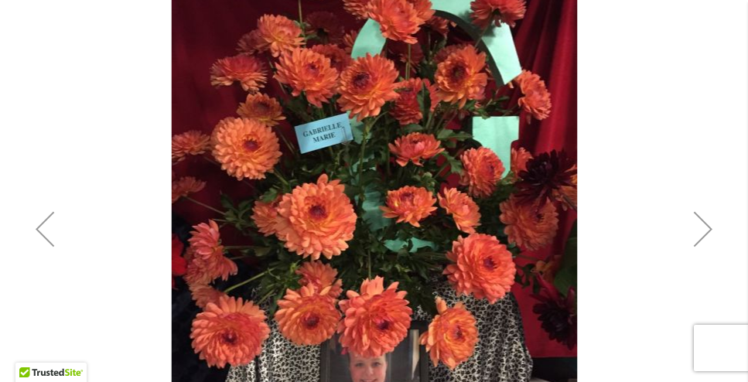
click at [711, 226] on div "Next" at bounding box center [703, 229] width 62 height 62
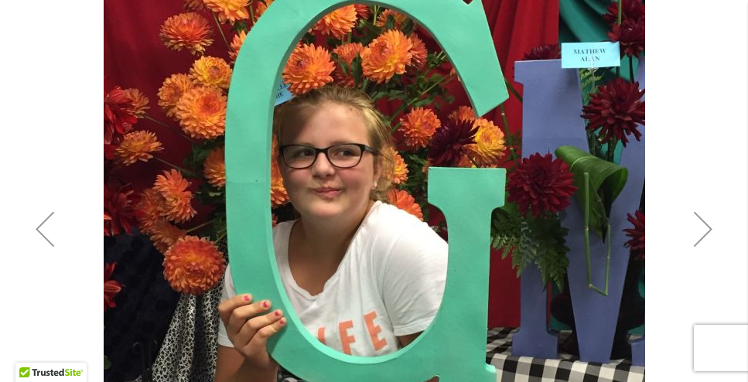
click at [711, 226] on div "Next" at bounding box center [703, 229] width 62 height 62
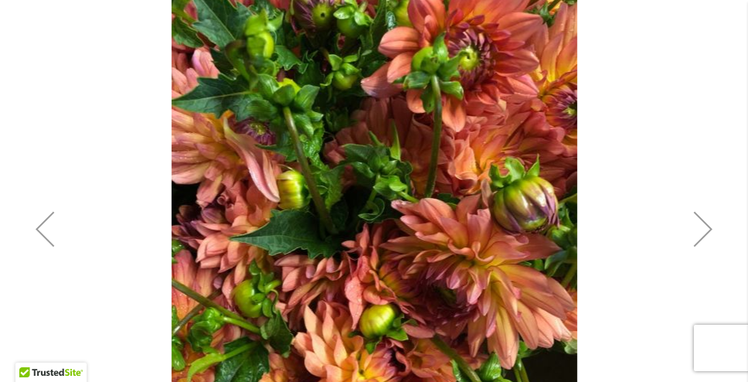
click at [711, 226] on div "Next" at bounding box center [703, 229] width 62 height 62
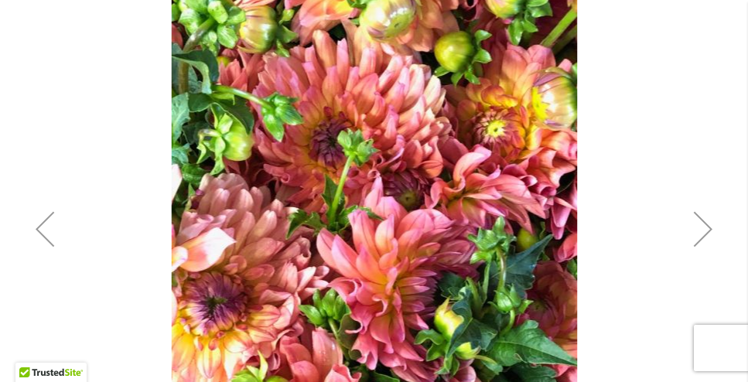
click at [711, 226] on div "Next" at bounding box center [703, 229] width 62 height 62
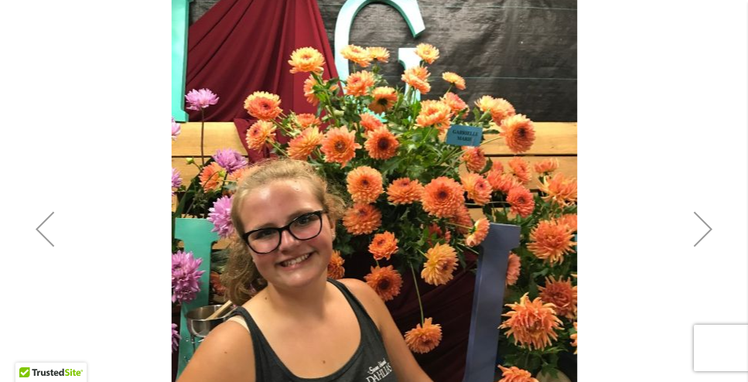
click at [711, 226] on div "Next" at bounding box center [703, 229] width 62 height 62
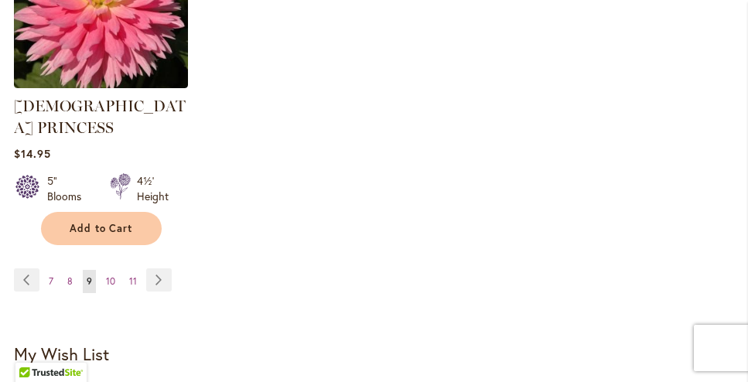
scroll to position [2416, 0]
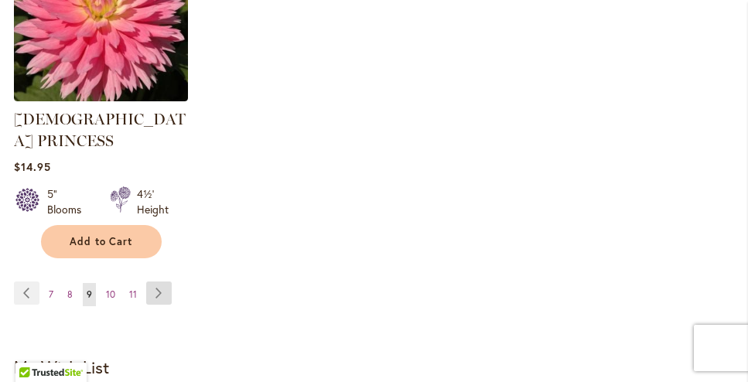
click at [161, 282] on link "Page Next" at bounding box center [159, 293] width 26 height 23
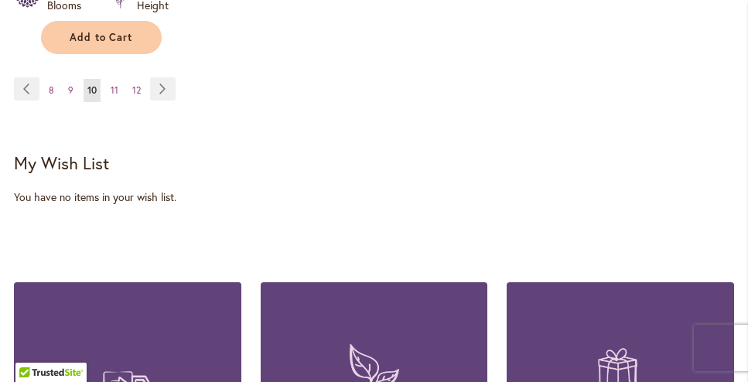
scroll to position [2541, 0]
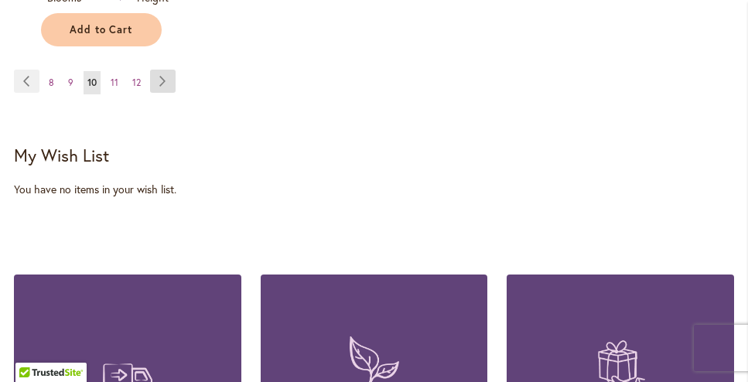
click at [164, 70] on link "Page Next" at bounding box center [163, 81] width 26 height 23
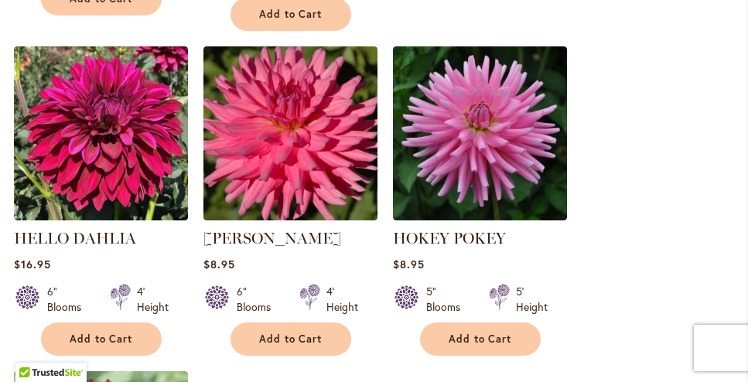
scroll to position [1945, 0]
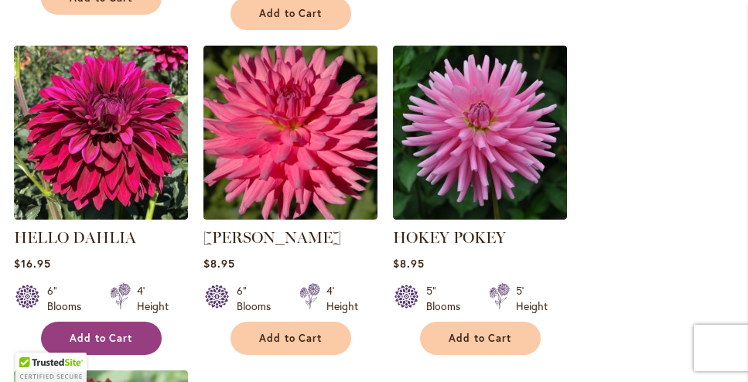
click at [108, 336] on span "Add to Cart" at bounding box center [101, 338] width 63 height 13
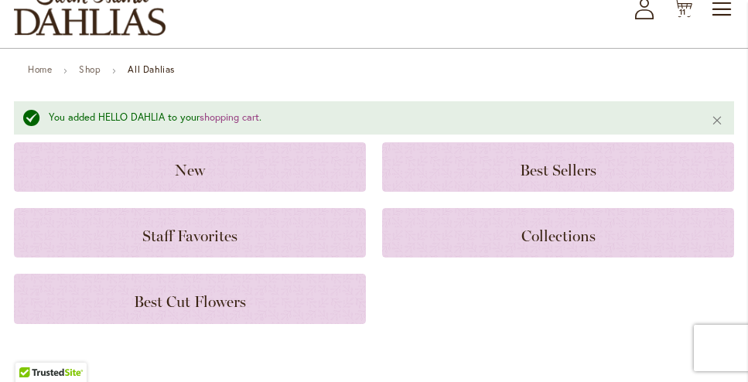
scroll to position [0, 0]
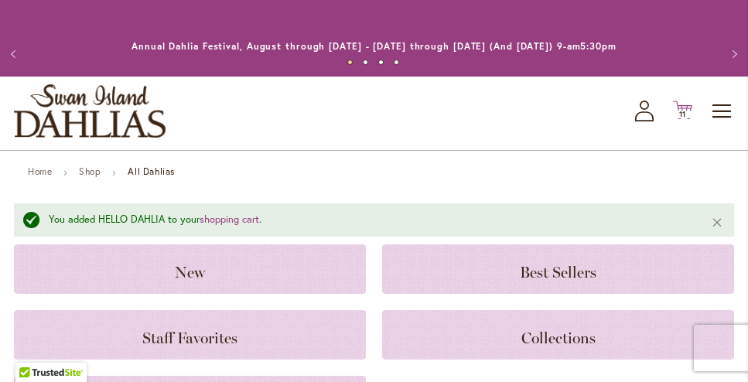
click at [690, 108] on icon at bounding box center [682, 110] width 19 height 19
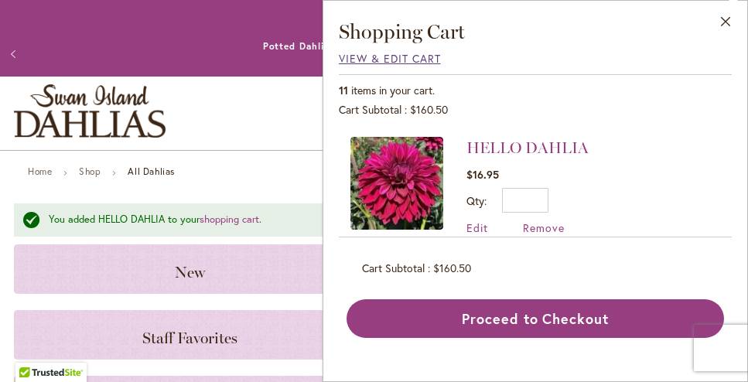
click at [394, 61] on span "View & Edit Cart" at bounding box center [390, 58] width 102 height 15
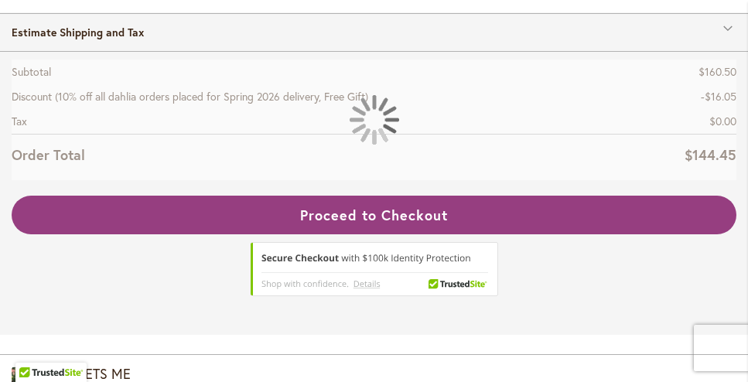
scroll to position [220, 0]
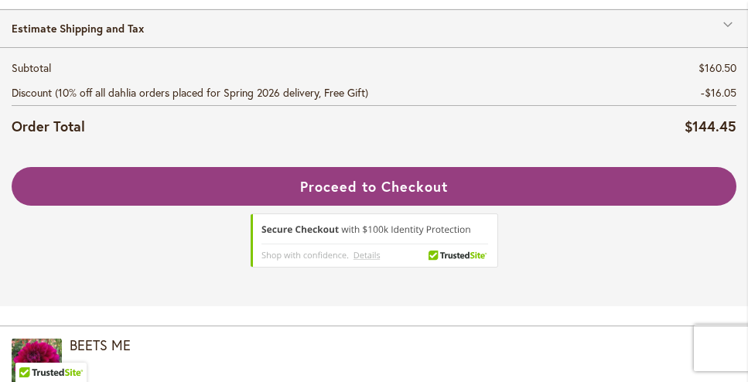
click at [730, 22] on div "Estimate Shipping and Tax" at bounding box center [374, 28] width 748 height 38
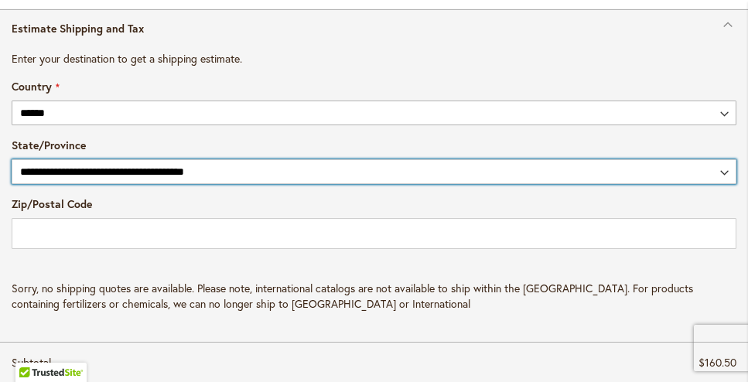
click at [723, 173] on select "**********" at bounding box center [374, 171] width 725 height 25
select select "**"
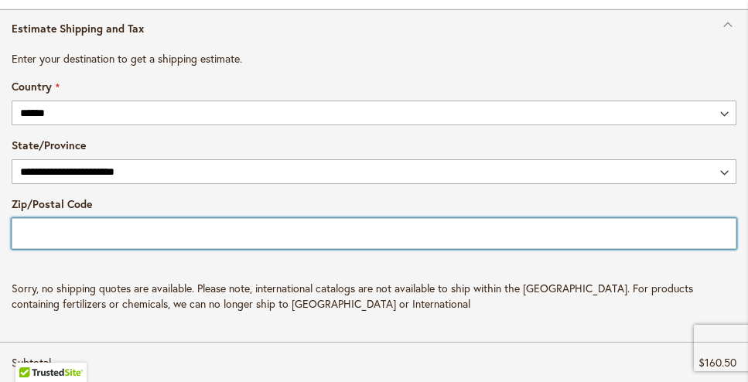
click at [40, 232] on input "Zip/Postal Code" at bounding box center [374, 233] width 725 height 31
type input "**********"
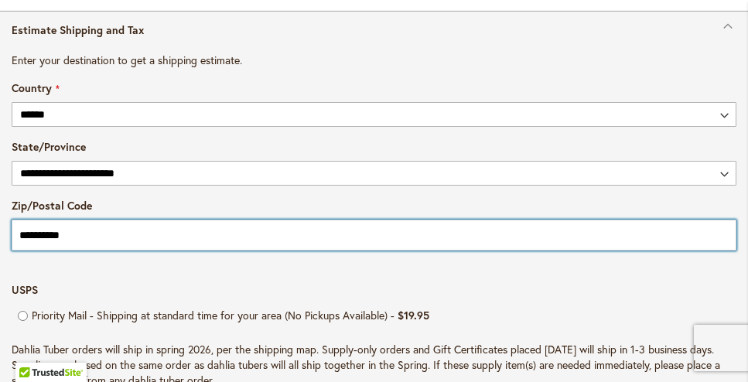
scroll to position [0, 0]
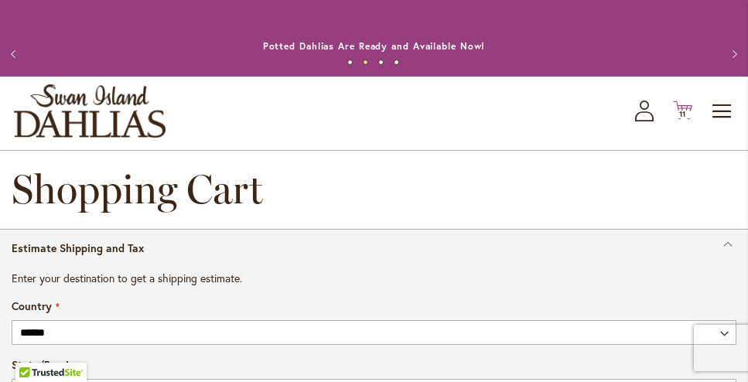
click at [685, 106] on icon "Cart .cls-1 { fill: #231f20; }" at bounding box center [682, 110] width 19 height 19
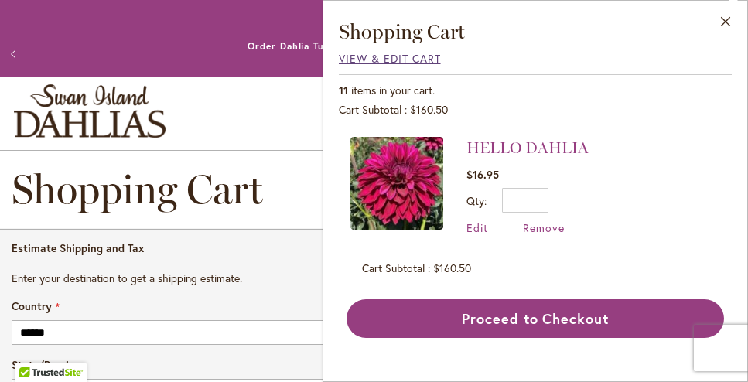
click at [391, 60] on span "View & Edit Cart" at bounding box center [390, 58] width 102 height 15
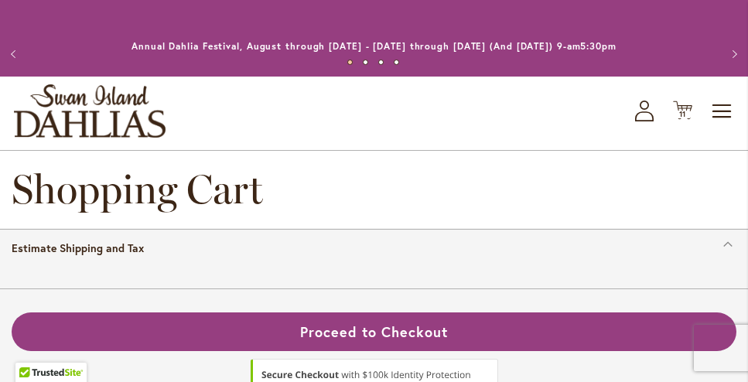
select select "**"
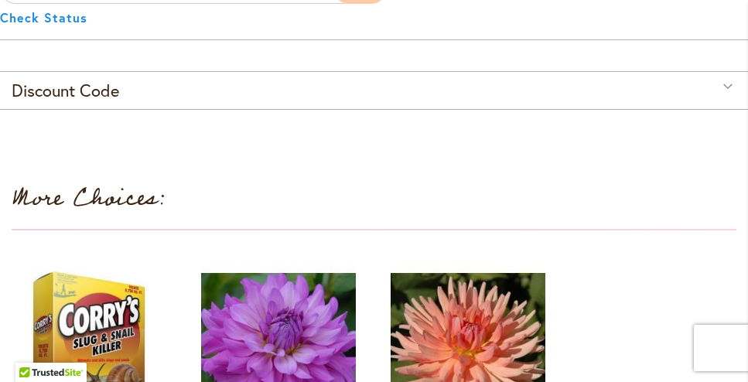
scroll to position [3093, 0]
